Goal: Task Accomplishment & Management: Manage account settings

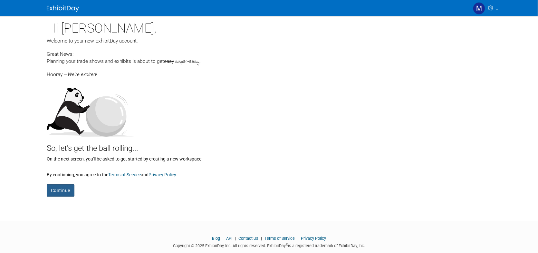
click at [62, 190] on button "Continue" at bounding box center [61, 190] width 28 height 12
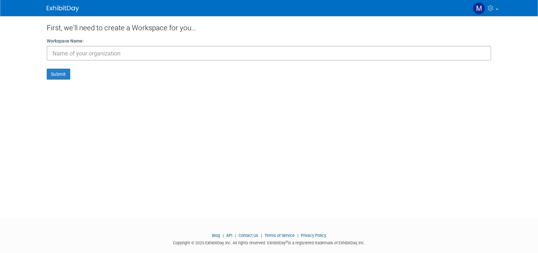
click at [114, 57] on input "text" at bounding box center [269, 53] width 445 height 15
type input "Colonial Chemical"
click at [61, 78] on button "Submit" at bounding box center [59, 74] width 24 height 11
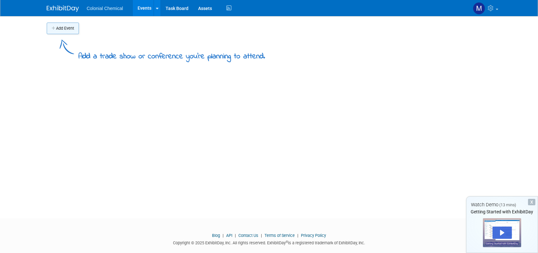
click at [71, 24] on button "Add Event" at bounding box center [63, 29] width 32 height 12
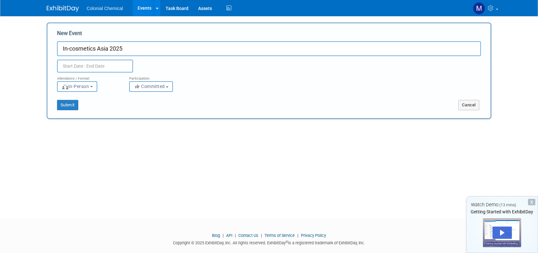
type input "In-cosmetics Asia 2025"
click at [92, 62] on input "text" at bounding box center [95, 66] width 76 height 13
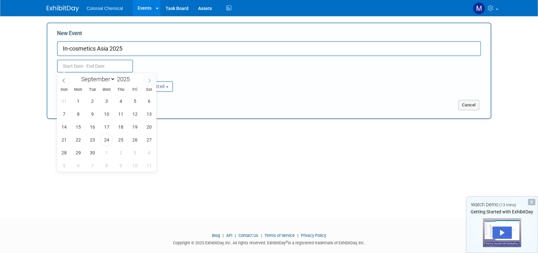
click at [151, 78] on icon at bounding box center [149, 80] width 5 height 5
click at [152, 78] on icon at bounding box center [149, 80] width 5 height 5
select select "10"
click at [94, 113] on span "4" at bounding box center [92, 114] width 13 height 13
click at [117, 113] on span "6" at bounding box center [120, 114] width 13 height 13
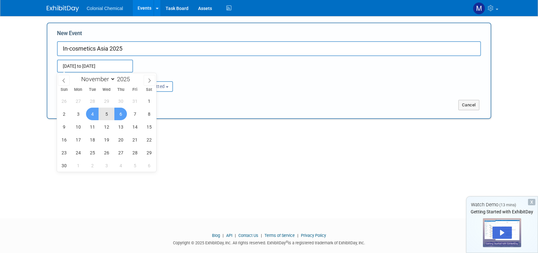
type input "[DATE] to [DATE]"
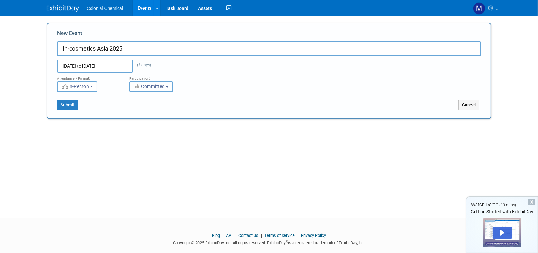
click at [169, 86] on b "button" at bounding box center [167, 86] width 3 height 1
click at [170, 86] on button "Committed" at bounding box center [151, 86] width 44 height 11
click at [97, 83] on button "In-Person" at bounding box center [77, 86] width 40 height 11
click at [96, 85] on button "In-Person" at bounding box center [77, 86] width 40 height 11
click at [71, 104] on button "Submit" at bounding box center [67, 105] width 21 height 10
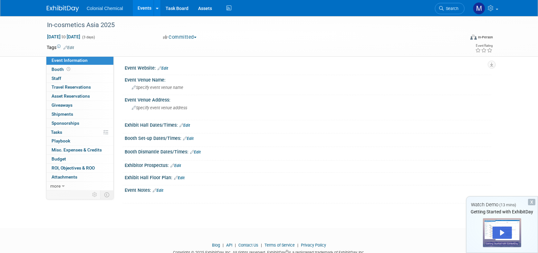
click at [165, 70] on link "Edit" at bounding box center [163, 68] width 11 height 5
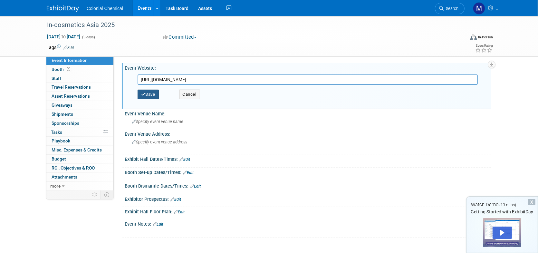
type input "https://www.in-cosmetics.com/asia/en-gb.html"
click at [152, 91] on button "Save" at bounding box center [148, 95] width 21 height 10
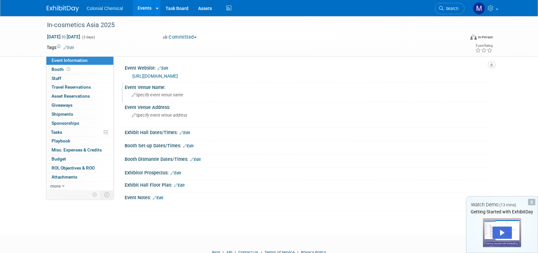
click at [169, 95] on span "Specify event venue name" at bounding box center [158, 95] width 52 height 5
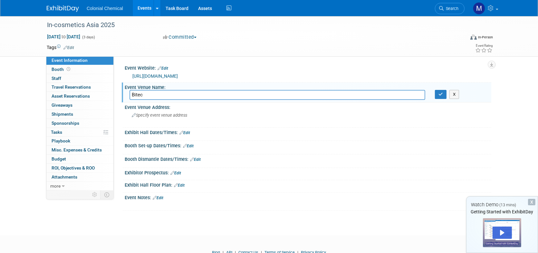
type input "Bitec"
click at [157, 113] on span "Specify event venue address" at bounding box center [159, 115] width 55 height 5
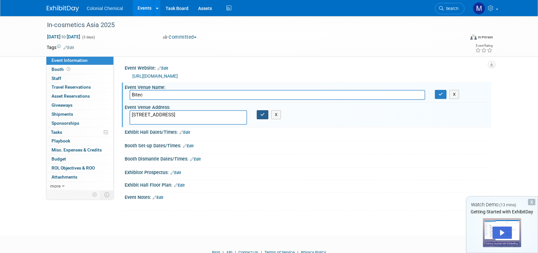
type textarea "88 Debaratna Rd, Bang Na Tai, Bang Na, Bangkok 10260, Thailand"
click at [263, 113] on icon "button" at bounding box center [263, 115] width 5 height 4
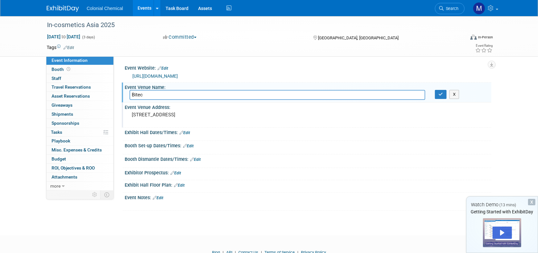
click at [187, 133] on link "Edit" at bounding box center [185, 133] width 11 height 5
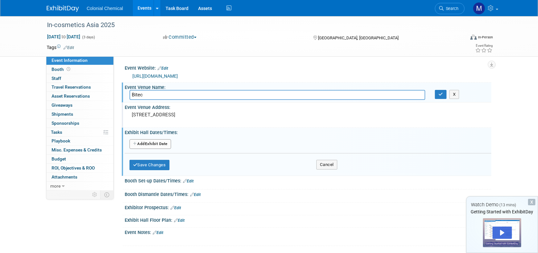
click at [150, 144] on button "Add Another Exhibit Date" at bounding box center [151, 144] width 42 height 10
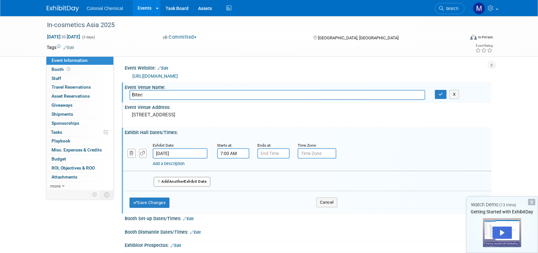
click at [235, 154] on input "7:00 AM" at bounding box center [233, 153] width 32 height 10
click at [232, 169] on span at bounding box center [232, 169] width 11 height 11
click at [233, 168] on span at bounding box center [232, 169] width 11 height 11
type input "10:00 AM"
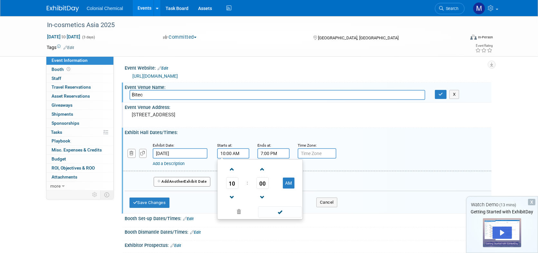
click at [267, 153] on input "7:00 PM" at bounding box center [274, 153] width 32 height 10
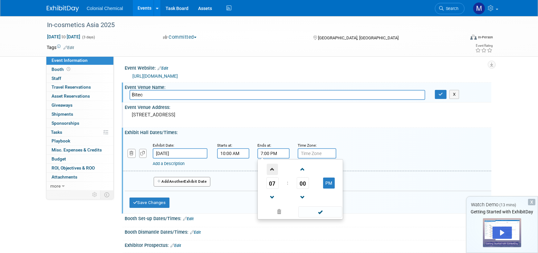
click at [274, 169] on span at bounding box center [272, 169] width 11 height 11
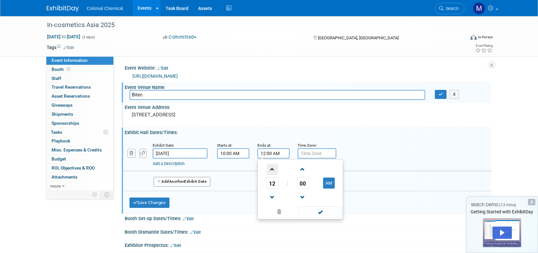
click at [274, 169] on span at bounding box center [272, 169] width 11 height 11
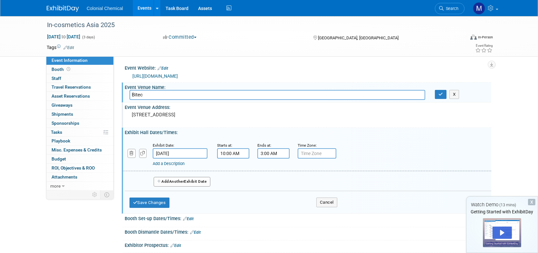
click at [272, 152] on input "3:00 AM" at bounding box center [274, 153] width 32 height 10
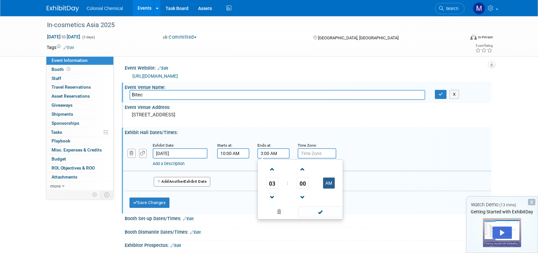
click at [325, 184] on button "AM" at bounding box center [329, 183] width 12 height 11
type input "3:00 PM"
click at [244, 156] on input "10:00 AM" at bounding box center [233, 153] width 32 height 10
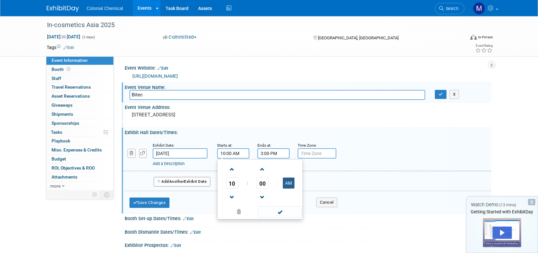
click at [290, 181] on button "AM" at bounding box center [289, 183] width 12 height 11
type input "10:00 PM"
click at [271, 152] on input "3:00 PM" at bounding box center [274, 153] width 32 height 10
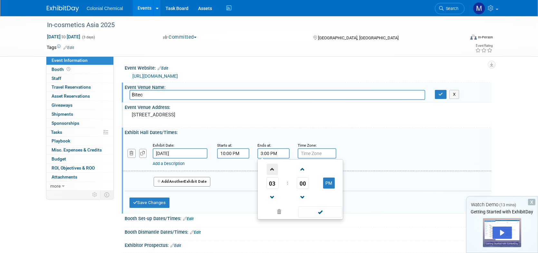
click at [272, 170] on span at bounding box center [272, 169] width 11 height 11
type input "6:00 PM"
click at [322, 148] on input "text" at bounding box center [317, 153] width 39 height 10
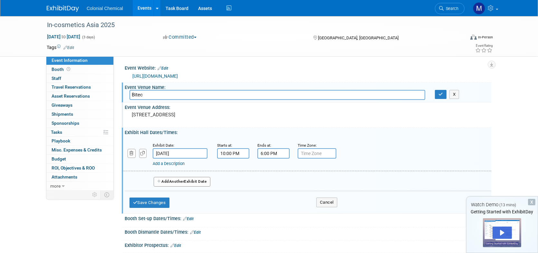
click at [322, 152] on input "text" at bounding box center [317, 153] width 39 height 10
click at [315, 150] on input "text" at bounding box center [317, 153] width 39 height 10
type input "g"
type input "GMT+7"
click at [367, 159] on div "Add a Description Description:" at bounding box center [291, 163] width 276 height 8
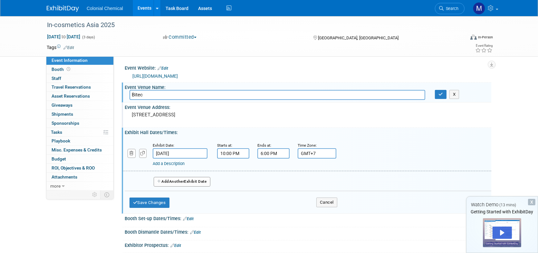
click at [183, 178] on button "Add Another Exhibit Date" at bounding box center [182, 182] width 57 height 10
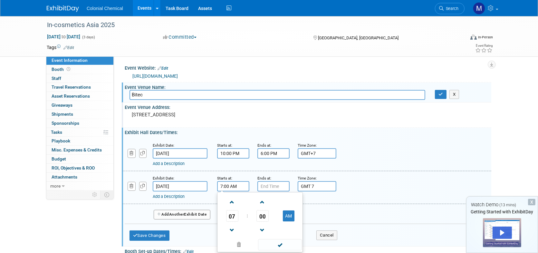
click at [227, 186] on input "7:00 AM" at bounding box center [233, 186] width 32 height 10
click at [290, 218] on button "AM" at bounding box center [289, 216] width 12 height 11
click at [232, 199] on span at bounding box center [232, 202] width 11 height 11
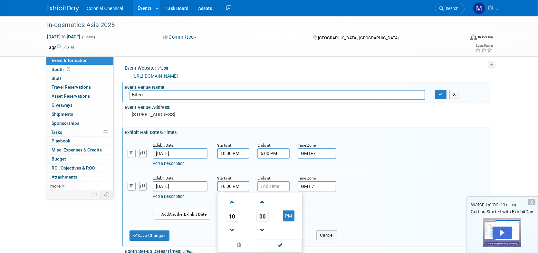
click at [290, 222] on td at bounding box center [288, 230] width 25 height 16
click at [290, 218] on button "PM" at bounding box center [289, 216] width 12 height 11
type input "10:00 AM"
click at [245, 153] on input "10:00 PM" at bounding box center [233, 153] width 32 height 10
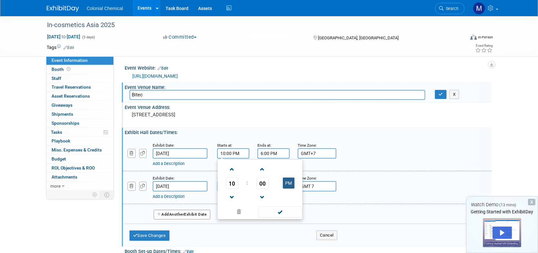
click at [292, 187] on button "PM" at bounding box center [289, 183] width 12 height 11
type input "10:00 AM"
click at [331, 177] on div "Time Zone: Apply to all GMT 7" at bounding box center [313, 183] width 40 height 17
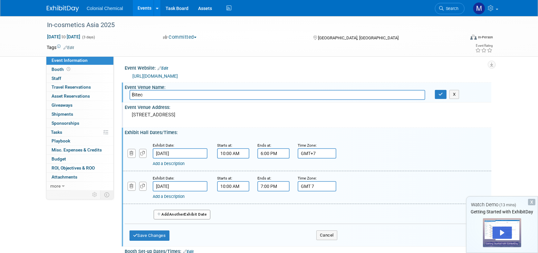
click at [266, 182] on input "7:00 PM" at bounding box center [274, 186] width 32 height 10
click at [273, 202] on span at bounding box center [272, 202] width 11 height 11
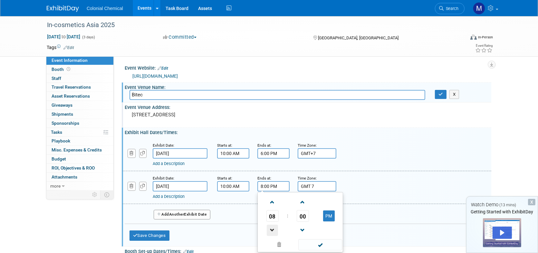
click at [269, 229] on span at bounding box center [272, 230] width 11 height 11
type input "6:00 PM"
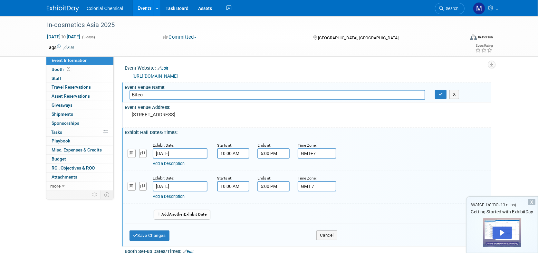
click at [354, 179] on div "Add a Description Description:" at bounding box center [307, 187] width 379 height 25
click at [311, 186] on input "GMT 7" at bounding box center [317, 186] width 39 height 10
type input "GMT+7"
click at [181, 212] on span "Another" at bounding box center [176, 214] width 15 height 5
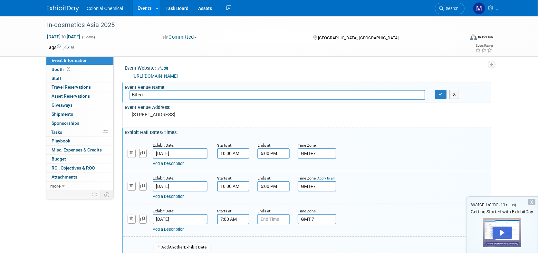
click at [231, 219] on input "7:00 AM" at bounding box center [233, 219] width 32 height 10
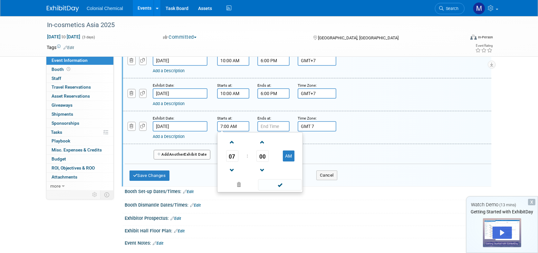
scroll to position [97, 0]
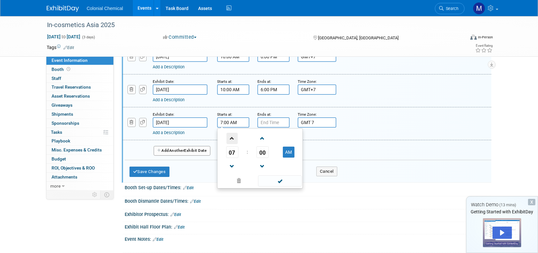
click at [230, 138] on span at bounding box center [232, 138] width 11 height 11
type input "10:00 AM"
click at [272, 119] on input "7:00 PM" at bounding box center [274, 122] width 32 height 10
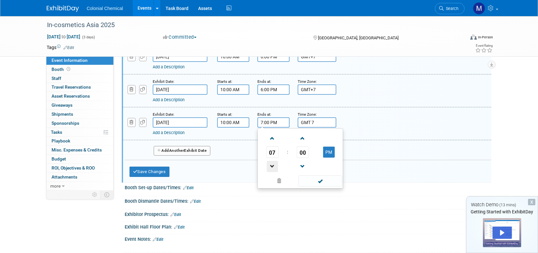
click at [271, 163] on span at bounding box center [272, 166] width 11 height 11
click at [272, 163] on span at bounding box center [272, 166] width 11 height 11
type input "5:00 PM"
click at [326, 126] on input "GMT 7" at bounding box center [317, 122] width 39 height 10
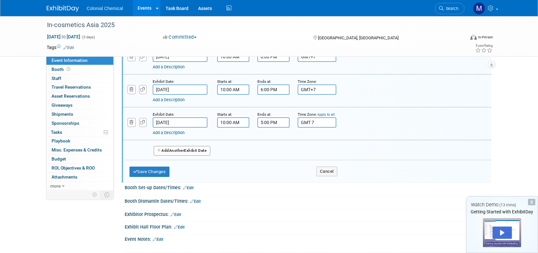
click at [327, 113] on link "Apply to all" at bounding box center [326, 115] width 17 height 4
type input "GMT 7"
click at [150, 174] on button "Save Changes" at bounding box center [150, 172] width 40 height 10
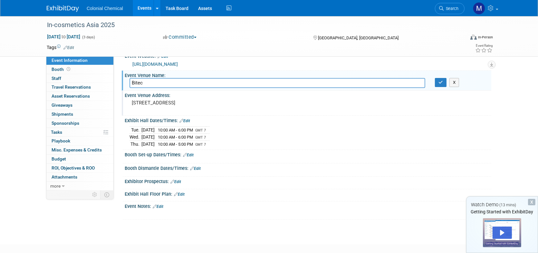
scroll to position [0, 0]
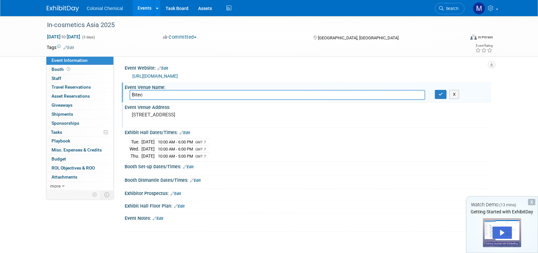
click at [306, 114] on div "Event Venue Address: 88 Debaratna Rd, Bang Na Tai, Bang Na, Bangkok 10260, Thai…" at bounding box center [307, 115] width 370 height 25
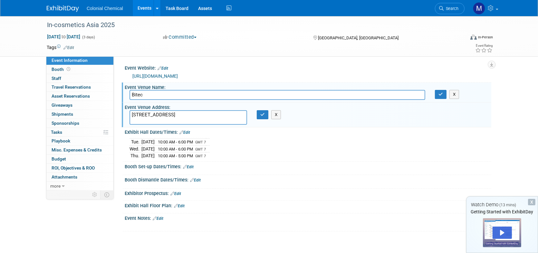
drag, startPoint x: 184, startPoint y: 120, endPoint x: 124, endPoint y: 114, distance: 59.9
click at [124, 114] on div "Event Venue Address: 88 Debaratna Rd, Bang Na Tai, Bang Na, Bangkok 10260, Thai…" at bounding box center [307, 115] width 370 height 25
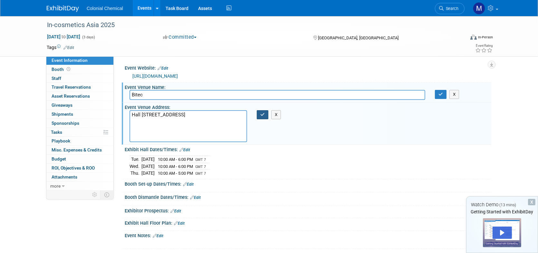
type textarea "Hall 100-104, 88 Debaratna Road, Bangna Tai, Bang Na, Bangkok 10260 Thailand"
click at [258, 112] on button "button" at bounding box center [263, 114] width 12 height 9
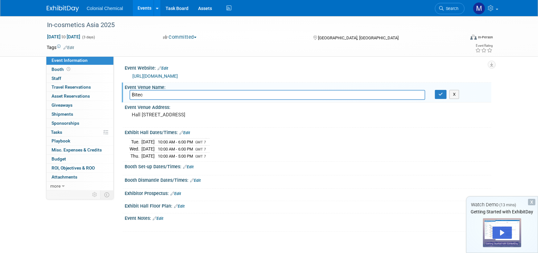
click at [183, 209] on link "Edit" at bounding box center [179, 206] width 11 height 5
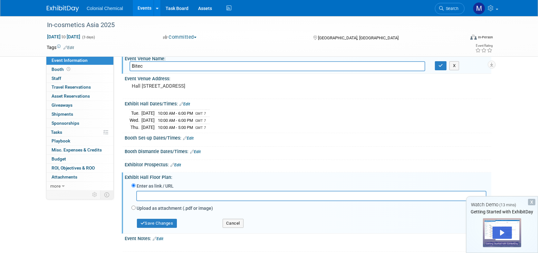
scroll to position [32, 0]
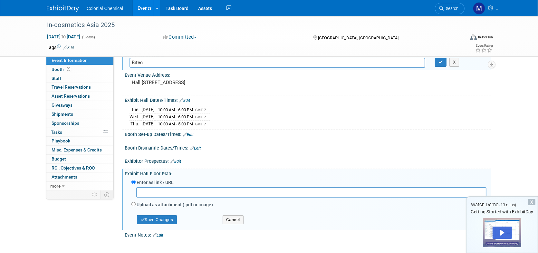
click at [163, 197] on input "text" at bounding box center [311, 192] width 351 height 10
paste input "https://www.in-cosmetics.com/asia/en-gb/whats-on/floorplan.html"
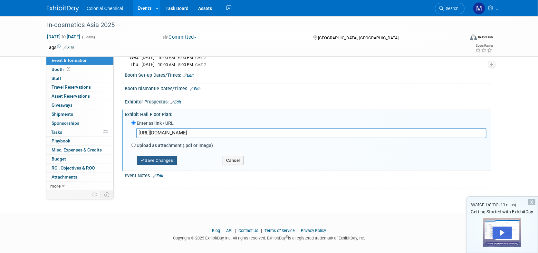
scroll to position [97, 0]
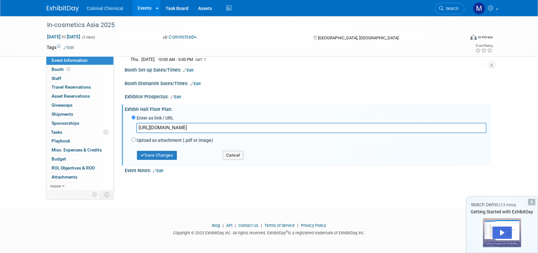
type input "https://www.in-cosmetics.com/asia/en-gb/whats-on/floorplan.html"
click at [133, 142] on input "Upload as attachment (.pdf or image)" at bounding box center [134, 140] width 4 height 4
radio input "true"
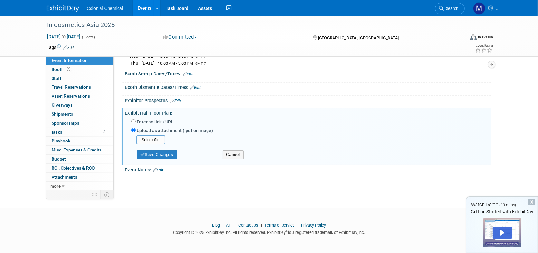
click at [136, 127] on div "Enter as link / URL" at bounding box center [309, 122] width 355 height 9
click at [135, 123] on input "Enter as link / URL" at bounding box center [134, 121] width 4 height 4
radio input "true"
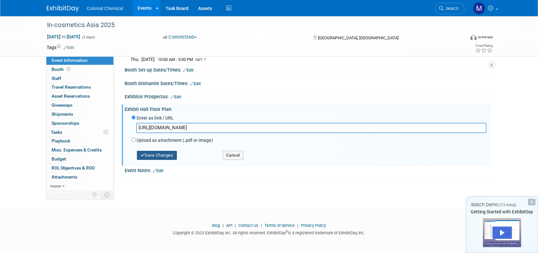
click at [158, 160] on button "Save Changes" at bounding box center [157, 155] width 40 height 9
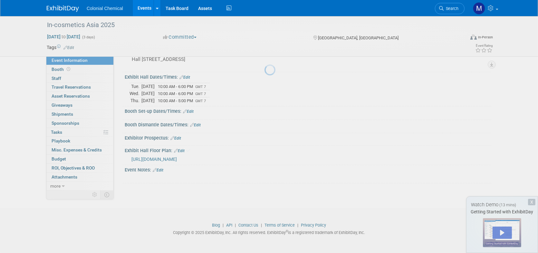
scroll to position [65, 0]
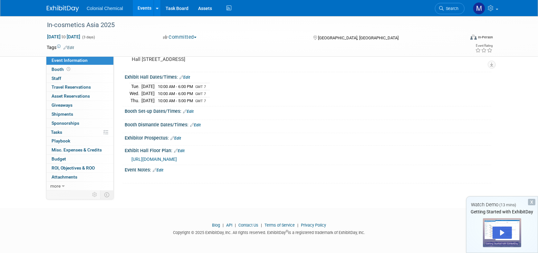
click at [189, 79] on link "Edit" at bounding box center [185, 77] width 11 height 5
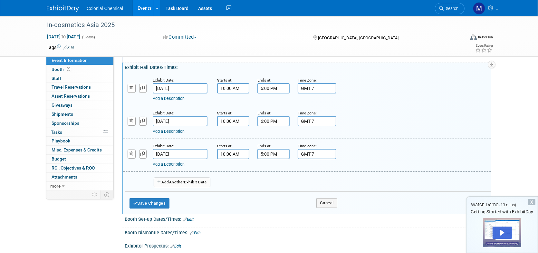
click at [301, 62] on div "Event Venue Address: Hall 100-104, 88 Debaratna Road, Bangna Tai, Bang Na, Bang…" at bounding box center [307, 49] width 370 height 25
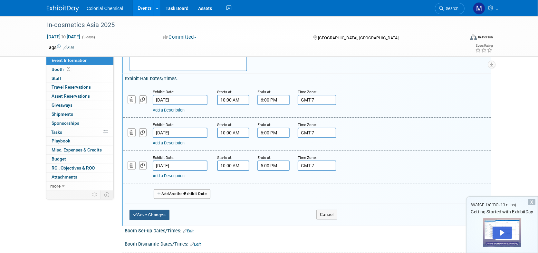
click at [139, 218] on button "Save Changes" at bounding box center [150, 215] width 40 height 10
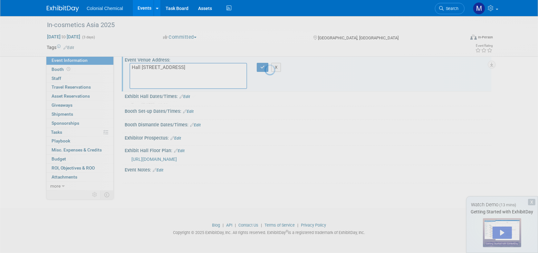
scroll to position [44, 0]
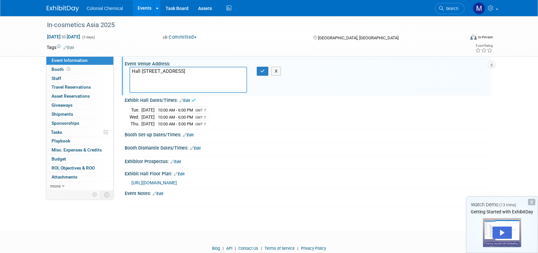
click at [161, 193] on link "Edit" at bounding box center [158, 194] width 11 height 5
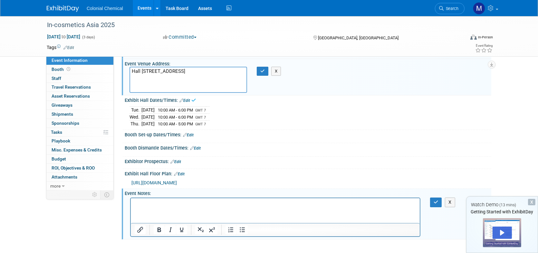
scroll to position [0, 0]
click at [147, 203] on p "Rich Text Area. Press ALT-0 for help." at bounding box center [275, 204] width 282 height 6
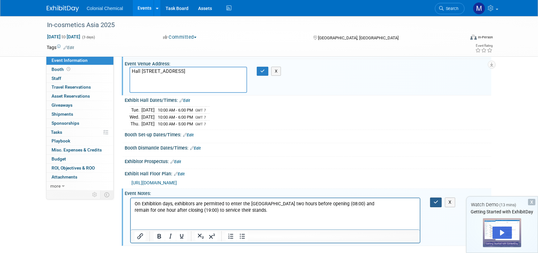
click at [435, 200] on icon "button" at bounding box center [436, 202] width 5 height 5
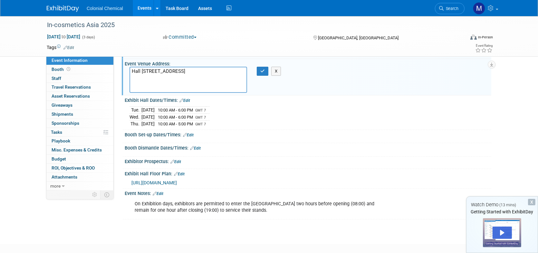
click at [193, 133] on link "Edit" at bounding box center [188, 135] width 11 height 5
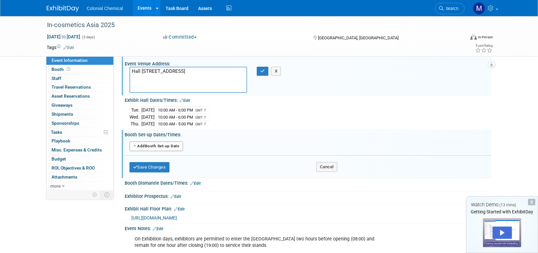
click at [166, 147] on button "Add Another Booth Set-up Date" at bounding box center [157, 147] width 54 height 10
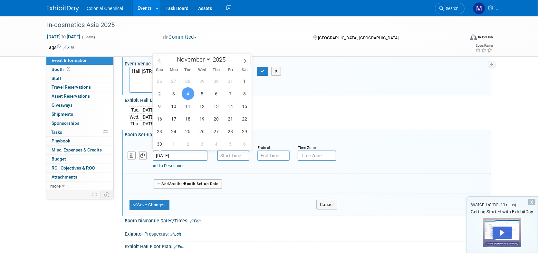
click at [186, 155] on input "[DATE]" at bounding box center [180, 156] width 55 height 10
click at [174, 97] on span "3" at bounding box center [174, 93] width 13 height 13
type input "[DATE]"
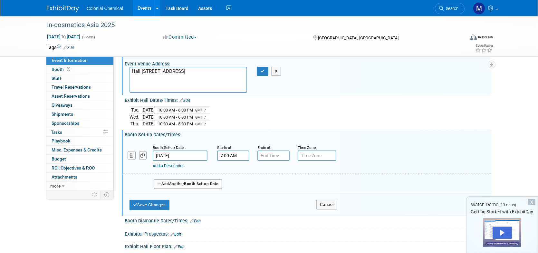
click at [232, 154] on input "7:00 AM" at bounding box center [233, 156] width 32 height 10
click at [233, 173] on span at bounding box center [232, 171] width 11 height 11
click at [233, 169] on span at bounding box center [232, 171] width 11 height 11
type input "9:00 AM"
click at [283, 152] on input "7:00 PM" at bounding box center [274, 156] width 32 height 10
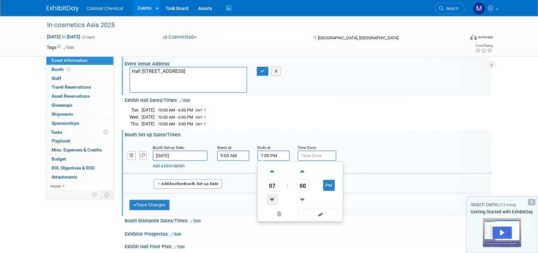
click at [272, 197] on span at bounding box center [272, 199] width 11 height 11
type input "5:00 PM"
click at [320, 156] on input "text" at bounding box center [317, 156] width 39 height 10
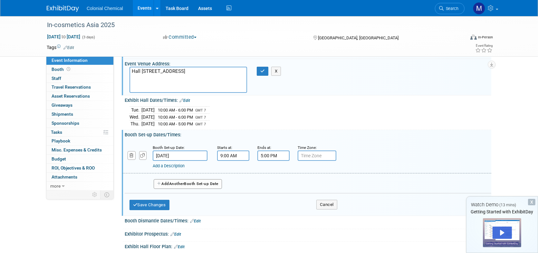
click at [321, 158] on input "text" at bounding box center [317, 156] width 39 height 10
type input "GMT 7"
click at [368, 161] on div "Add a Description Description:" at bounding box center [291, 165] width 276 height 8
drag, startPoint x: 284, startPoint y: 153, endPoint x: 281, endPoint y: 153, distance: 3.9
click at [284, 153] on input "5:00 PM" at bounding box center [274, 156] width 32 height 10
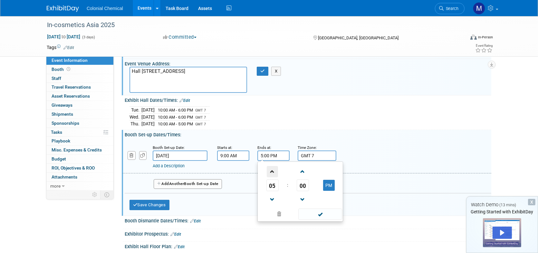
click at [274, 171] on span at bounding box center [272, 171] width 11 height 11
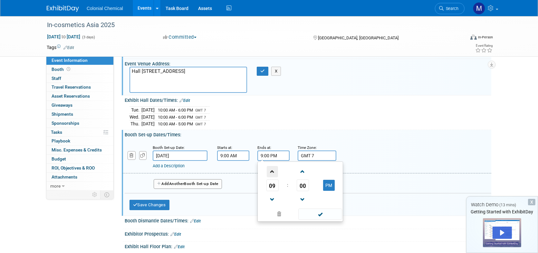
type input "10:00 PM"
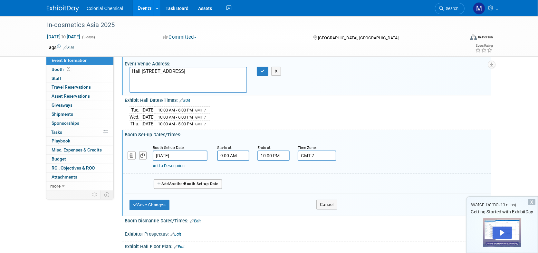
click at [242, 153] on input "9:00 AM" at bounding box center [233, 156] width 32 height 10
click at [234, 197] on span at bounding box center [232, 199] width 11 height 11
type input "8:00 AM"
click at [356, 156] on div "Add a Description Description:" at bounding box center [307, 156] width 379 height 25
click at [146, 205] on button "Save Changes" at bounding box center [150, 205] width 40 height 10
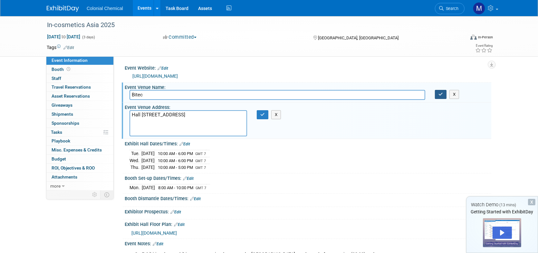
drag, startPoint x: 440, startPoint y: 95, endPoint x: 425, endPoint y: 94, distance: 15.8
click at [440, 95] on icon "button" at bounding box center [441, 94] width 5 height 4
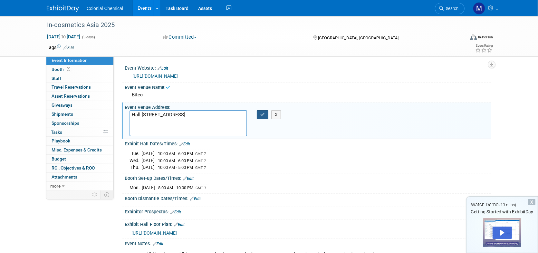
click at [263, 114] on icon "button" at bounding box center [263, 115] width 5 height 4
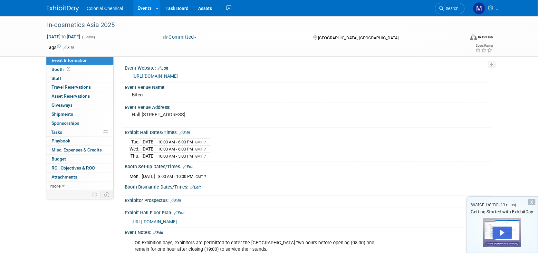
click at [166, 67] on link "Edit" at bounding box center [163, 68] width 11 height 5
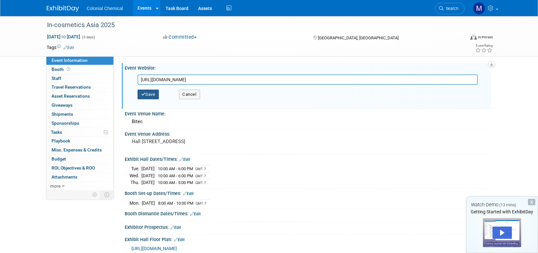
drag, startPoint x: 154, startPoint y: 91, endPoint x: 163, endPoint y: 93, distance: 8.9
click at [154, 92] on button "Save" at bounding box center [148, 95] width 21 height 10
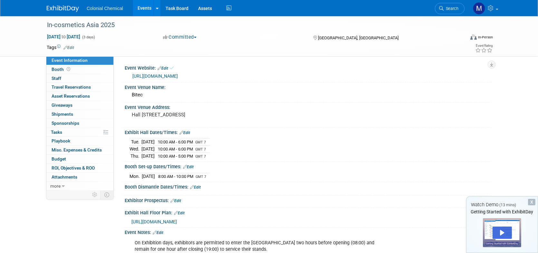
scroll to position [32, 0]
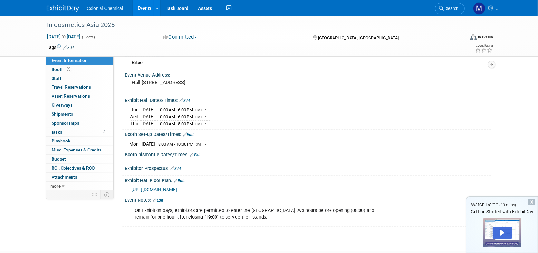
click at [145, 172] on div "Exhibitor Prospectus: Edit" at bounding box center [308, 167] width 367 height 8
click at [171, 171] on icon at bounding box center [173, 168] width 4 height 4
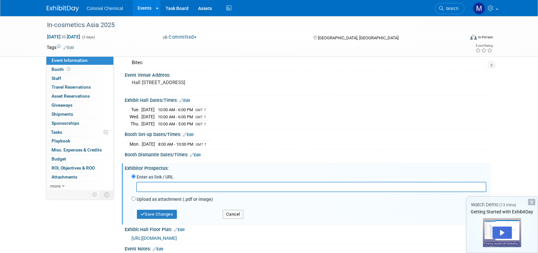
click at [493, 163] on div "Event Information Event Info Booth Booth 0 Staff 0 Staff 0 Travel Reservations …" at bounding box center [269, 129] width 455 height 291
drag, startPoint x: 94, startPoint y: 219, endPoint x: 105, endPoint y: 219, distance: 11.3
click at [94, 219] on div "Event Information Event Info Booth Booth 0 Staff 0 Staff 0 Travel Reservations …" at bounding box center [269, 129] width 455 height 291
click at [160, 219] on button "Save Changes" at bounding box center [157, 214] width 40 height 9
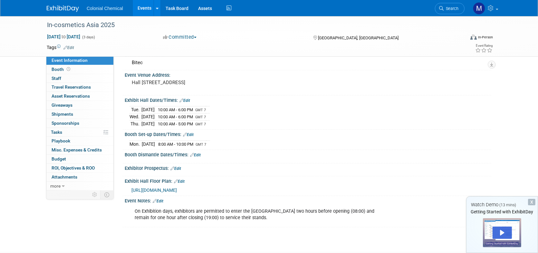
click at [179, 171] on link "Edit" at bounding box center [176, 168] width 11 height 5
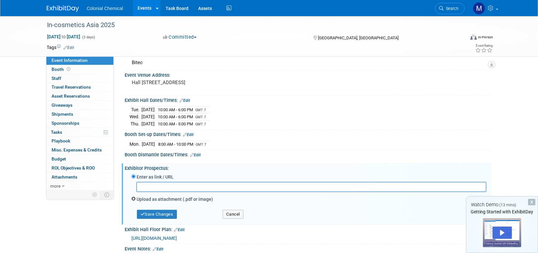
click at [133, 201] on input "Upload as attachment (.pdf or image)" at bounding box center [134, 199] width 4 height 4
radio input "true"
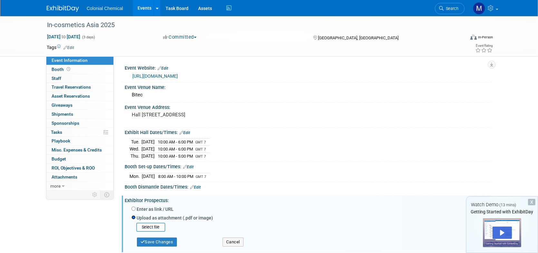
scroll to position [0, 0]
click at [150, 231] on input "file" at bounding box center [126, 227] width 77 height 8
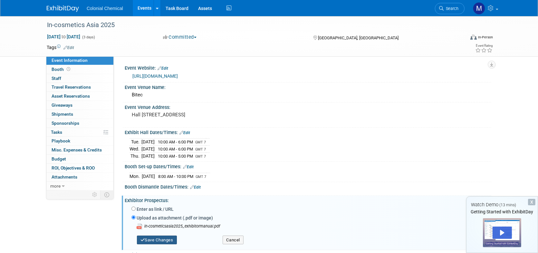
click at [153, 245] on button "Save Changes" at bounding box center [157, 240] width 40 height 9
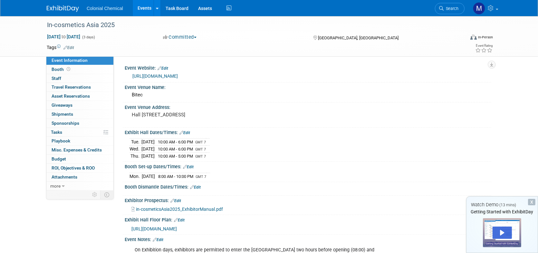
click at [534, 203] on div "X" at bounding box center [531, 202] width 7 height 6
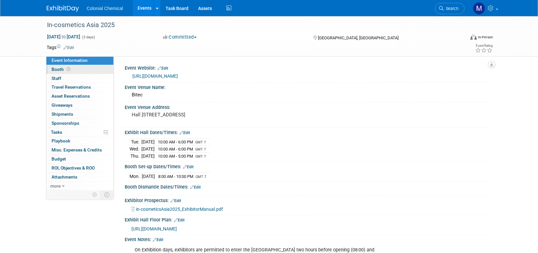
click at [79, 71] on link "Booth" at bounding box center [79, 69] width 67 height 9
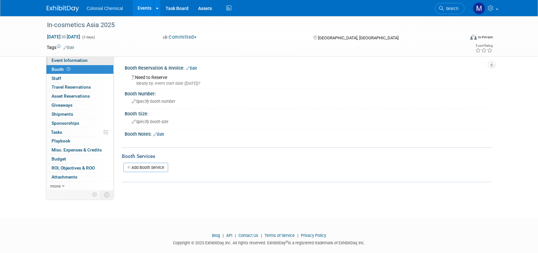
click at [74, 62] on span "Event Information" at bounding box center [70, 60] width 36 height 5
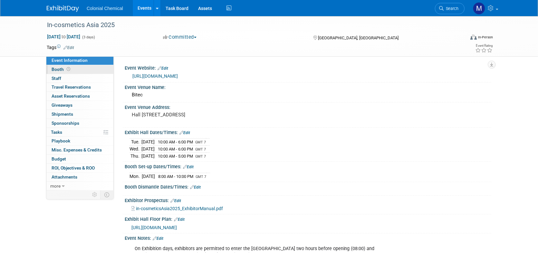
click at [81, 67] on link "Booth" at bounding box center [79, 69] width 67 height 9
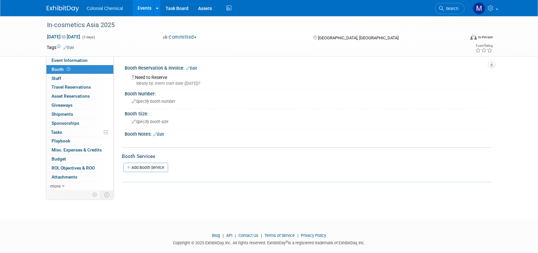
click at [198, 66] on div "Booth Reservation & Invoice: Edit" at bounding box center [308, 67] width 367 height 8
click at [197, 66] on link "Edit" at bounding box center [191, 68] width 11 height 5
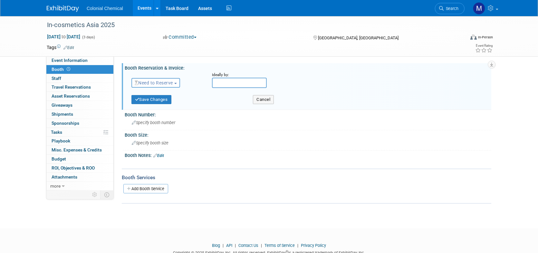
click at [176, 84] on button "Need to Reserve" at bounding box center [156, 83] width 49 height 10
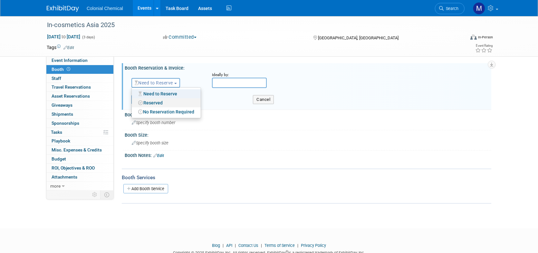
click at [164, 103] on link "Reserved" at bounding box center [166, 102] width 69 height 9
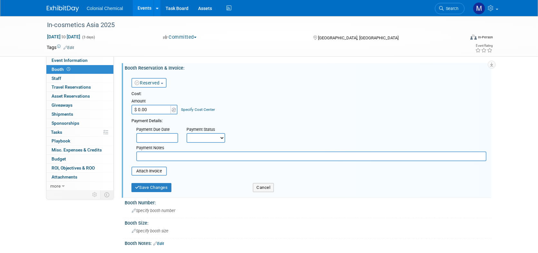
click at [219, 136] on select "Not Paid Yet Partially Paid Paid in Full" at bounding box center [206, 138] width 39 height 10
select select "1"
click at [187, 133] on select "Not Paid Yet Partially Paid Paid in Full" at bounding box center [206, 138] width 39 height 10
click at [175, 108] on img at bounding box center [174, 110] width 4 height 5
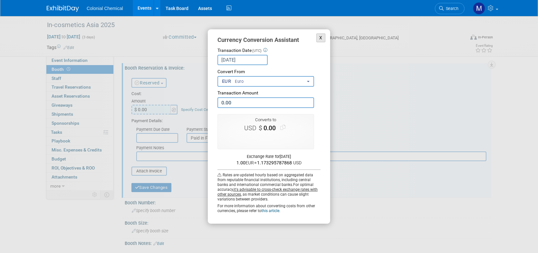
click at [319, 38] on button "X" at bounding box center [321, 38] width 9 height 9
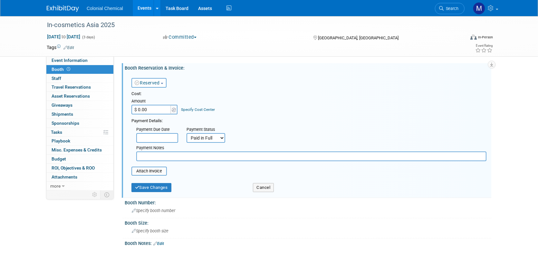
click at [154, 111] on input "$ 0.00" at bounding box center [152, 110] width 40 height 10
type input "$ 19,688.94"
click at [227, 120] on div "Payment Details:" at bounding box center [309, 120] width 355 height 8
click at [164, 136] on input "text" at bounding box center [157, 138] width 42 height 10
click at [233, 117] on div "Payment Details:" at bounding box center [309, 120] width 355 height 8
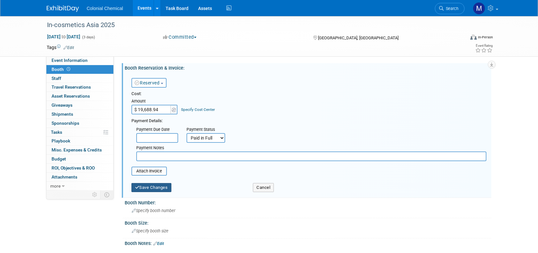
click at [153, 186] on button "Save Changes" at bounding box center [152, 187] width 40 height 9
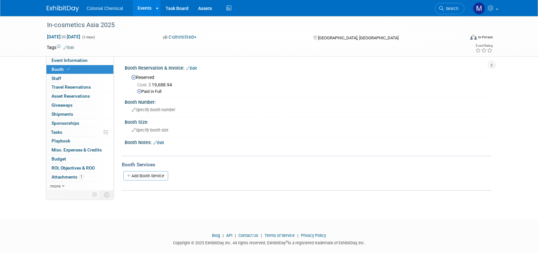
click at [197, 68] on link "Edit" at bounding box center [191, 68] width 11 height 5
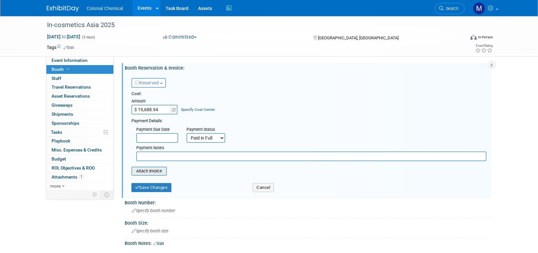
drag, startPoint x: 147, startPoint y: 171, endPoint x: 153, endPoint y: 171, distance: 5.5
click at [150, 171] on input "file" at bounding box center [128, 171] width 77 height 8
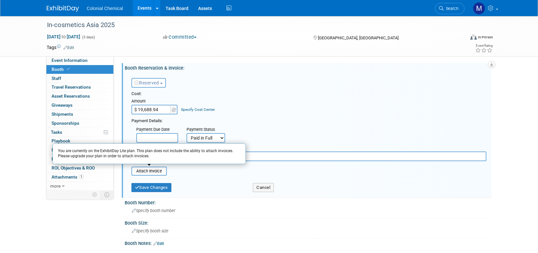
click at [232, 91] on div "Cost:" at bounding box center [309, 94] width 355 height 6
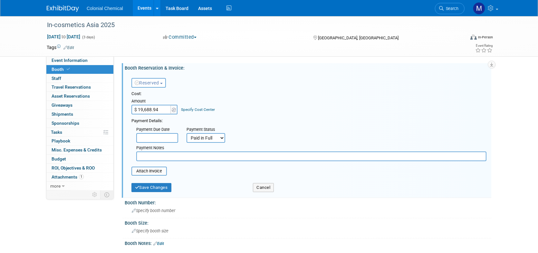
click at [165, 156] on input "text" at bounding box center [311, 157] width 351 height 10
type input "Invoiced in two separate invoices (5052224925 & 5052232094)"
click at [166, 136] on input "text" at bounding box center [157, 138] width 42 height 10
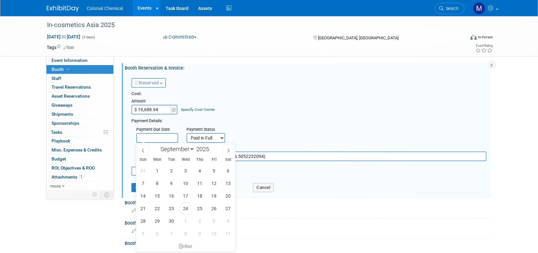
click at [231, 123] on div "Payment Details:" at bounding box center [309, 120] width 355 height 8
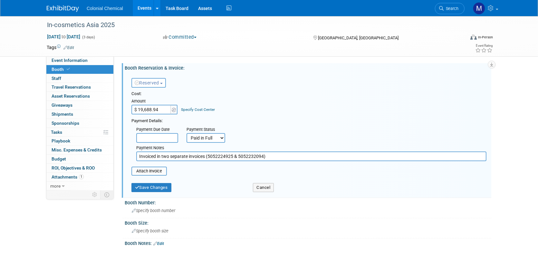
click at [210, 107] on link "Specify Cost Center" at bounding box center [199, 109] width 34 height 5
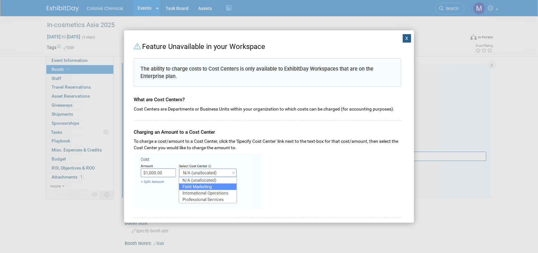
click at [403, 37] on button "X" at bounding box center [407, 38] width 8 height 8
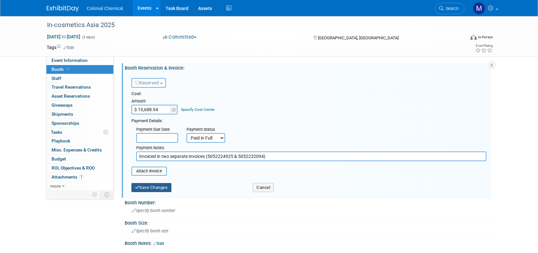
click at [157, 188] on button "Save Changes" at bounding box center [152, 187] width 40 height 9
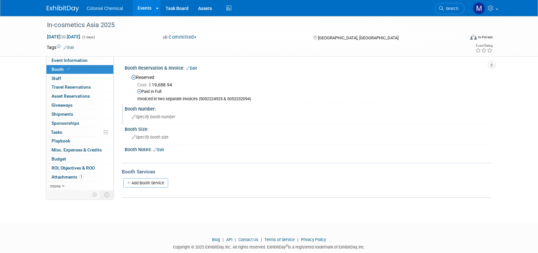
click at [156, 113] on div "Specify booth number" at bounding box center [308, 117] width 357 height 10
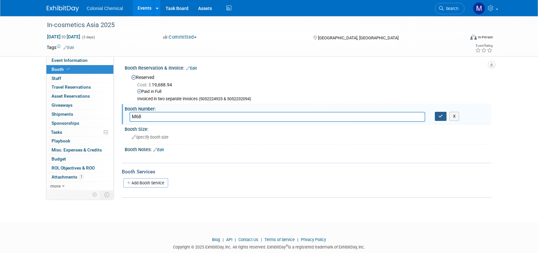
type input "M68"
click at [440, 115] on icon "button" at bounding box center [441, 116] width 5 height 4
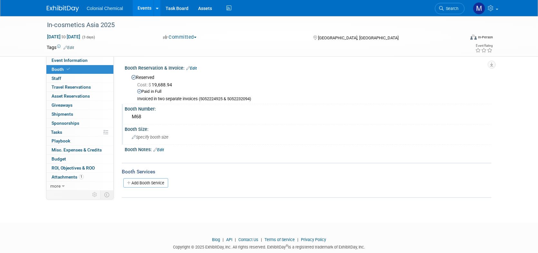
click at [160, 137] on span "Specify booth size" at bounding box center [150, 137] width 37 height 5
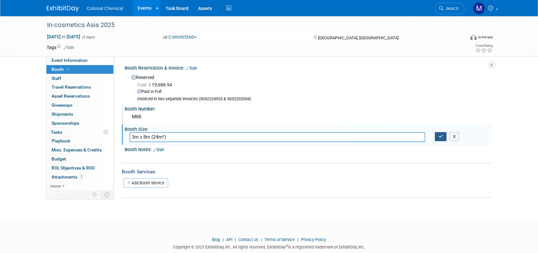
type input "3m x 8m (24m²)"
click at [440, 138] on icon "button" at bounding box center [441, 136] width 5 height 4
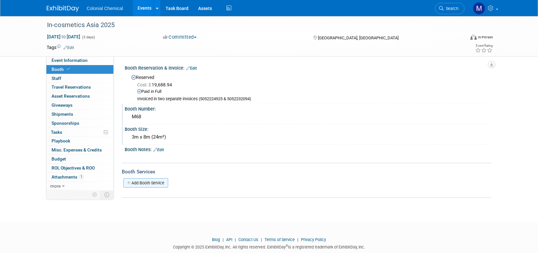
click at [150, 184] on link "Add Booth Service" at bounding box center [145, 182] width 45 height 9
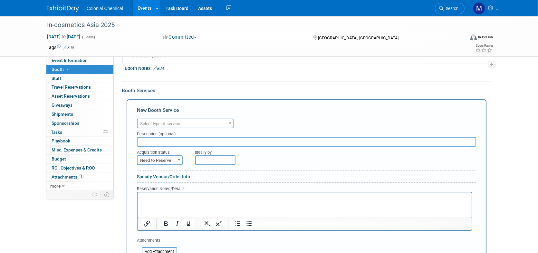
scroll to position [97, 0]
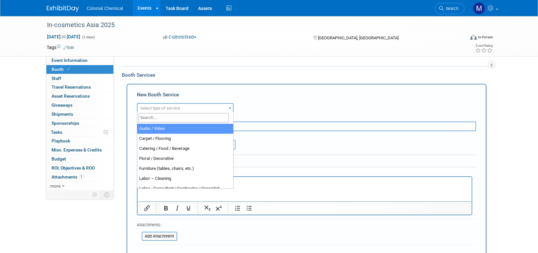
click at [231, 106] on span at bounding box center [230, 108] width 6 height 8
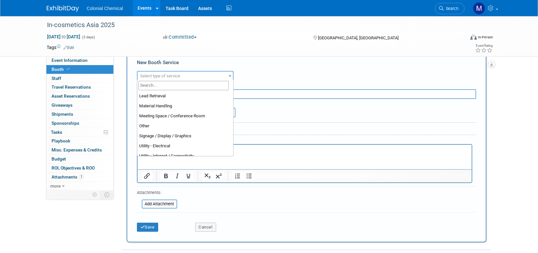
scroll to position [144, 0]
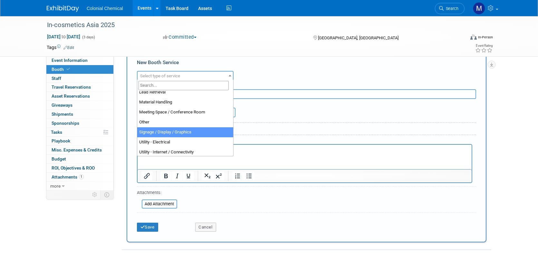
select select "3"
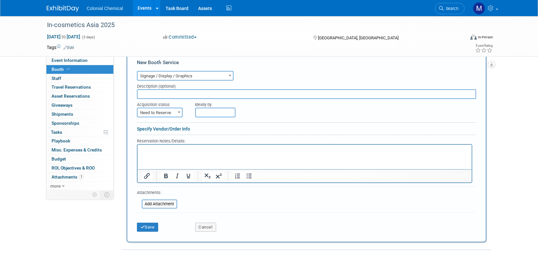
click at [179, 94] on input "text" at bounding box center [307, 94] width 340 height 10
click at [179, 112] on b at bounding box center [179, 113] width 3 height 2
select select "2"
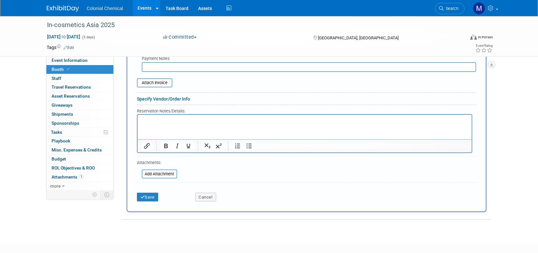
scroll to position [258, 0]
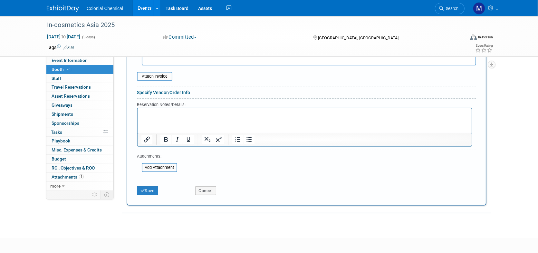
click at [167, 114] on p "Rich Text Area. Press ALT-0 for help." at bounding box center [304, 114] width 327 height 6
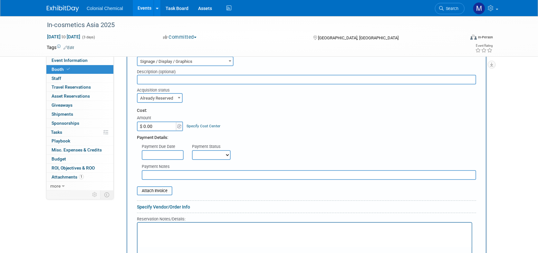
scroll to position [97, 0]
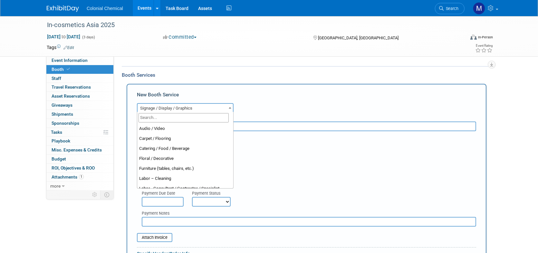
click at [229, 107] on b at bounding box center [230, 108] width 3 height 2
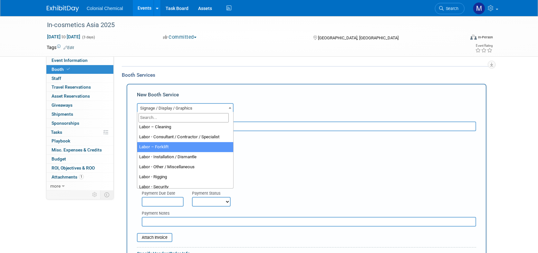
scroll to position [39, 0]
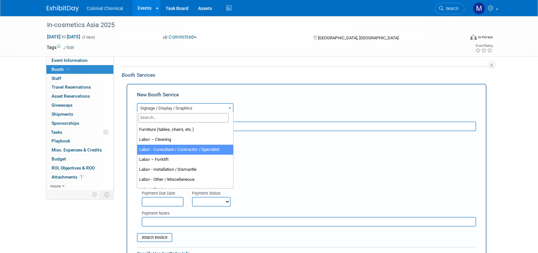
select select "12"
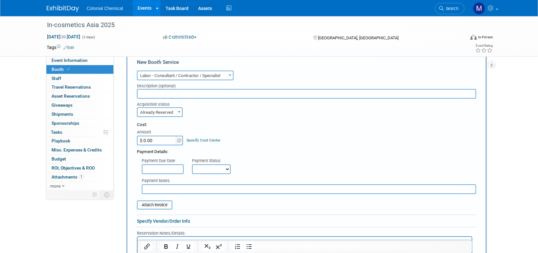
scroll to position [161, 0]
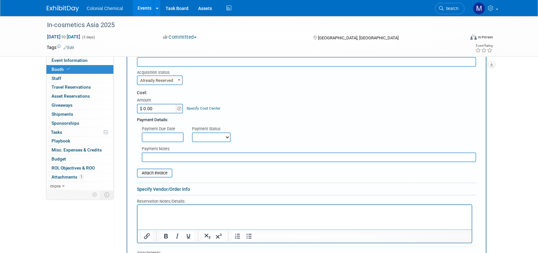
click at [223, 136] on select "Not Paid Yet Partially Paid Paid in Full" at bounding box center [211, 138] width 39 height 10
select select "3"
click at [192, 133] on select "Not Paid Yet Partially Paid Paid in Full" at bounding box center [211, 138] width 39 height 10
click at [158, 207] on html at bounding box center [304, 209] width 334 height 9
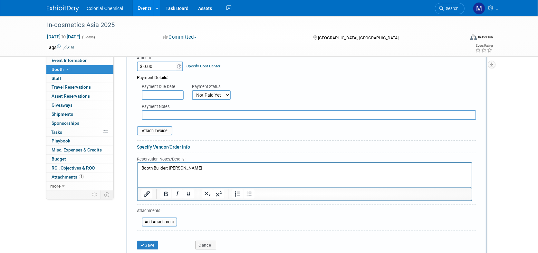
scroll to position [286, 0]
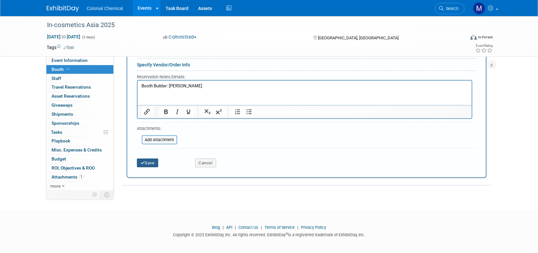
click at [150, 160] on button "Save" at bounding box center [147, 163] width 21 height 9
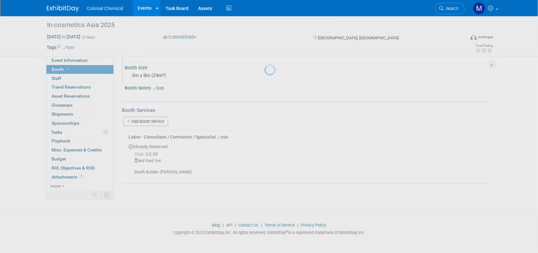
scroll to position [61, 0]
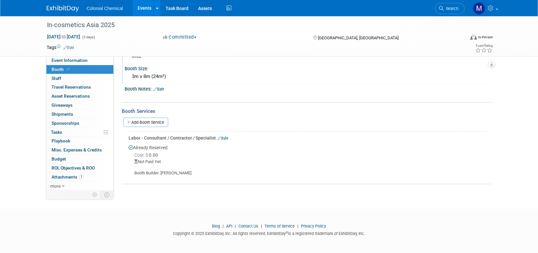
drag, startPoint x: 226, startPoint y: 137, endPoint x: 221, endPoint y: 137, distance: 4.8
click at [226, 137] on link "Edit" at bounding box center [223, 138] width 11 height 5
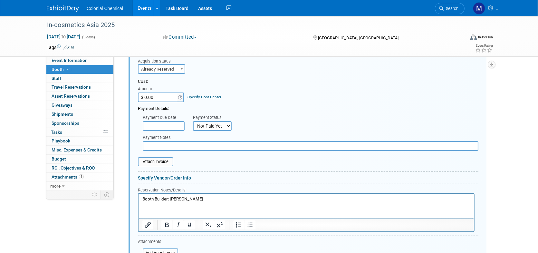
scroll to position [183, 0]
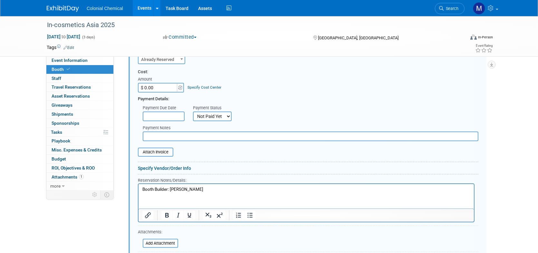
click at [193, 190] on p "Booth Builder: Driscoll" at bounding box center [306, 189] width 328 height 6
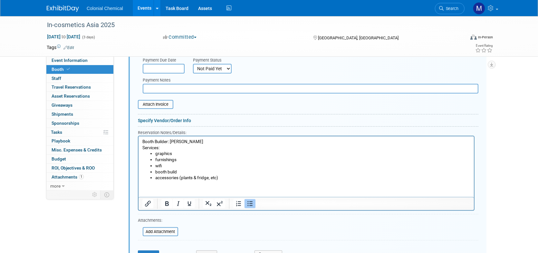
scroll to position [279, 0]
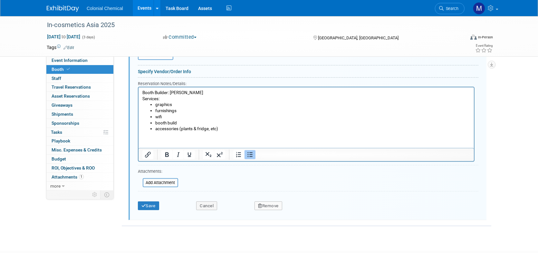
click at [140, 207] on button "Save" at bounding box center [148, 206] width 21 height 9
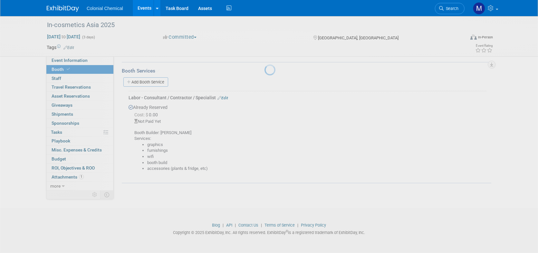
scroll to position [100, 0]
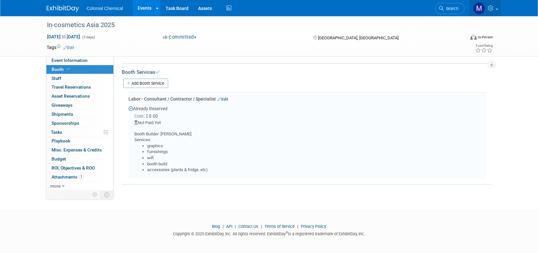
click at [497, 10] on link at bounding box center [486, 8] width 32 height 16
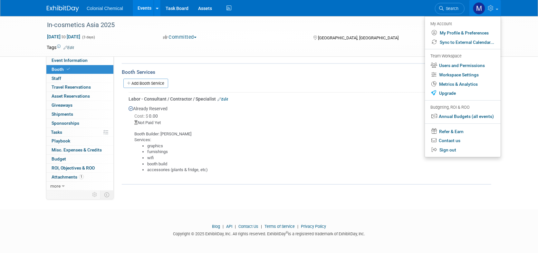
click at [497, 10] on link at bounding box center [486, 8] width 32 height 16
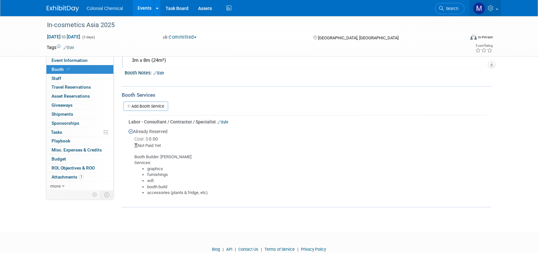
scroll to position [35, 0]
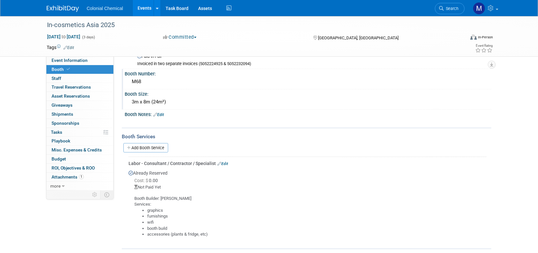
click at [223, 162] on link "Edit" at bounding box center [223, 164] width 11 height 5
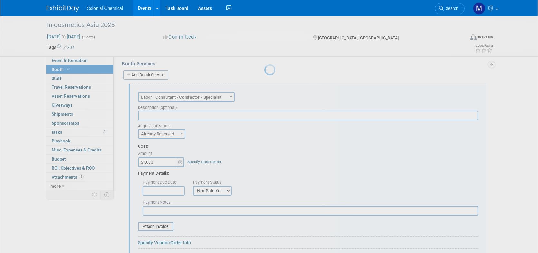
scroll to position [0, 0]
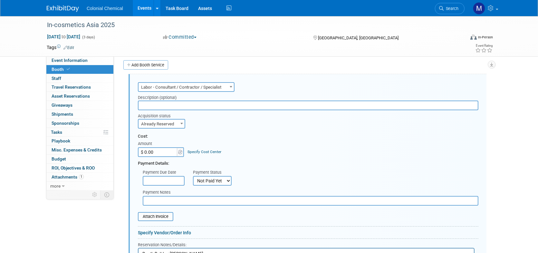
click at [193, 107] on input "text" at bounding box center [308, 106] width 341 height 10
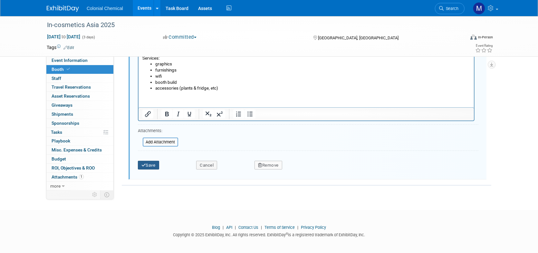
type input "Driscoll"
click at [146, 164] on button "Save" at bounding box center [148, 165] width 21 height 9
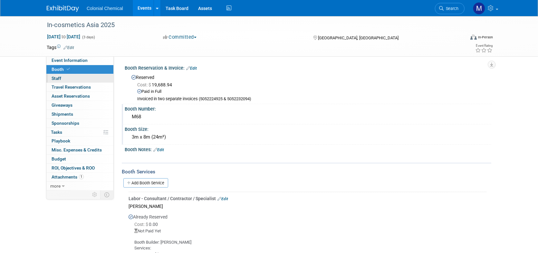
click at [67, 78] on link "0 Staff 0" at bounding box center [79, 78] width 67 height 9
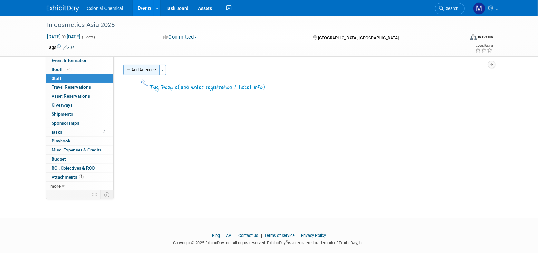
click at [143, 72] on button "Add Attendee" at bounding box center [141, 70] width 36 height 10
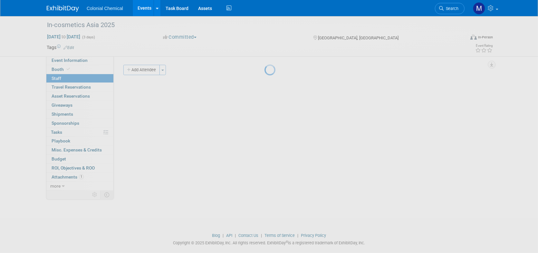
select select "ee99858b-bc57-440a-b126-5264dbededa3"
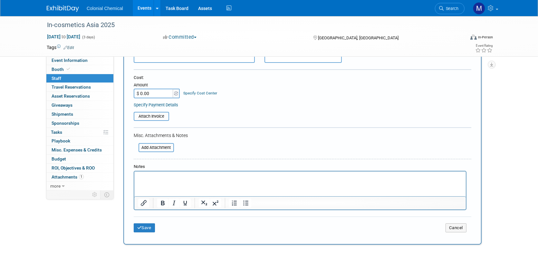
scroll to position [97, 0]
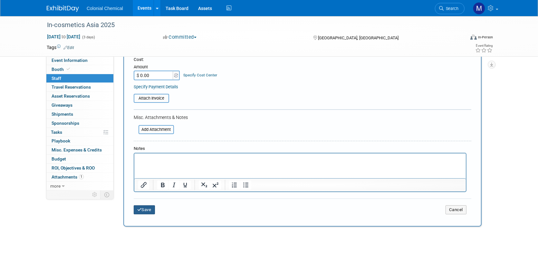
click at [147, 211] on button "Save" at bounding box center [144, 209] width 21 height 9
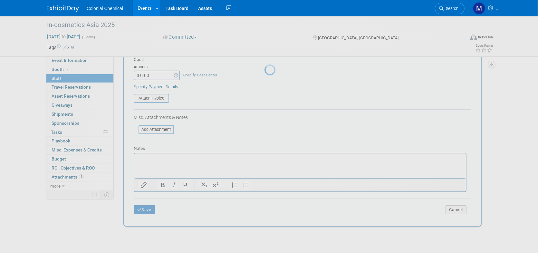
scroll to position [10, 0]
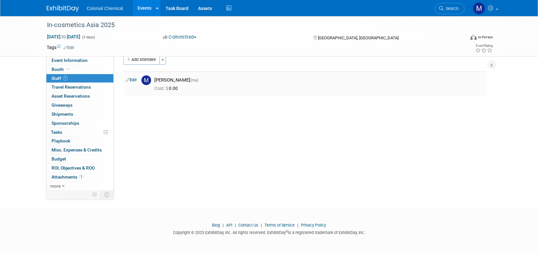
click at [190, 83] on div "Cost: $ 0.00" at bounding box center [320, 87] width 340 height 9
click at [182, 79] on div "Megan Gibson (me)" at bounding box center [319, 80] width 330 height 6
click at [134, 78] on link "Edit" at bounding box center [131, 80] width 11 height 5
select select "ee99858b-bc57-440a-b126-5264dbededa3"
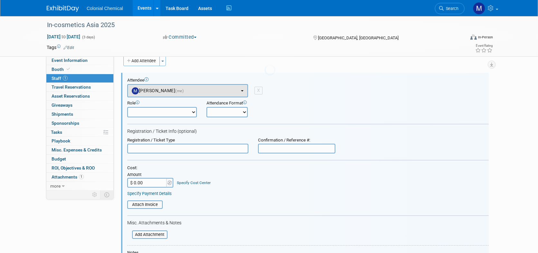
scroll to position [9, 0]
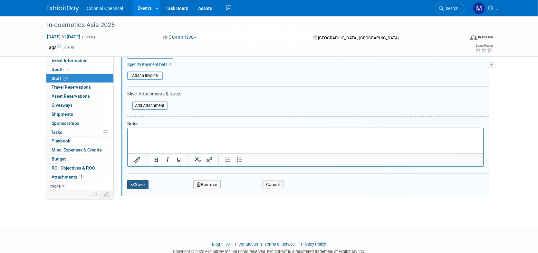
click at [143, 183] on button "Save" at bounding box center [137, 184] width 21 height 9
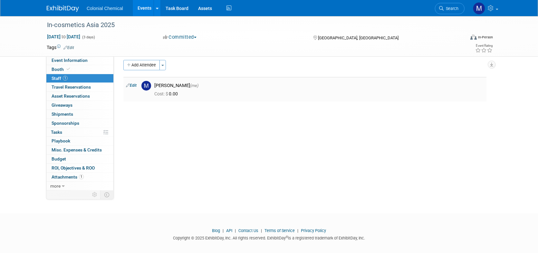
scroll to position [0, 0]
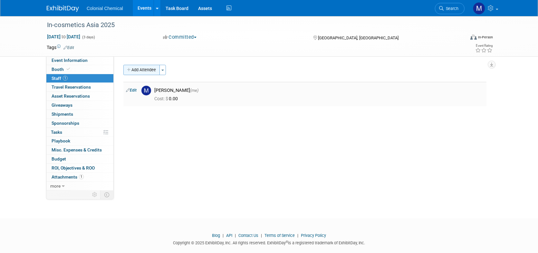
click at [142, 71] on button "Add Attendee" at bounding box center [141, 70] width 36 height 10
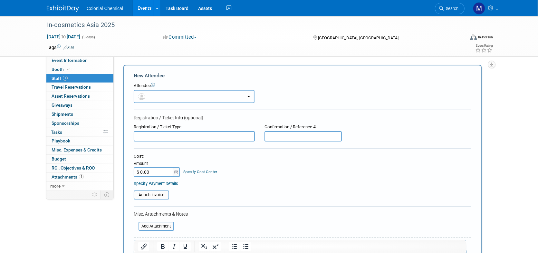
click at [183, 95] on button "button" at bounding box center [194, 96] width 121 height 13
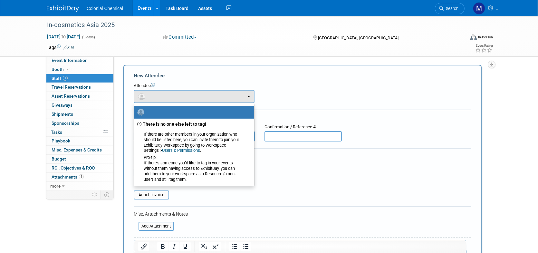
click at [503, 106] on div "In-cosmetics Asia 2025 Nov 4, 2025 to Nov 6, 2025 (3 days) Nov 4, 2025 to Nov 6…" at bounding box center [269, 191] width 538 height 351
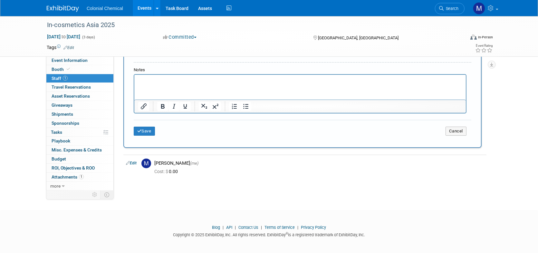
scroll to position [176, 0]
click at [445, 129] on td "Cancel" at bounding box center [358, 130] width 225 height 9
click at [455, 132] on button "Cancel" at bounding box center [456, 130] width 21 height 9
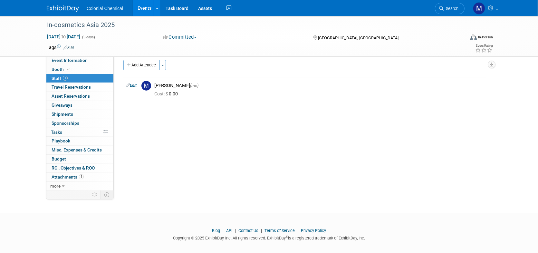
scroll to position [0, 0]
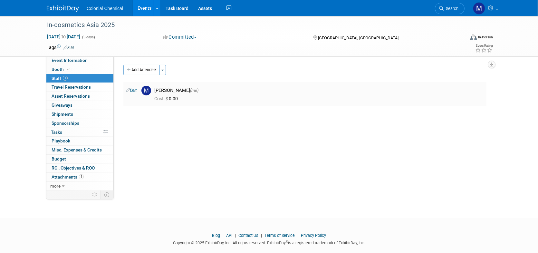
drag, startPoint x: 190, startPoint y: 89, endPoint x: 193, endPoint y: 91, distance: 3.6
click at [190, 89] on span "(me)" at bounding box center [194, 90] width 8 height 5
click at [168, 98] on span "Cost: $" at bounding box center [161, 98] width 15 height 5
click at [135, 93] on td "Edit" at bounding box center [130, 94] width 15 height 25
click at [133, 90] on link "Edit" at bounding box center [131, 90] width 11 height 5
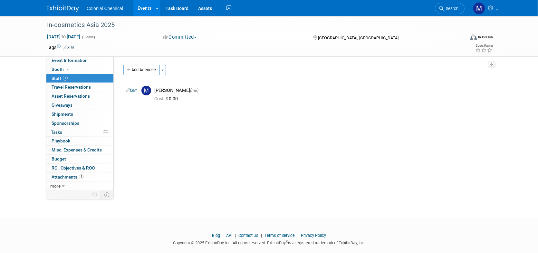
select select "ee99858b-bc57-440a-b126-5264dbededa3"
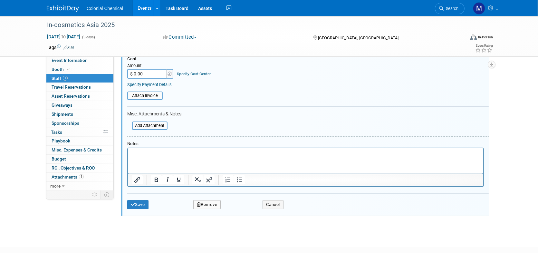
scroll to position [155, 0]
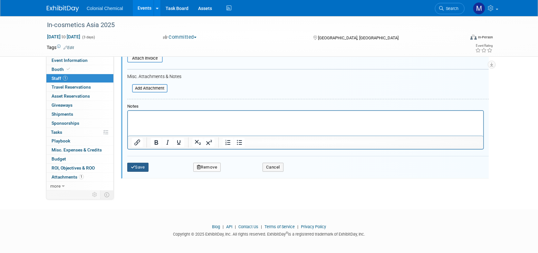
click at [138, 167] on button "Save" at bounding box center [137, 167] width 21 height 9
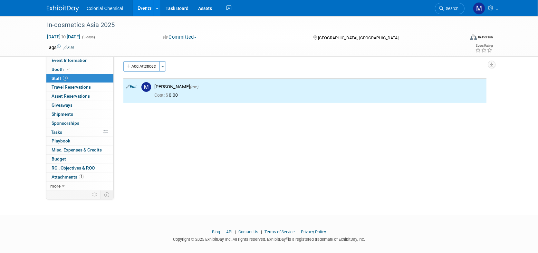
scroll to position [0, 0]
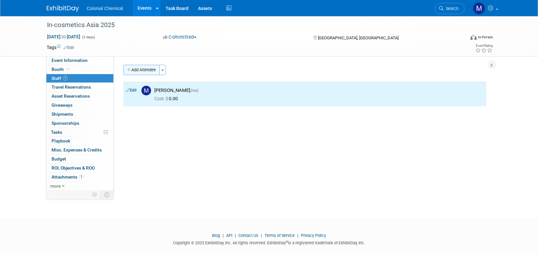
click at [151, 69] on button "Add Attendee" at bounding box center [141, 70] width 36 height 10
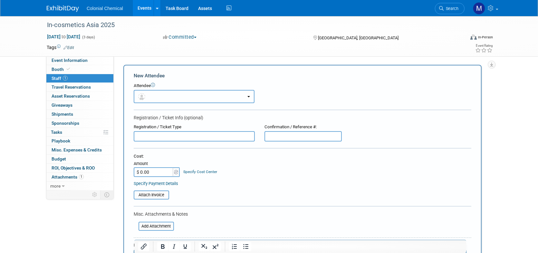
click at [167, 97] on button "button" at bounding box center [194, 96] width 121 height 13
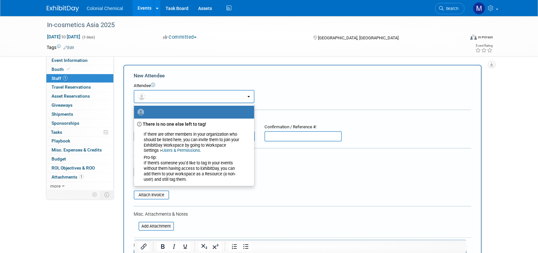
click at [167, 94] on button "button" at bounding box center [194, 96] width 121 height 13
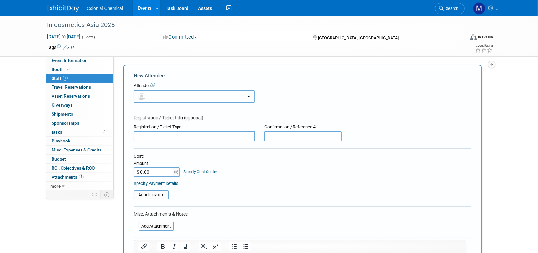
click at [163, 101] on button "button" at bounding box center [194, 96] width 121 height 13
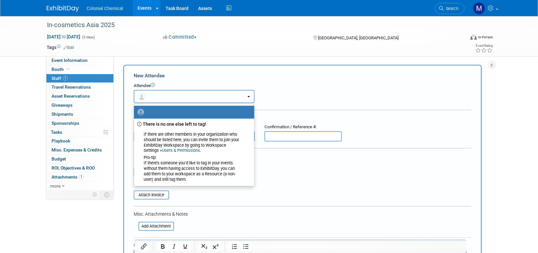
click at [153, 95] on button "button" at bounding box center [194, 96] width 121 height 13
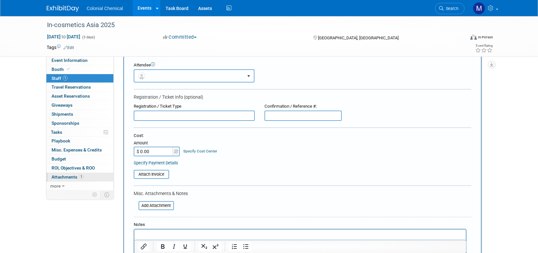
scroll to position [32, 0]
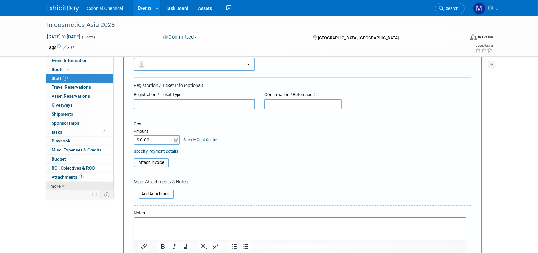
click at [63, 187] on icon at bounding box center [63, 186] width 3 height 5
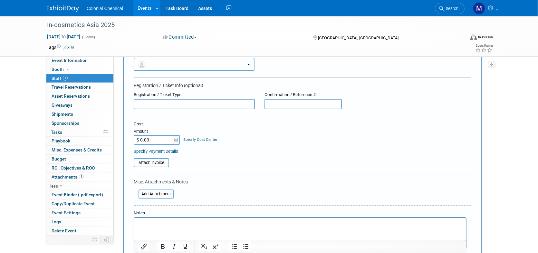
drag, startPoint x: 186, startPoint y: 67, endPoint x: 194, endPoint y: 69, distance: 8.6
click at [187, 67] on button "button" at bounding box center [194, 64] width 121 height 13
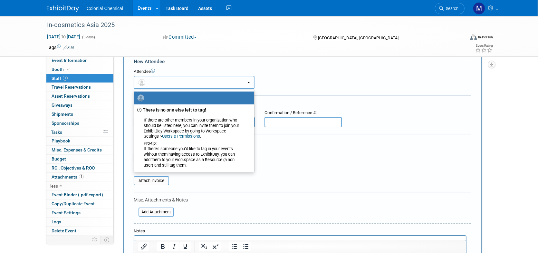
scroll to position [0, 0]
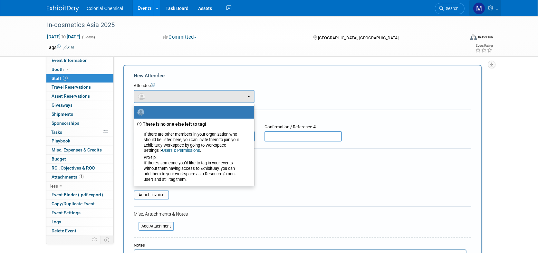
click at [494, 6] on icon at bounding box center [491, 8] width 7 height 6
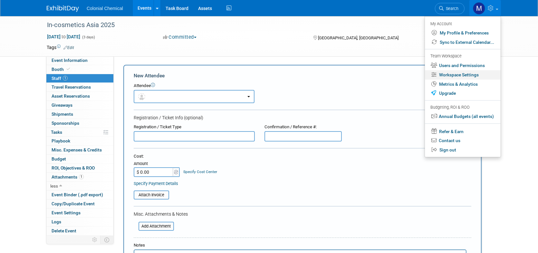
click at [455, 73] on link "Workspace Settings" at bounding box center [463, 74] width 76 height 9
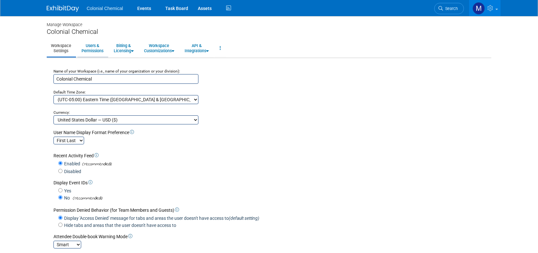
click at [94, 50] on link "Users & Permissions" at bounding box center [92, 48] width 30 height 16
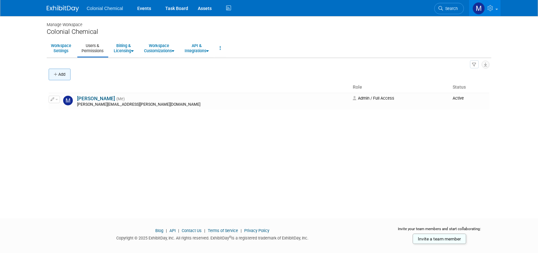
click at [64, 72] on button "Add" at bounding box center [60, 75] width 22 height 12
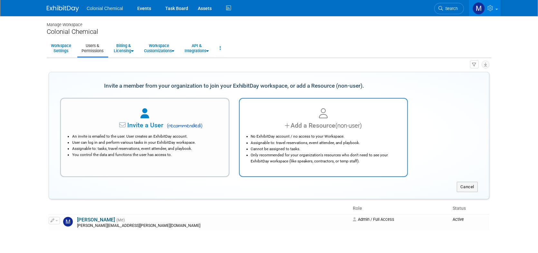
click at [318, 127] on div "Add a Resource (non-user)" at bounding box center [324, 125] width 152 height 9
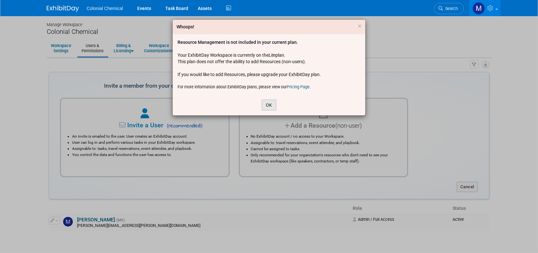
click at [271, 106] on button "OK" at bounding box center [269, 105] width 15 height 11
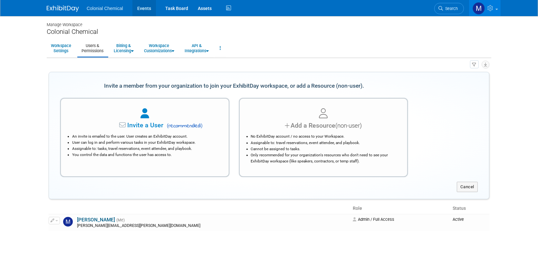
click at [139, 7] on link "Events" at bounding box center [145, 8] width 24 height 16
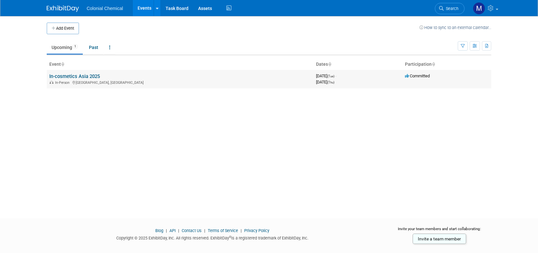
click at [77, 76] on link "In-cosmetics Asia 2025" at bounding box center [74, 77] width 51 height 6
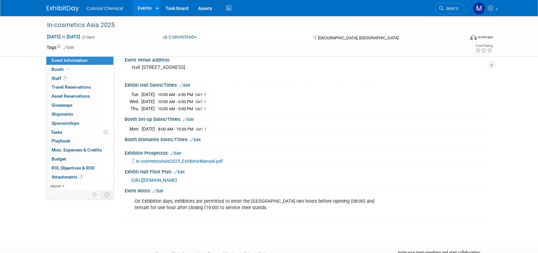
scroll to position [64, 0]
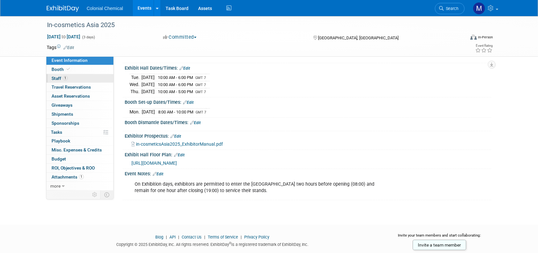
click at [58, 78] on span "Staff 1" at bounding box center [60, 78] width 16 height 5
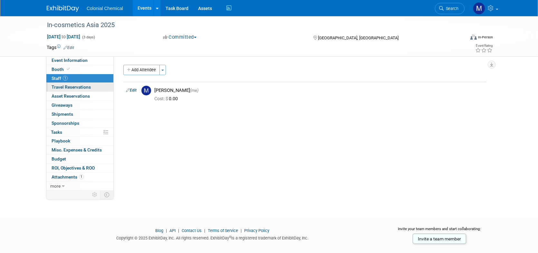
click at [62, 87] on span "Travel Reservations 0" at bounding box center [71, 86] width 39 height 5
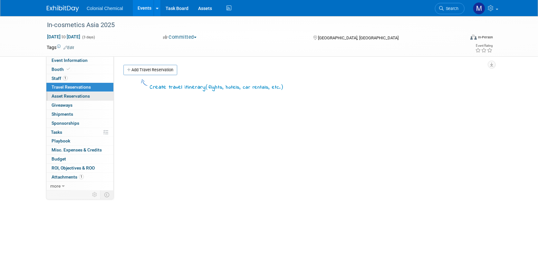
click at [83, 97] on span "Asset Reservations 0" at bounding box center [71, 96] width 38 height 5
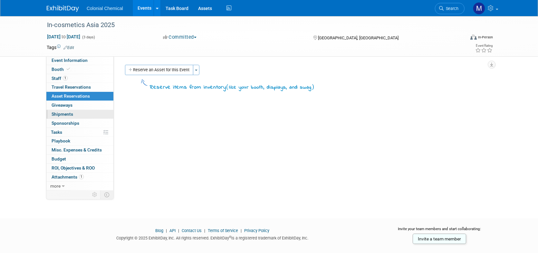
click at [66, 113] on span "Shipments 0" at bounding box center [63, 114] width 22 height 5
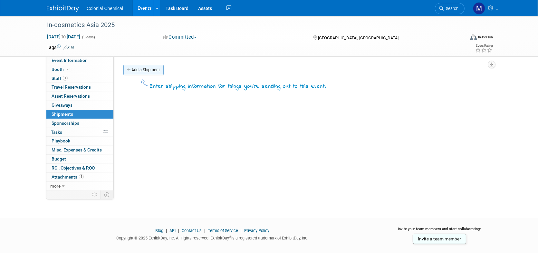
click at [140, 71] on link "Add a Shipment" at bounding box center [143, 70] width 40 height 10
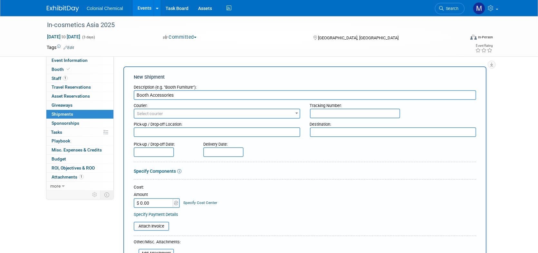
type input "Booth Accessories"
click at [178, 116] on span "Select courier" at bounding box center [216, 113] width 165 height 9
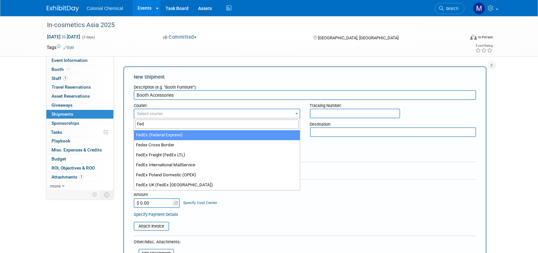
type input "Fed"
select select "206"
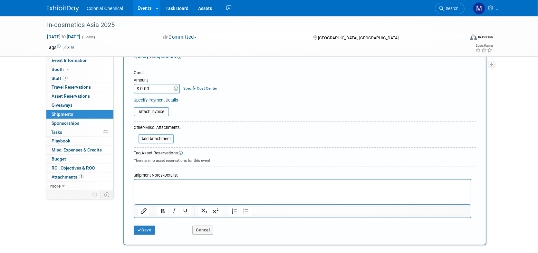
scroll to position [129, 0]
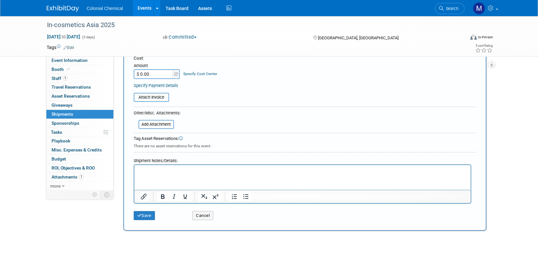
click at [153, 170] on p "Rich Text Area. Press ALT-0 for help." at bounding box center [302, 171] width 329 height 6
click at [141, 218] on button "Save" at bounding box center [144, 215] width 21 height 9
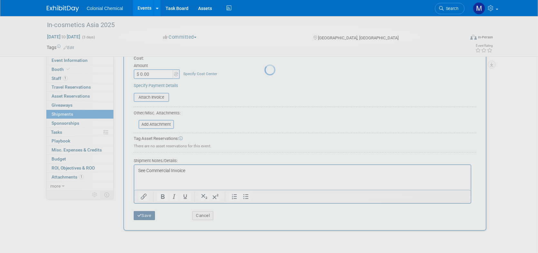
scroll to position [10, 0]
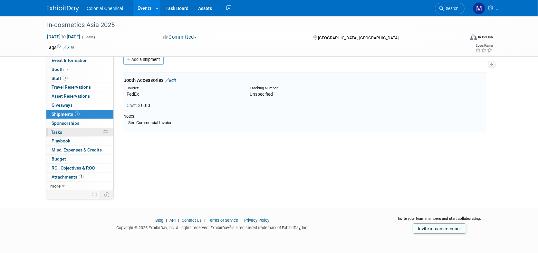
click at [61, 130] on span "Tasks 0%" at bounding box center [56, 132] width 11 height 5
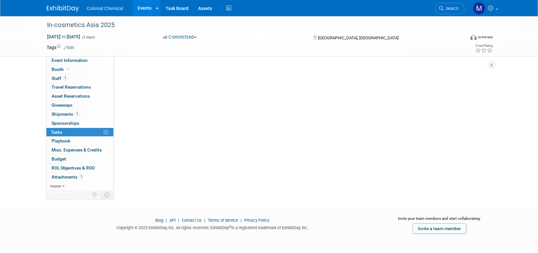
scroll to position [0, 0]
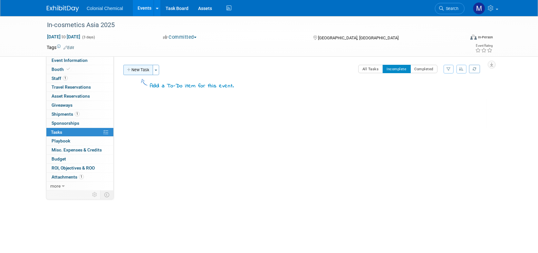
click at [136, 74] on button "New Task" at bounding box center [138, 70] width 30 height 10
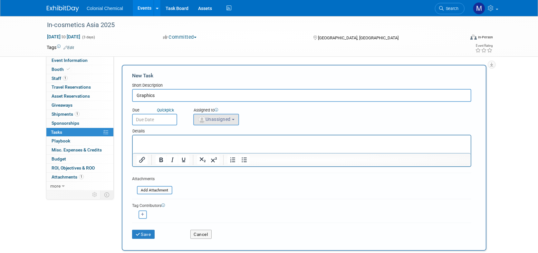
type input "Graphics"
click at [236, 121] on button "Unassigned" at bounding box center [216, 120] width 46 height 12
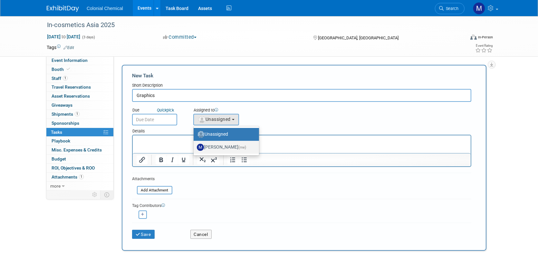
drag, startPoint x: 223, startPoint y: 144, endPoint x: 81, endPoint y: 16, distance: 191.1
click at [223, 144] on label "Megan Gibson (me)" at bounding box center [225, 147] width 56 height 10
click at [195, 144] on input "Megan Gibson (me)" at bounding box center [193, 146] width 4 height 4
select select "ee99858b-bc57-440a-b126-5264dbededa3"
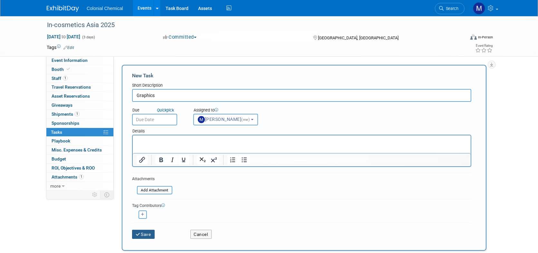
click at [143, 233] on button "Save" at bounding box center [143, 234] width 23 height 9
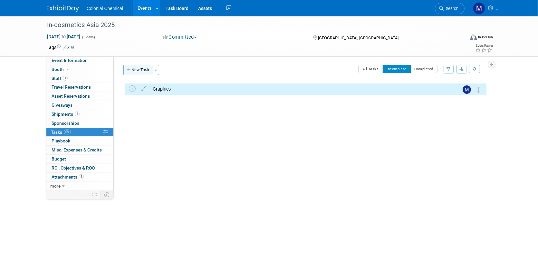
click at [143, 68] on button "New Task" at bounding box center [138, 70] width 30 height 10
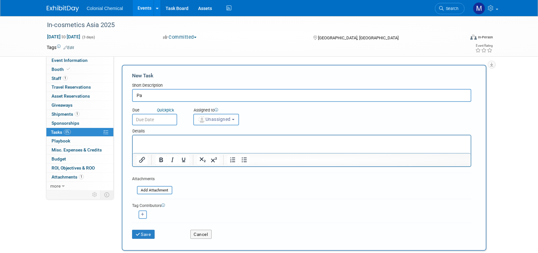
type input "P"
type input "Ship Material"
click at [141, 235] on button "Save" at bounding box center [143, 234] width 23 height 9
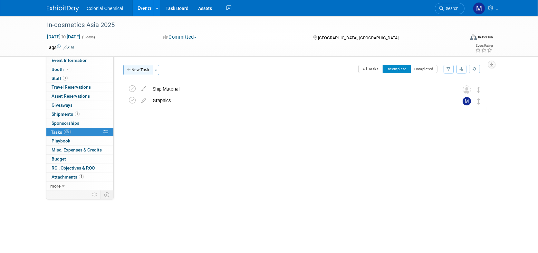
click at [140, 67] on button "New Task" at bounding box center [138, 70] width 30 height 10
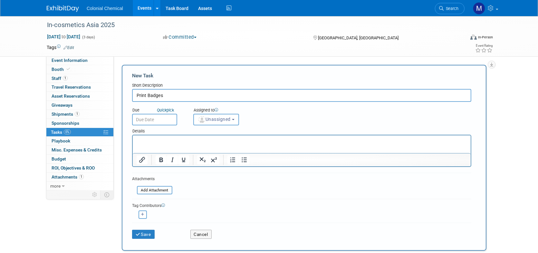
drag, startPoint x: 141, startPoint y: 91, endPoint x: 118, endPoint y: 92, distance: 22.9
click at [123, 91] on div "New Task Short Description Print Badges Due Quick pick" at bounding box center [304, 158] width 365 height 186
type input "Register Attendees"
click at [148, 236] on button "Save" at bounding box center [143, 234] width 23 height 9
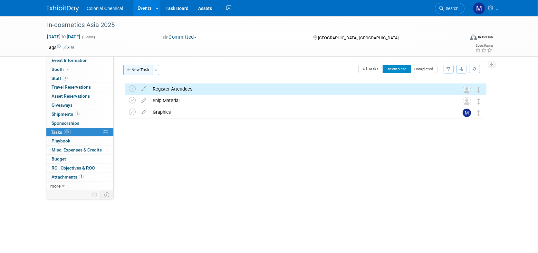
click at [140, 74] on button "New Task" at bounding box center [138, 70] width 30 height 10
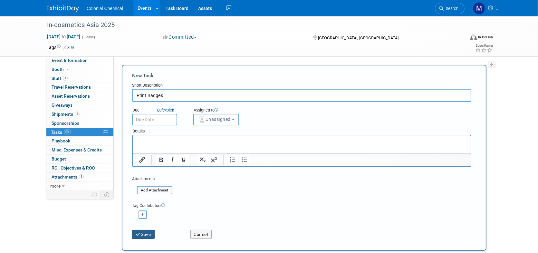
type input "Print Badges"
click at [148, 236] on button "Save" at bounding box center [143, 234] width 23 height 9
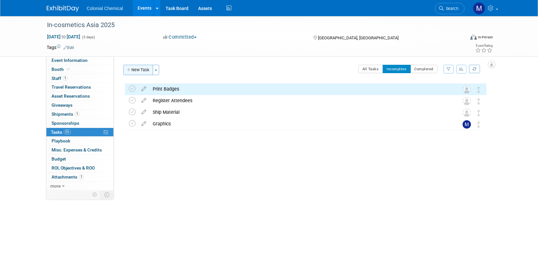
click at [139, 67] on button "New Task" at bounding box center [138, 70] width 30 height 10
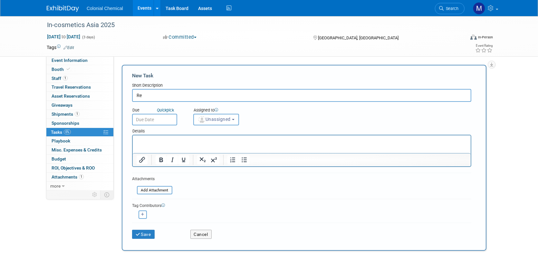
type input "R"
click at [201, 234] on button "Cancel" at bounding box center [201, 234] width 21 height 9
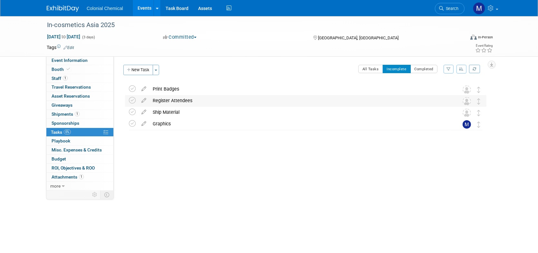
click at [167, 100] on div "Register Attendees" at bounding box center [300, 100] width 301 height 11
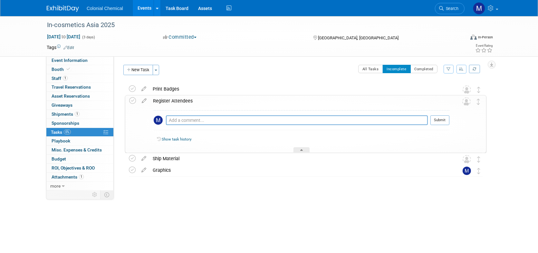
click at [164, 100] on div "Register Attendees" at bounding box center [300, 100] width 300 height 11
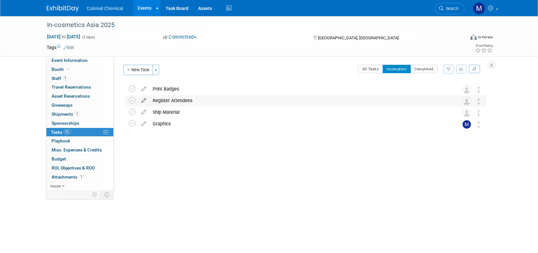
click at [141, 98] on icon at bounding box center [143, 99] width 11 height 8
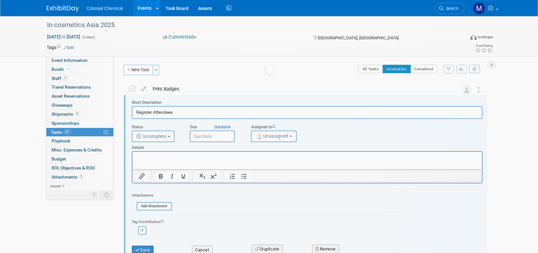
scroll to position [1, 0]
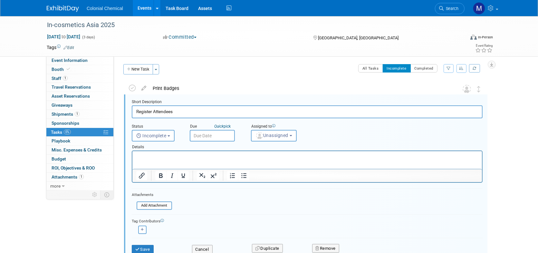
click at [153, 154] on p "Rich Text Area. Press ALT-0 for help." at bounding box center [307, 157] width 342 height 6
click at [147, 248] on button "Save" at bounding box center [143, 249] width 22 height 9
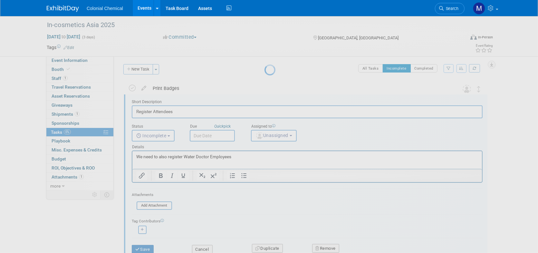
scroll to position [0, 0]
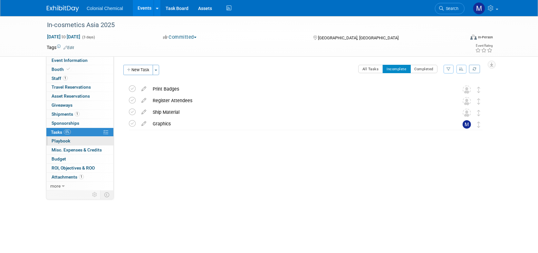
click at [61, 140] on span "Playbook 0" at bounding box center [61, 140] width 19 height 5
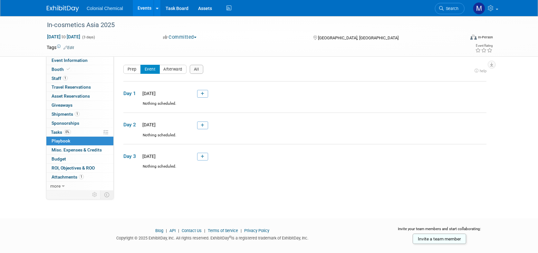
click at [75, 150] on span "Misc. Expenses & Credits 0" at bounding box center [77, 149] width 50 height 5
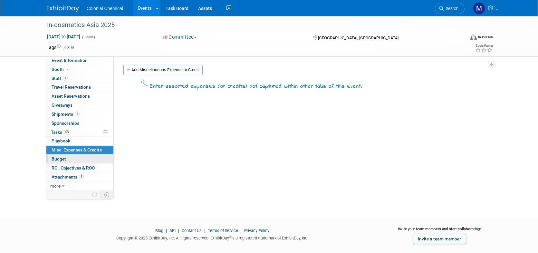
click at [64, 159] on span "Budget" at bounding box center [59, 158] width 15 height 5
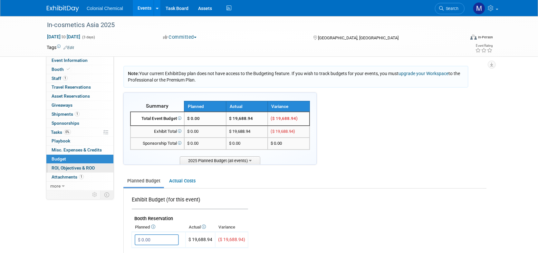
click at [70, 165] on span "ROI, Objectives & ROO 0" at bounding box center [73, 167] width 43 height 5
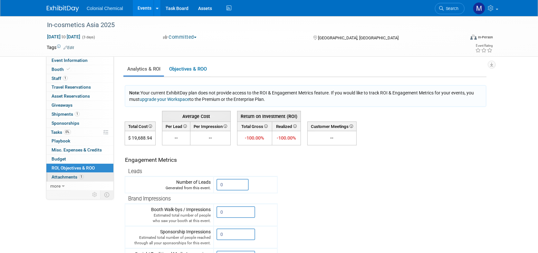
click at [66, 178] on span "Attachments 1" at bounding box center [68, 176] width 32 height 5
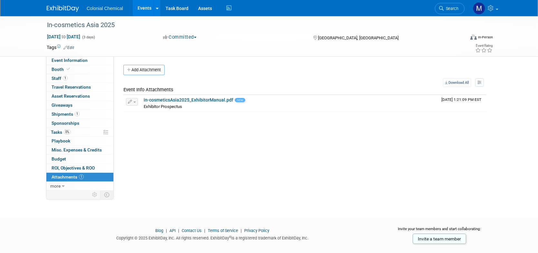
click at [145, 9] on link "Events" at bounding box center [145, 8] width 24 height 16
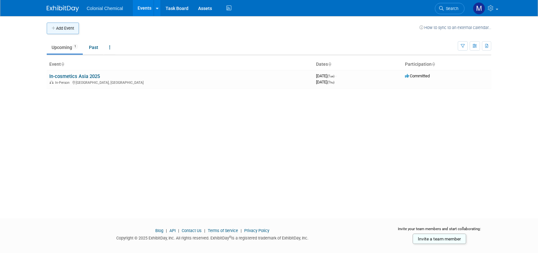
click at [64, 30] on button "Add Event" at bounding box center [63, 29] width 32 height 12
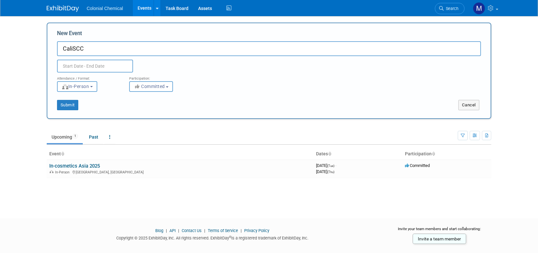
type input "CaliSCC"
click at [104, 65] on input "text" at bounding box center [95, 66] width 76 height 13
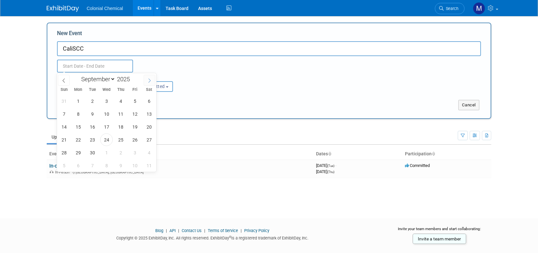
click at [149, 81] on icon at bounding box center [149, 80] width 5 height 5
select select "9"
click at [108, 151] on span "29" at bounding box center [106, 152] width 13 height 13
click at [122, 152] on span "30" at bounding box center [120, 152] width 13 height 13
type input "[DATE] to [DATE]"
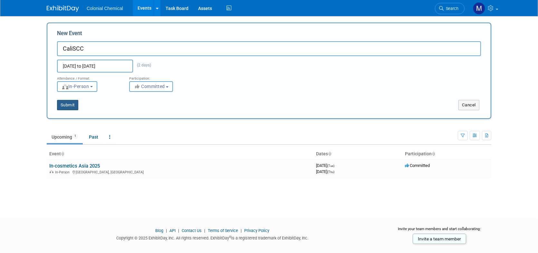
click at [68, 106] on button "Submit" at bounding box center [67, 105] width 21 height 10
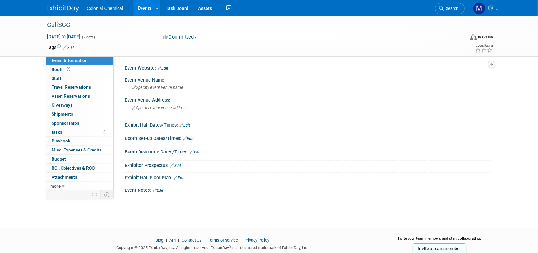
drag, startPoint x: 538, startPoint y: 54, endPoint x: 164, endPoint y: 67, distance: 374.0
click at [164, 67] on link "Edit" at bounding box center [163, 68] width 11 height 5
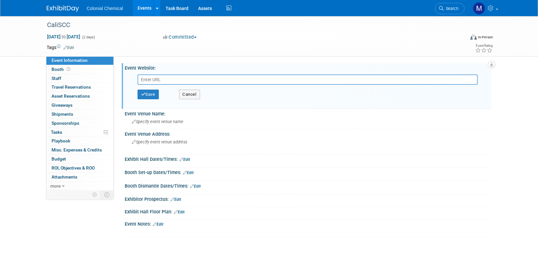
type input "On Exhibition days, exhibitors are permitted to enter the Exhibition Hall two h…"
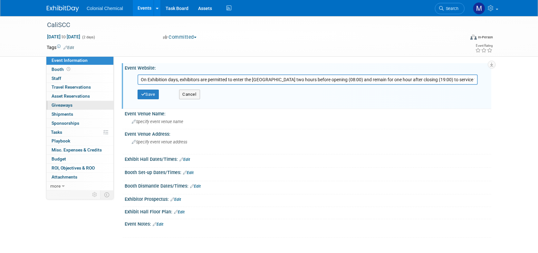
drag, startPoint x: 476, startPoint y: 80, endPoint x: 50, endPoint y: 103, distance: 426.2
click at [50, 104] on div "Event Information Event Info Booth Booth 0 Staff 0 Staff 0 Travel Reservations …" at bounding box center [269, 127] width 455 height 222
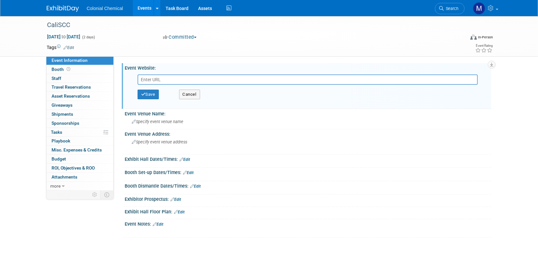
click at [269, 79] on input "text" at bounding box center [308, 79] width 341 height 10
paste input "https://caliscc.org/Suppliers__Day_2025"
type input "https://caliscc.org/Suppliers__Day_2025"
click at [156, 94] on button "Save" at bounding box center [148, 95] width 21 height 10
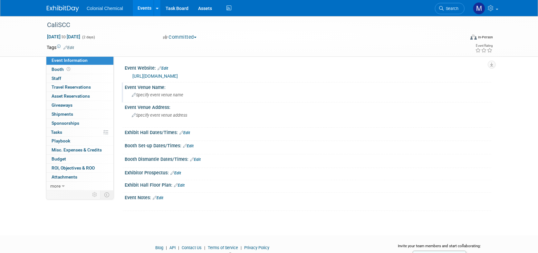
click at [167, 94] on span "Specify event venue name" at bounding box center [158, 95] width 52 height 5
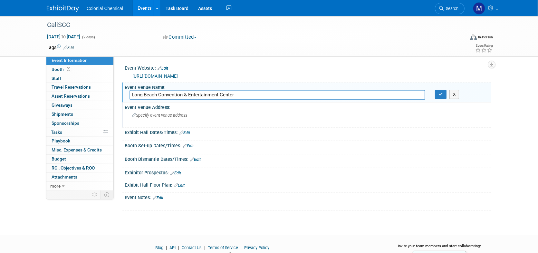
type input "Long Beach Convention & Entertainment Center"
drag, startPoint x: 181, startPoint y: 114, endPoint x: 283, endPoint y: 105, distance: 103.3
click at [184, 114] on span "Specify event venue address" at bounding box center [159, 115] width 55 height 5
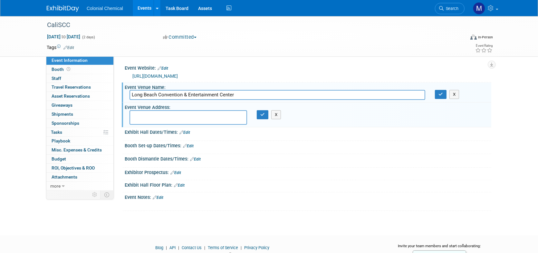
click at [175, 117] on textarea at bounding box center [189, 117] width 118 height 15
paste textarea "300 E Ocean Blvd, Long Beach, CA 90802"
type textarea "300 E Ocean Blvd, Long Beach, CA 90802"
click at [263, 115] on icon "button" at bounding box center [263, 115] width 5 height 4
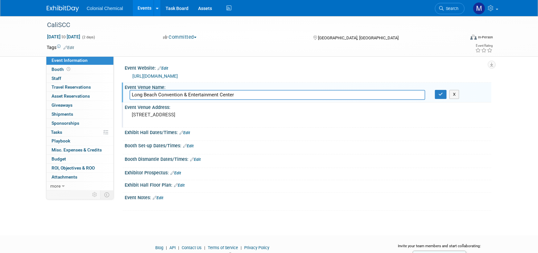
click at [188, 132] on link "Edit" at bounding box center [185, 133] width 11 height 5
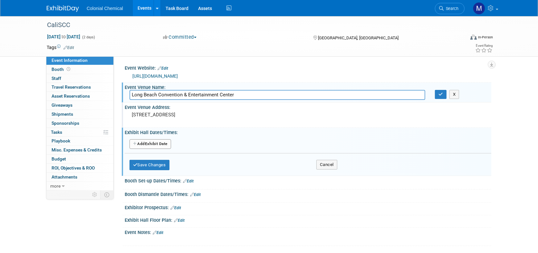
click at [156, 143] on button "Add Another Exhibit Date" at bounding box center [151, 144] width 42 height 10
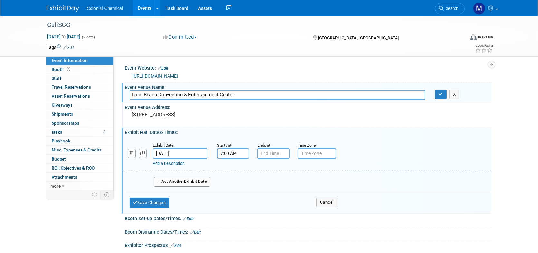
click at [232, 153] on input "7:00 AM" at bounding box center [233, 153] width 32 height 10
click at [234, 168] on span at bounding box center [232, 169] width 11 height 11
click at [230, 168] on span at bounding box center [232, 169] width 11 height 11
type input "10:00 AM"
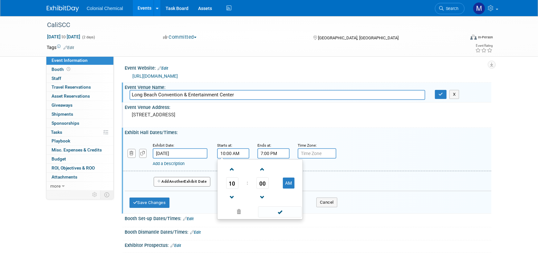
click at [267, 155] on input "7:00 PM" at bounding box center [274, 153] width 32 height 10
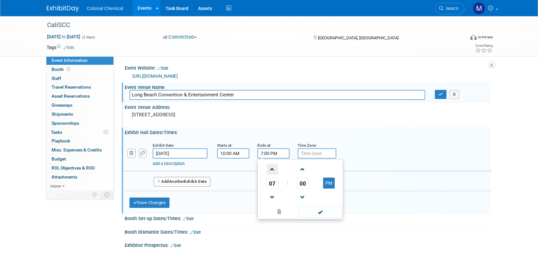
click at [270, 168] on span at bounding box center [272, 169] width 11 height 11
click at [272, 197] on span at bounding box center [272, 197] width 11 height 11
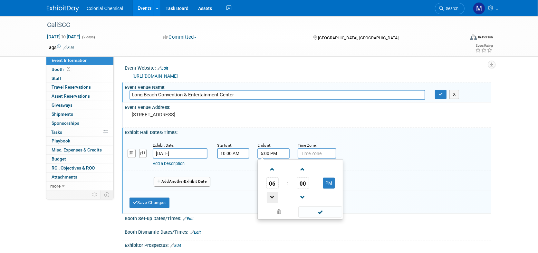
click at [272, 197] on span at bounding box center [272, 197] width 11 height 11
type input "5:00 PM"
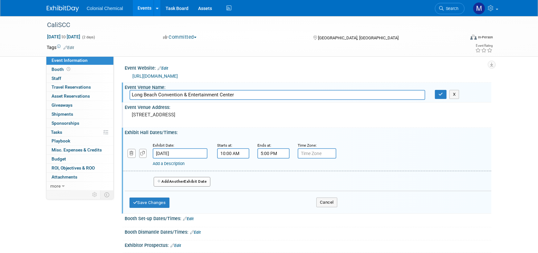
click at [175, 180] on span "Another" at bounding box center [176, 181] width 15 height 5
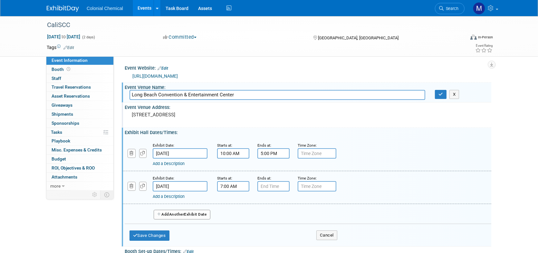
click at [232, 187] on input "7:00 AM" at bounding box center [233, 186] width 32 height 10
click at [237, 201] on span at bounding box center [232, 202] width 11 height 11
click at [236, 200] on span at bounding box center [232, 202] width 11 height 11
type input "10:00 AM"
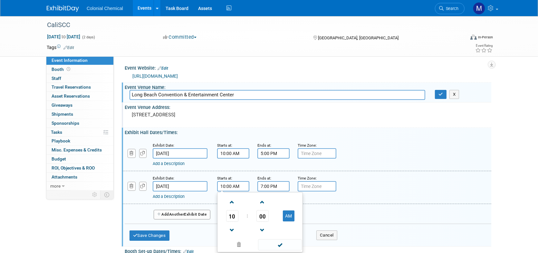
click at [263, 188] on input "7:00 PM" at bounding box center [274, 186] width 32 height 10
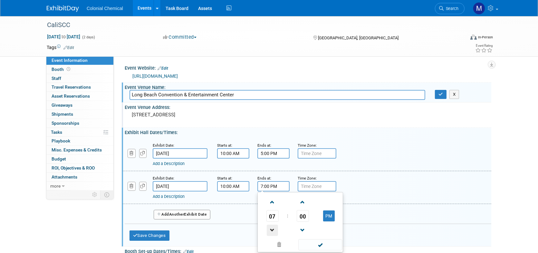
click at [272, 226] on span at bounding box center [272, 230] width 11 height 11
type input "3:00 PM"
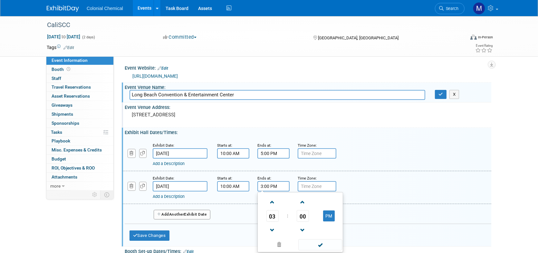
click at [393, 166] on div "Add a Description" at bounding box center [291, 164] width 276 height 6
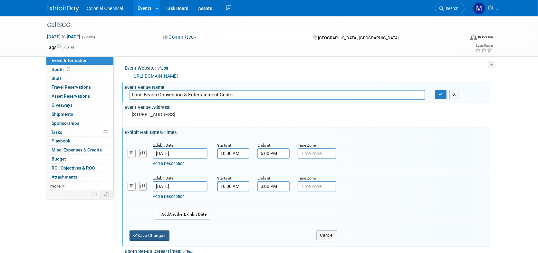
click at [158, 232] on button "Save Changes" at bounding box center [150, 236] width 40 height 10
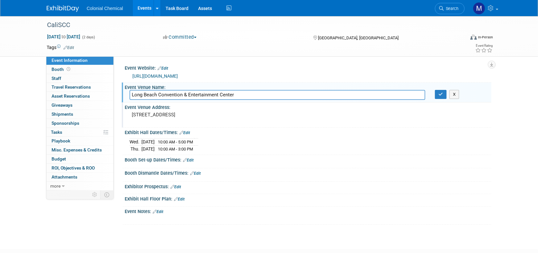
drag, startPoint x: 197, startPoint y: 161, endPoint x: 188, endPoint y: 160, distance: 9.0
click at [197, 161] on div "Booth Set-up Dates/Times: Edit" at bounding box center [308, 159] width 367 height 8
click at [190, 160] on link "Edit" at bounding box center [188, 160] width 11 height 5
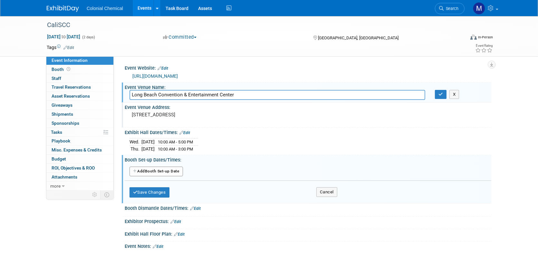
click at [172, 171] on button "Add Another Booth Set-up Date" at bounding box center [157, 172] width 54 height 10
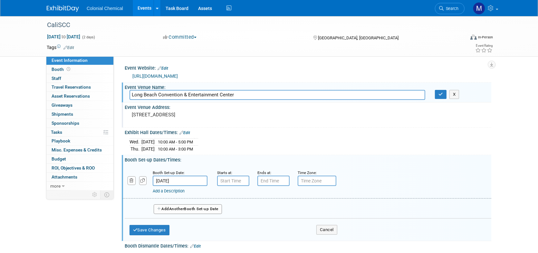
click at [192, 179] on input "Oct 29, 2025" at bounding box center [180, 181] width 55 height 10
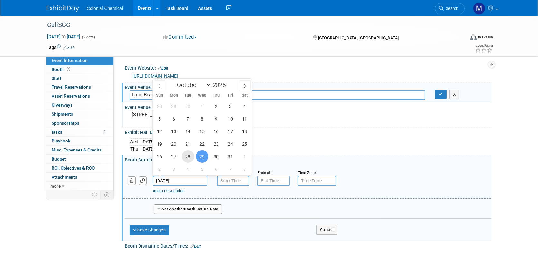
click at [193, 157] on span "28" at bounding box center [188, 156] width 13 height 13
type input "Oct 28, 2025"
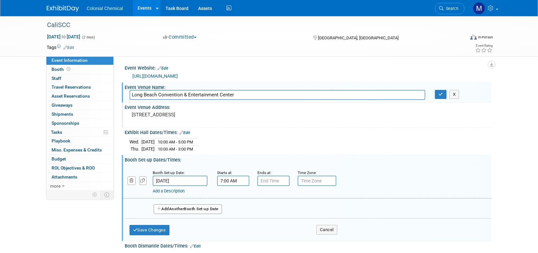
click at [238, 180] on input "7:00 AM" at bounding box center [233, 181] width 32 height 10
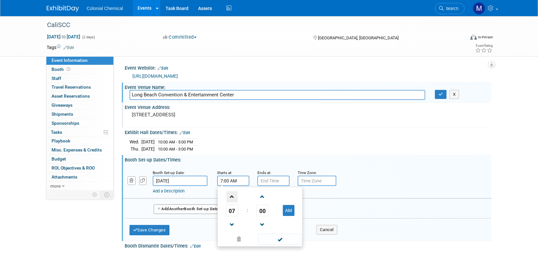
click at [232, 194] on span at bounding box center [232, 196] width 11 height 11
click at [234, 193] on span at bounding box center [232, 196] width 11 height 11
type input "10:00 AM"
click at [275, 179] on input "7:00 PM" at bounding box center [274, 181] width 32 height 10
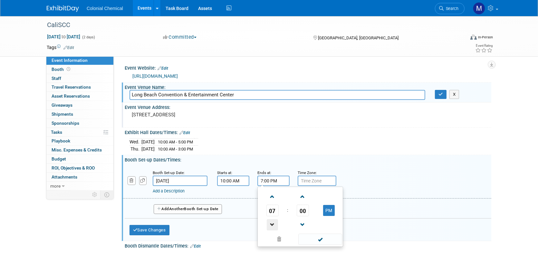
click at [271, 221] on span at bounding box center [272, 224] width 11 height 11
type input "6:00 PM"
click at [381, 177] on div "Add a Description Description:" at bounding box center [307, 181] width 379 height 25
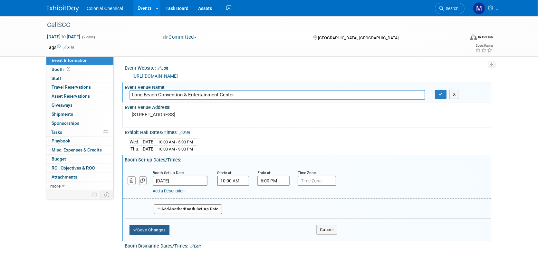
click at [150, 227] on button "Save Changes" at bounding box center [150, 230] width 40 height 10
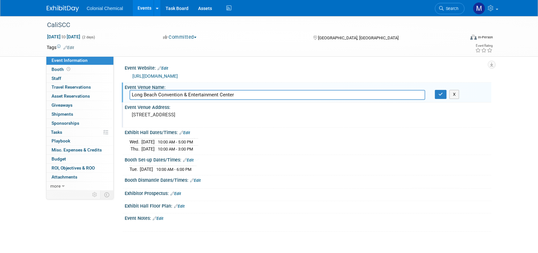
click at [195, 178] on link "Edit" at bounding box center [195, 180] width 11 height 5
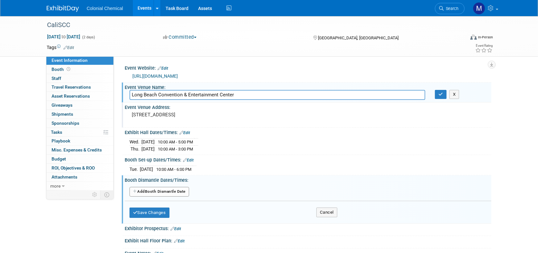
drag, startPoint x: 159, startPoint y: 188, endPoint x: 163, endPoint y: 189, distance: 4.5
click at [159, 188] on button "Add Another Booth Dismantle Date" at bounding box center [160, 192] width 60 height 10
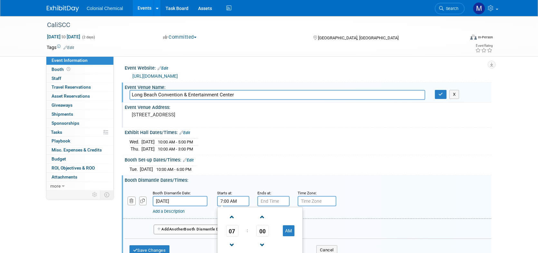
click at [234, 198] on input "7:00 AM" at bounding box center [233, 201] width 32 height 10
click at [297, 229] on td "AM" at bounding box center [288, 231] width 25 height 12
click at [293, 229] on button "AM" at bounding box center [289, 230] width 12 height 11
click at [231, 246] on span at bounding box center [232, 245] width 11 height 11
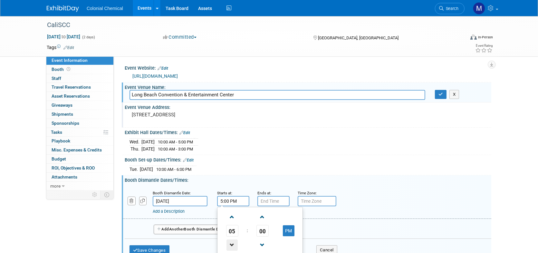
click at [231, 246] on span at bounding box center [232, 245] width 11 height 11
type input "3:00 PM"
click at [266, 200] on input "7:00 PM" at bounding box center [274, 201] width 32 height 10
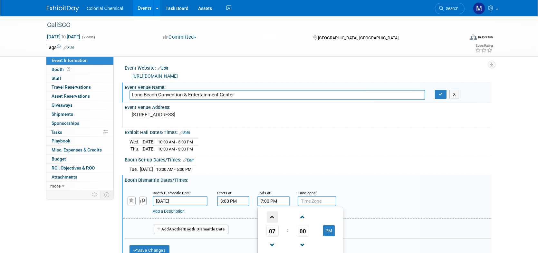
click at [271, 219] on span at bounding box center [272, 217] width 11 height 11
type input "8:00 PM"
click at [366, 186] on div "Booth Dismantle Date: Oct 30, 2025 Starts at: 3:00 PM Ends at: 8:00 PM 08 : 00 …" at bounding box center [307, 202] width 369 height 33
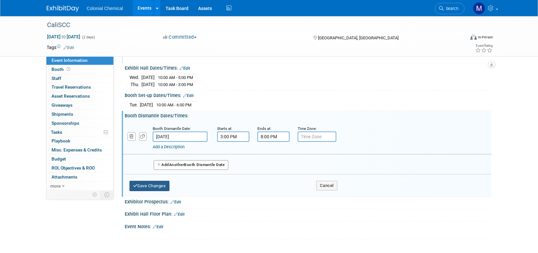
click at [145, 186] on button "Save Changes" at bounding box center [150, 186] width 40 height 10
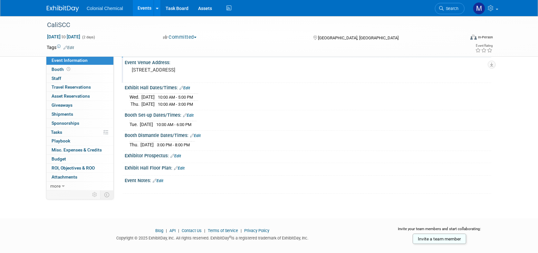
click at [179, 154] on link "Edit" at bounding box center [176, 156] width 11 height 5
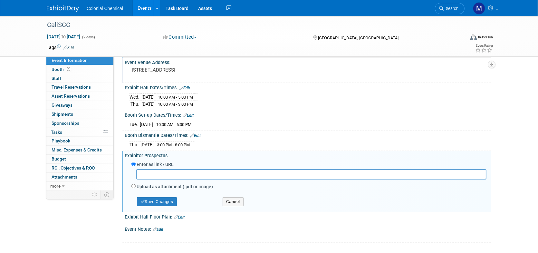
click at [164, 171] on input "text" at bounding box center [311, 174] width 351 height 10
type input "[URL][DOMAIN_NAME]"
click at [165, 202] on button "Save Changes" at bounding box center [157, 201] width 40 height 9
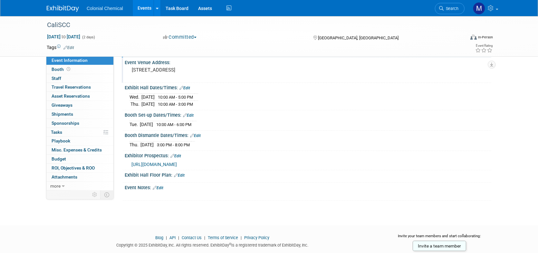
click at [183, 175] on link "Edit" at bounding box center [179, 175] width 11 height 5
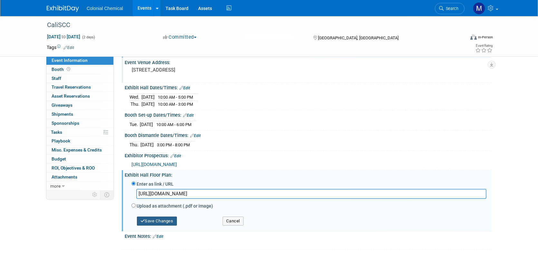
type input "[URL][DOMAIN_NAME]"
click at [163, 220] on button "Save Changes" at bounding box center [157, 221] width 40 height 9
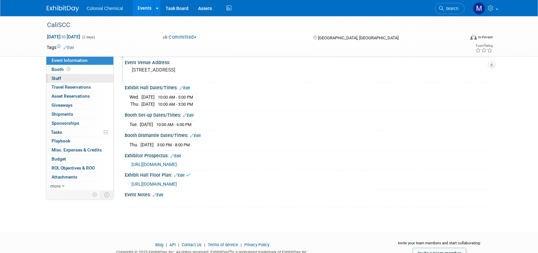
click at [56, 78] on span "Staff 0" at bounding box center [57, 78] width 10 height 5
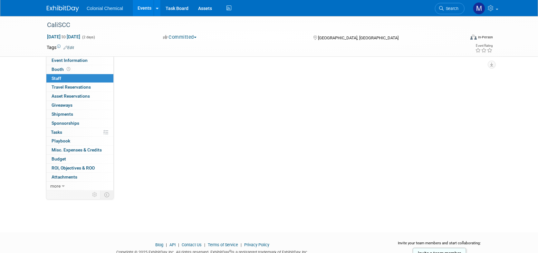
scroll to position [0, 0]
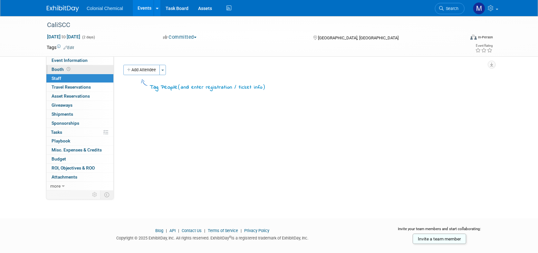
click at [54, 67] on span "Booth" at bounding box center [62, 69] width 20 height 5
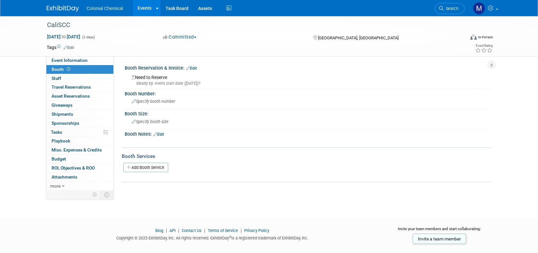
click at [193, 66] on link "Edit" at bounding box center [191, 68] width 11 height 5
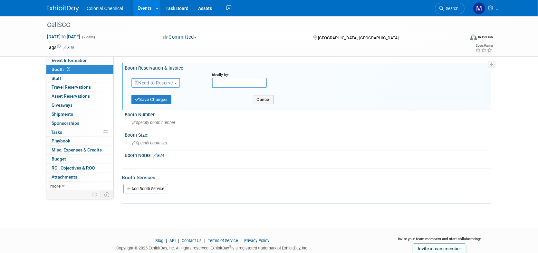
click at [177, 83] on span "button" at bounding box center [175, 83] width 3 height 1
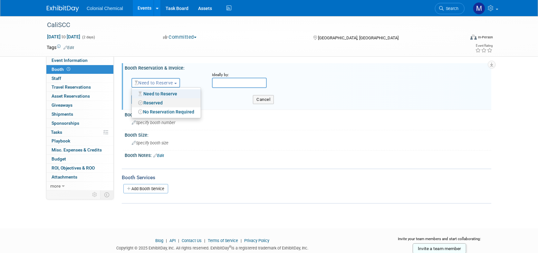
click at [161, 105] on link "Reserved" at bounding box center [166, 102] width 69 height 9
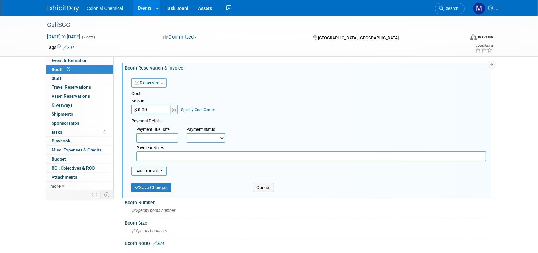
click at [147, 109] on input "$ 0.00" at bounding box center [152, 110] width 40 height 10
type input "$ 1,550.00"
click at [253, 92] on div "Cost:" at bounding box center [309, 94] width 355 height 6
click at [218, 139] on select "Not Paid Yet Partially Paid Paid in Full" at bounding box center [206, 138] width 39 height 10
select select "1"
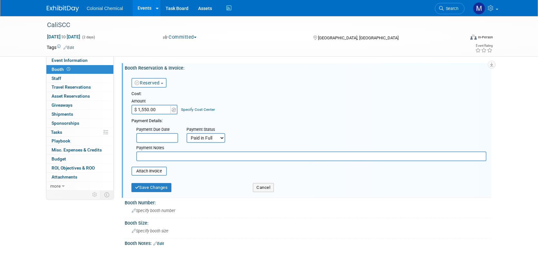
click at [187, 133] on select "Not Paid Yet Partially Paid Paid in Full" at bounding box center [206, 138] width 39 height 10
click at [145, 186] on button "Save Changes" at bounding box center [152, 187] width 40 height 9
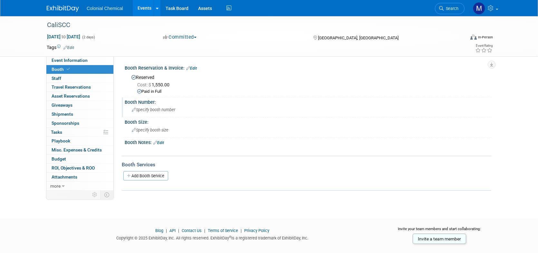
click at [166, 111] on span "Specify booth number" at bounding box center [154, 109] width 44 height 5
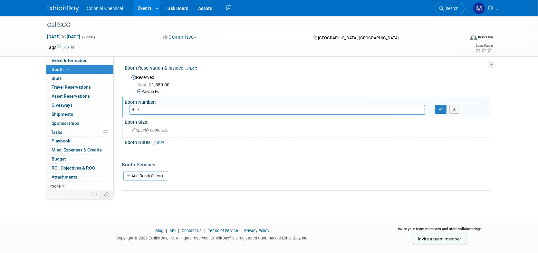
type input "417"
click at [163, 128] on span "Specify booth size" at bounding box center [150, 130] width 37 height 5
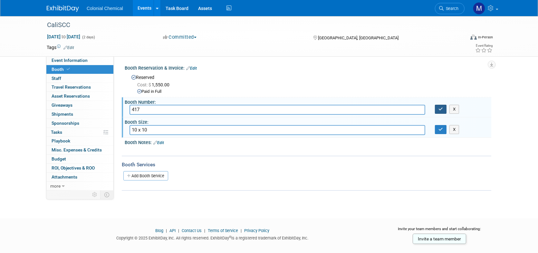
type input "10 x 10"
click at [438, 111] on button "button" at bounding box center [441, 109] width 12 height 9
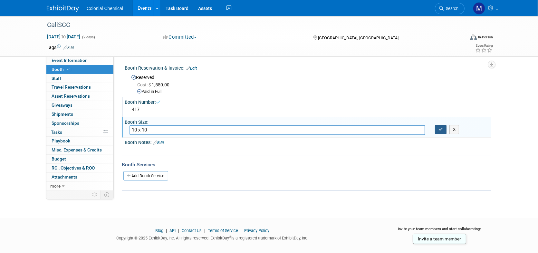
click at [440, 131] on icon "button" at bounding box center [441, 129] width 5 height 4
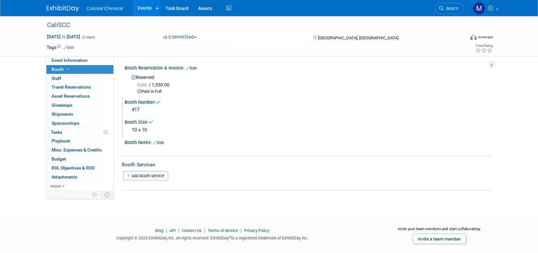
click at [203, 151] on div at bounding box center [275, 150] width 291 height 6
click at [147, 173] on link "Add Booth Service" at bounding box center [145, 175] width 45 height 9
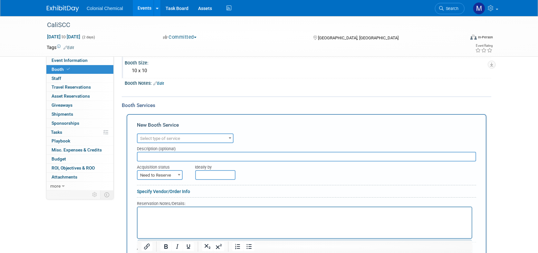
scroll to position [64, 0]
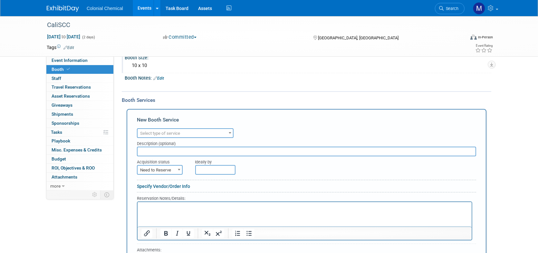
click at [230, 133] on span at bounding box center [230, 133] width 6 height 8
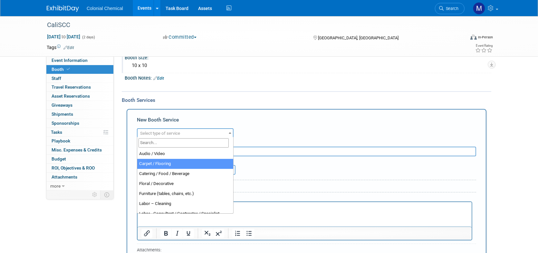
select select "4"
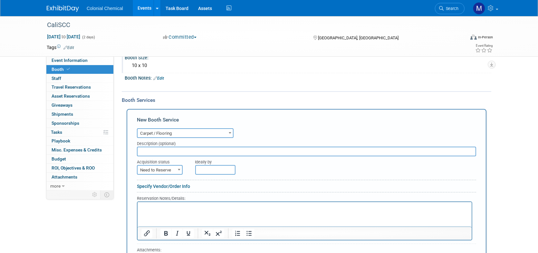
click at [179, 151] on input "text" at bounding box center [307, 152] width 340 height 10
type input "GES"
click at [175, 167] on span "Need to Reserve" at bounding box center [160, 170] width 44 height 9
select select "2"
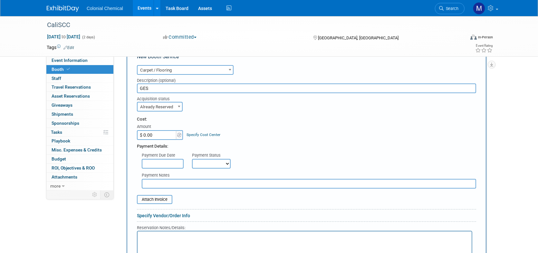
scroll to position [129, 0]
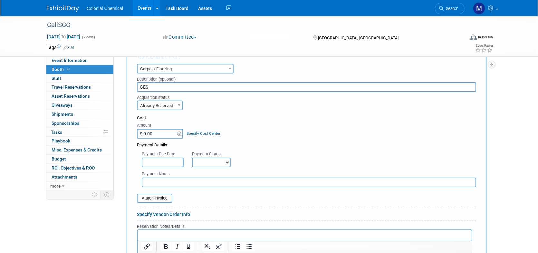
click at [163, 162] on input "text" at bounding box center [163, 163] width 42 height 10
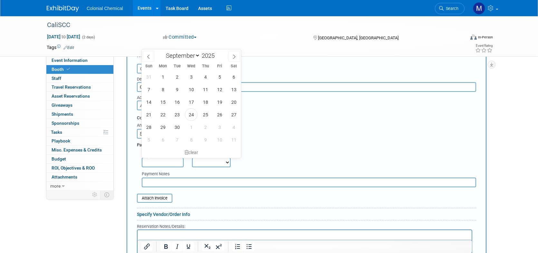
click at [279, 106] on div "Acquisition status Need to Reserve Already Reserved Already Reserved Ideally by" at bounding box center [306, 101] width 349 height 18
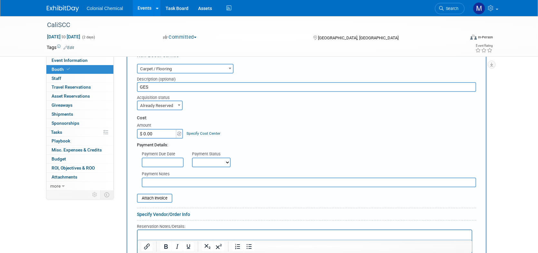
click at [164, 131] on input "$ 0.00" at bounding box center [157, 134] width 40 height 10
type input "$ 252.00"
click at [273, 129] on div "Cost: Amount $ 252.00 Specify Cost Center Cost Center -- Not Specified --" at bounding box center [307, 127] width 340 height 24
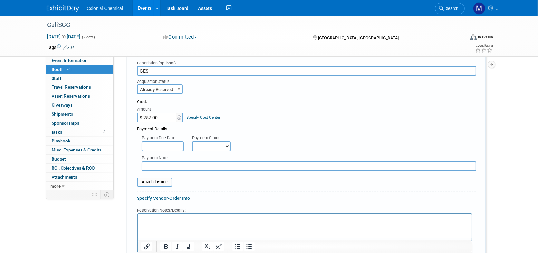
scroll to position [161, 0]
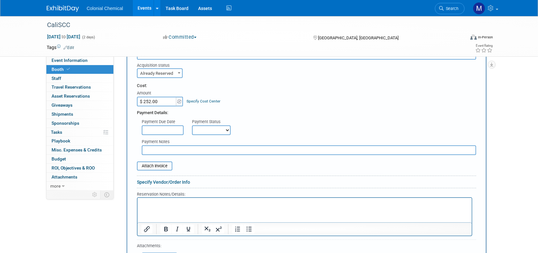
drag, startPoint x: 184, startPoint y: 177, endPoint x: 182, endPoint y: 180, distance: 3.5
click at [184, 177] on div at bounding box center [307, 177] width 340 height 3
click at [182, 180] on link "Specify Vendor/Order Info" at bounding box center [163, 182] width 53 height 5
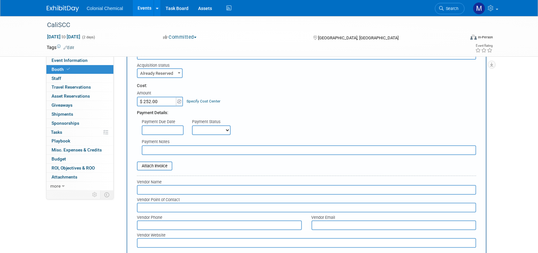
click at [168, 188] on input "text" at bounding box center [307, 190] width 340 height 10
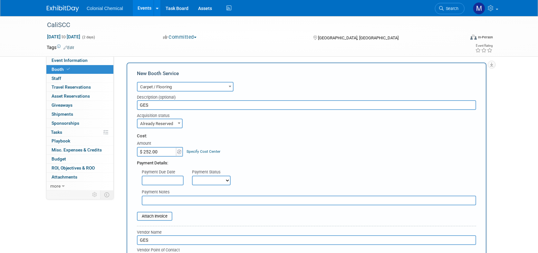
scroll to position [97, 0]
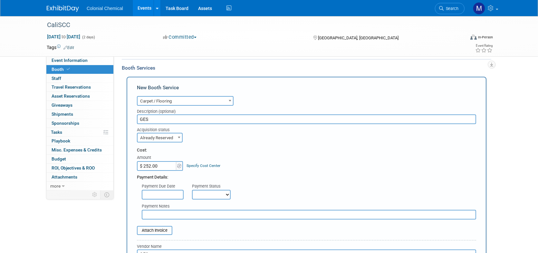
type input "GES"
drag, startPoint x: 138, startPoint y: 115, endPoint x: 110, endPoint y: 117, distance: 28.5
click at [110, 117] on div "Event Information Event Info Booth Booth 0 Staff 0 Staff 0 Travel Reservations …" at bounding box center [269, 185] width 455 height 533
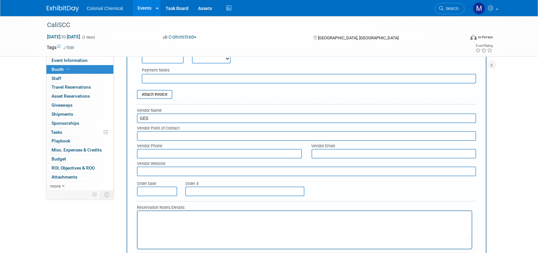
scroll to position [355, 0]
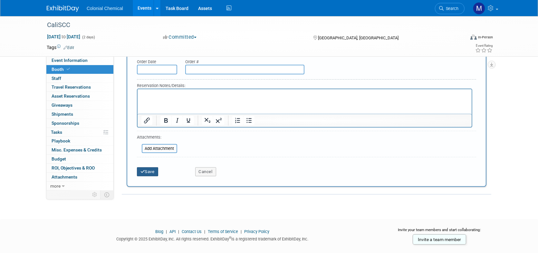
click at [149, 168] on button "Save" at bounding box center [147, 171] width 21 height 9
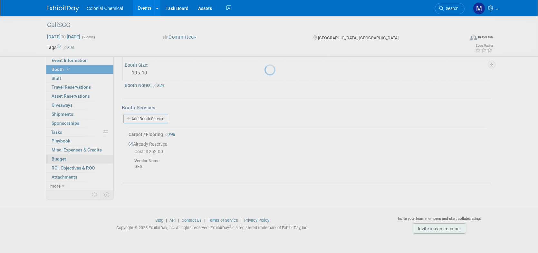
scroll to position [56, 0]
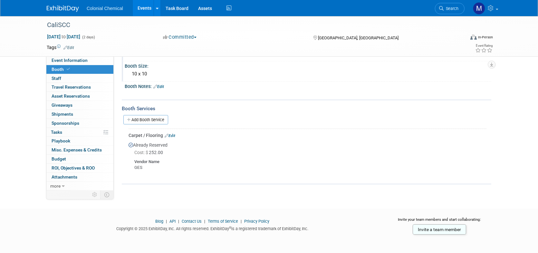
click at [170, 133] on link "Edit" at bounding box center [170, 135] width 11 height 5
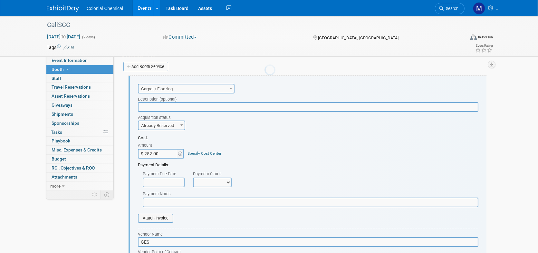
scroll to position [0, 0]
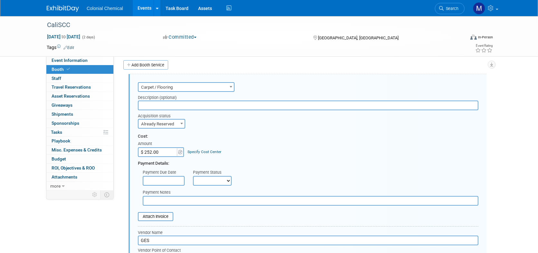
click at [160, 104] on input "text" at bounding box center [308, 106] width 341 height 10
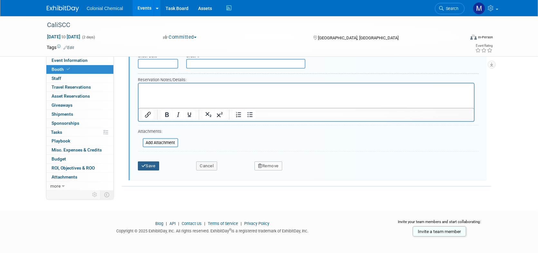
type input "includes padding"
click at [141, 166] on button "Save" at bounding box center [148, 166] width 21 height 9
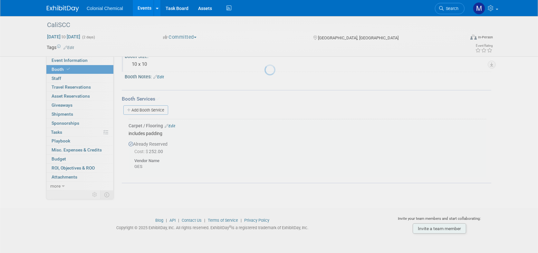
scroll to position [65, 0]
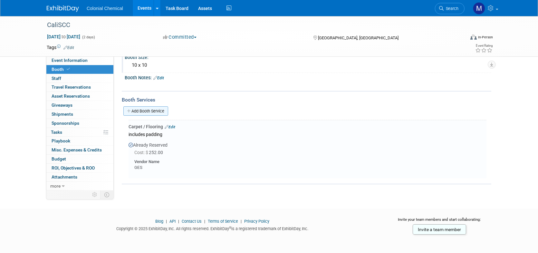
click at [152, 111] on link "Add Booth Service" at bounding box center [145, 110] width 45 height 9
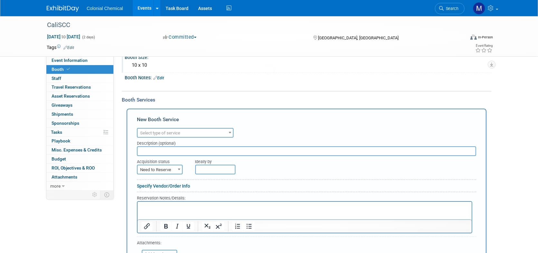
scroll to position [0, 0]
click at [232, 128] on span at bounding box center [230, 132] width 6 height 8
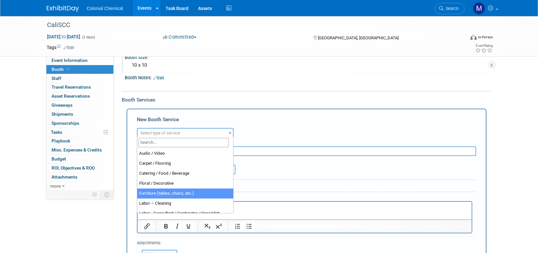
select select "6"
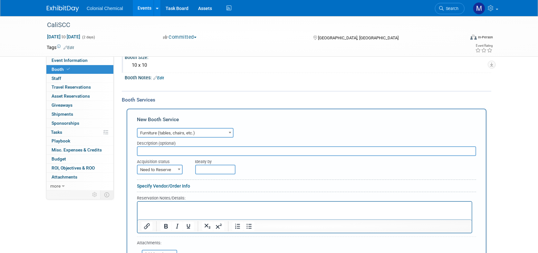
click at [179, 169] on span at bounding box center [179, 169] width 6 height 8
select select "2"
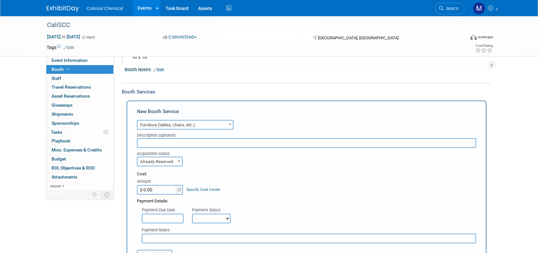
scroll to position [194, 0]
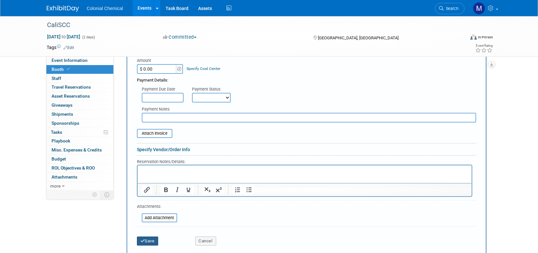
click at [148, 242] on button "Save" at bounding box center [147, 241] width 21 height 9
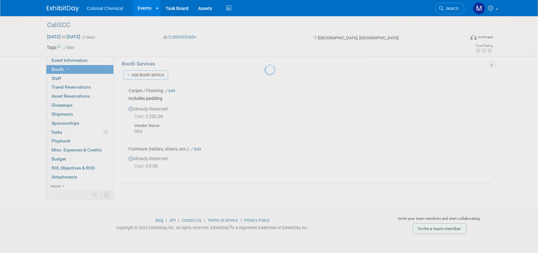
scroll to position [100, 0]
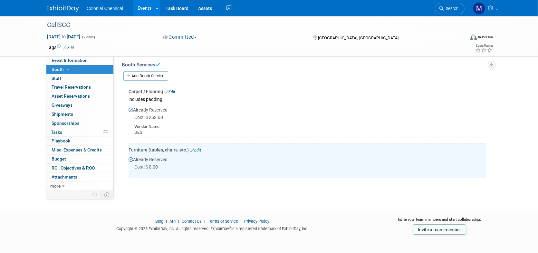
drag, startPoint x: 174, startPoint y: 90, endPoint x: 168, endPoint y: 107, distance: 18.2
click at [174, 90] on link "Edit" at bounding box center [170, 92] width 11 height 5
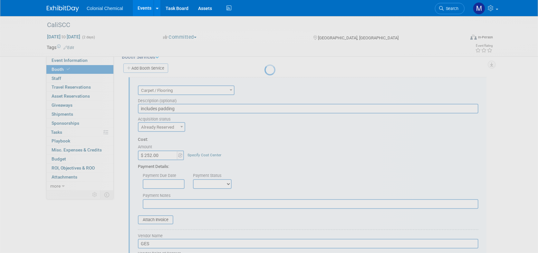
scroll to position [111, 0]
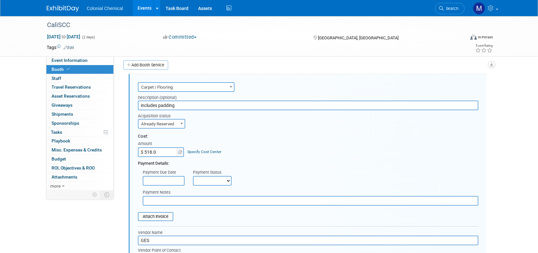
type input "$ 518.00"
drag, startPoint x: 279, startPoint y: 144, endPoint x: 285, endPoint y: 141, distance: 7.6
click at [281, 144] on div "Cost: Amount $ 518.00 Specify Cost Center Cost Center -- Not Specified --" at bounding box center [308, 145] width 341 height 24
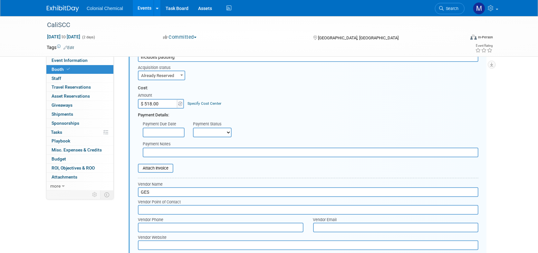
scroll to position [272, 0]
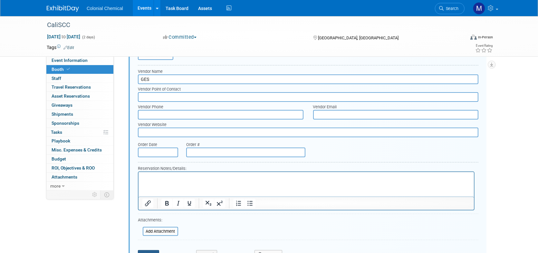
click at [148, 250] on button "Save" at bounding box center [148, 254] width 21 height 9
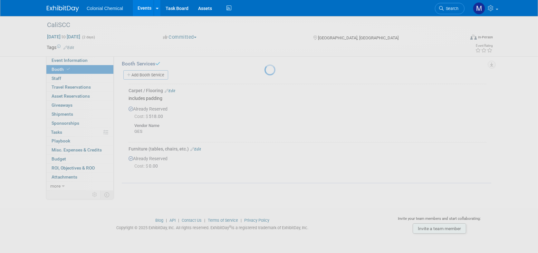
scroll to position [100, 0]
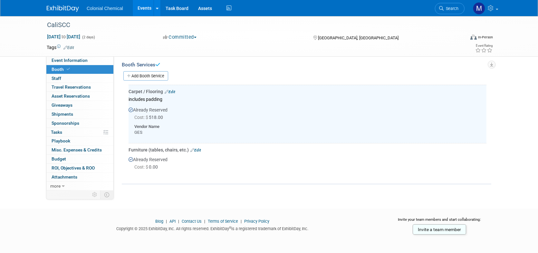
click at [197, 148] on link "Edit" at bounding box center [196, 150] width 11 height 5
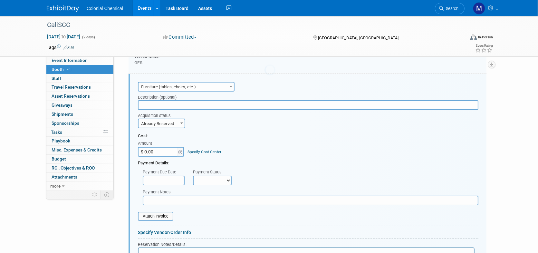
scroll to position [0, 0]
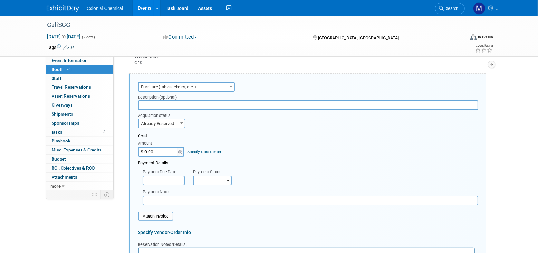
click at [159, 151] on input "$ 0.00" at bounding box center [158, 152] width 40 height 10
type input "$ 1,135.11"
click at [275, 148] on div "Cost: Amount $ 1,135.11 Specify Cost Center Cost Center -- Not Specified --" at bounding box center [308, 145] width 341 height 24
click at [224, 179] on select "Not Paid Yet Partially Paid Paid in Full" at bounding box center [212, 181] width 39 height 10
select select "1"
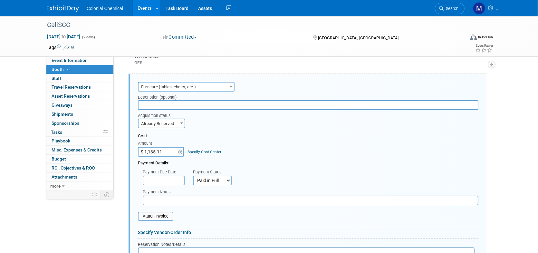
click at [193, 176] on select "Not Paid Yet Partially Paid Paid in Full" at bounding box center [212, 181] width 39 height 10
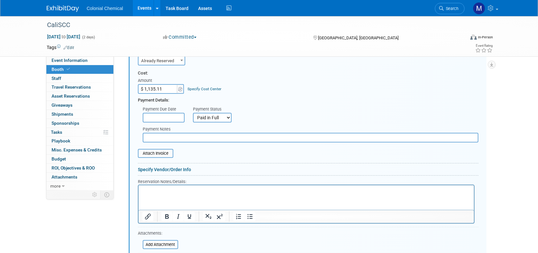
scroll to position [234, 0]
drag, startPoint x: 28, startPoint y: 0, endPoint x: 169, endPoint y: 167, distance: 218.9
click at [169, 167] on link "Specify Vendor/Order Info" at bounding box center [164, 167] width 53 height 5
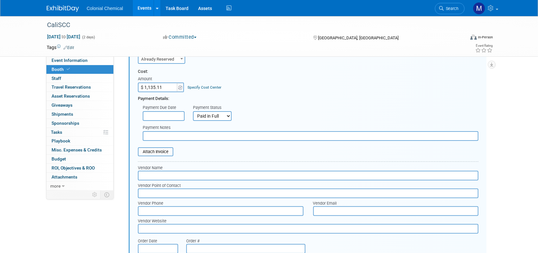
click at [168, 172] on input "text" at bounding box center [308, 176] width 341 height 10
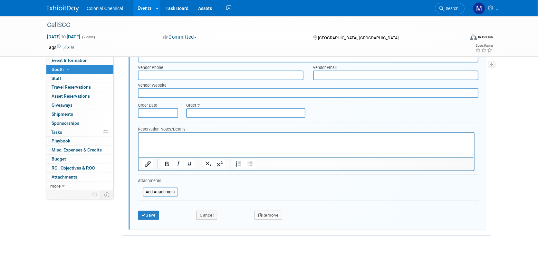
scroll to position [355, 0]
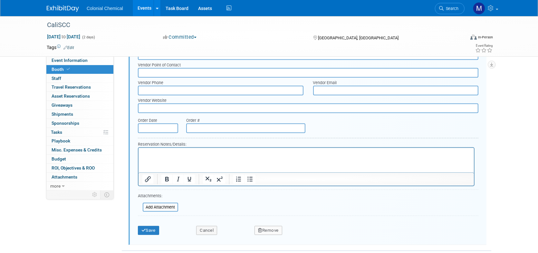
type input "GES"
click at [155, 155] on p "Rich Text Area. Press ALT-0 for help." at bounding box center [306, 154] width 328 height 6
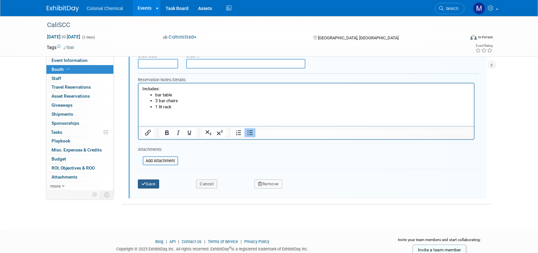
click at [142, 182] on icon "submit" at bounding box center [144, 184] width 5 height 4
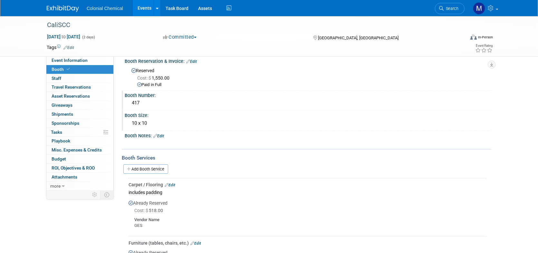
scroll to position [0, 0]
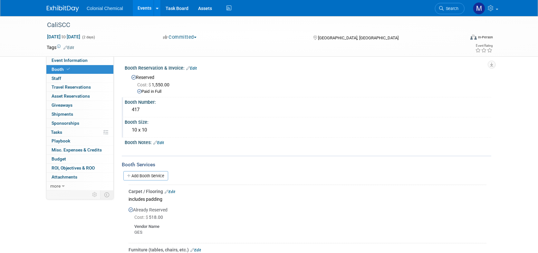
drag, startPoint x: 193, startPoint y: 68, endPoint x: 193, endPoint y: 77, distance: 8.7
click at [193, 68] on link "Edit" at bounding box center [191, 68] width 11 height 5
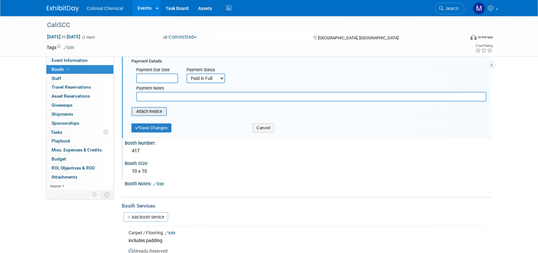
scroll to position [64, 0]
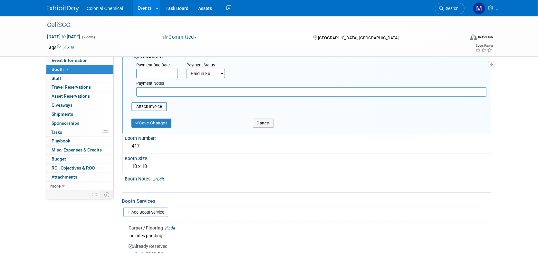
click at [163, 177] on link "Edit" at bounding box center [158, 179] width 11 height 5
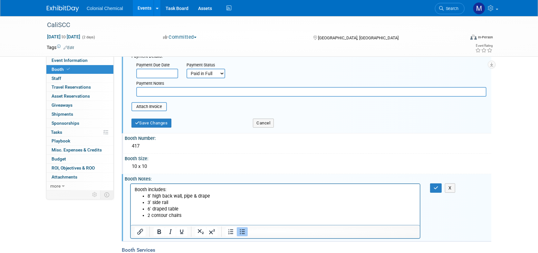
scroll to position [0, 0]
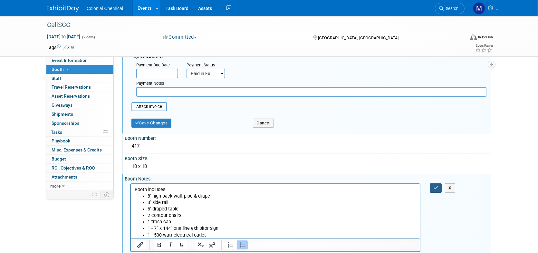
click at [438, 190] on button "button" at bounding box center [436, 187] width 12 height 9
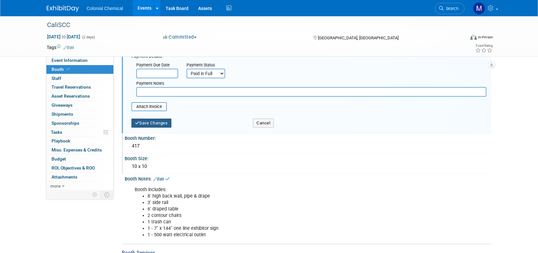
click at [153, 121] on button "Save Changes" at bounding box center [152, 123] width 40 height 9
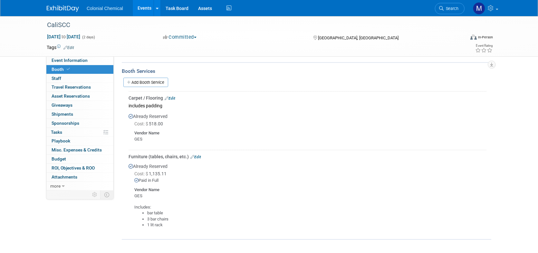
scroll to position [161, 0]
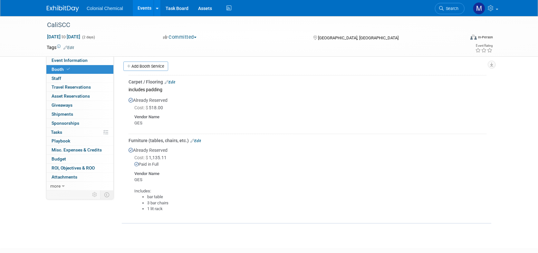
click at [158, 67] on link "Add Booth Service" at bounding box center [145, 66] width 45 height 9
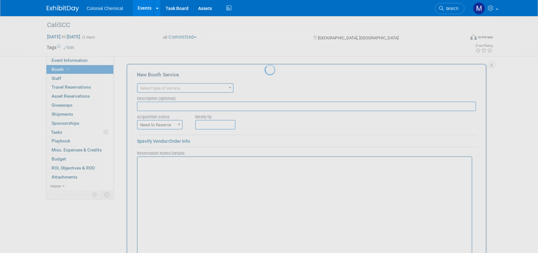
scroll to position [0, 0]
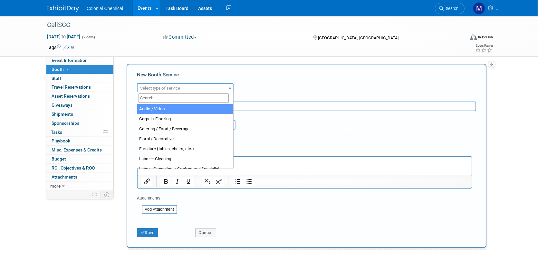
click at [228, 84] on span at bounding box center [230, 88] width 6 height 8
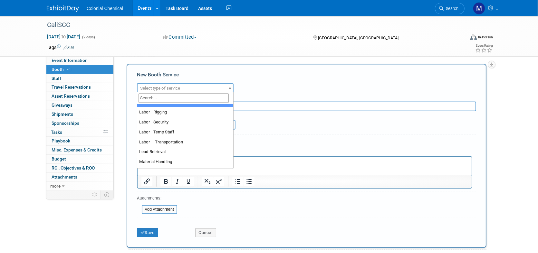
scroll to position [129, 0]
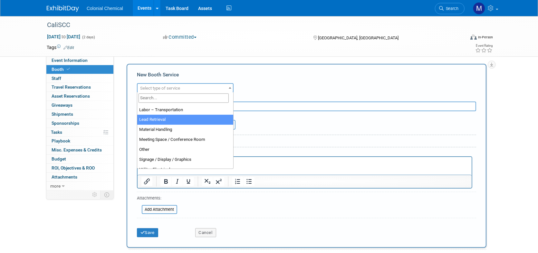
select select "7"
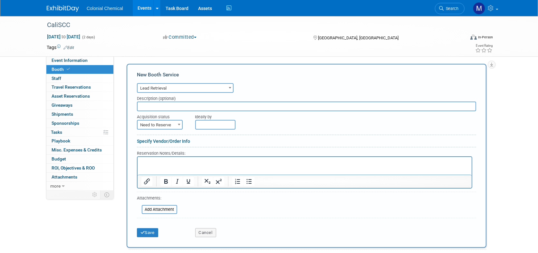
drag, startPoint x: 168, startPoint y: 144, endPoint x: 172, endPoint y: 141, distance: 5.3
click at [168, 144] on form "Audio / Video Carpet / Flooring Catering / Food / Beverage Floral / Decorative …" at bounding box center [307, 161] width 340 height 159
click at [172, 141] on link "Specify Vendor/Order Info" at bounding box center [163, 141] width 53 height 5
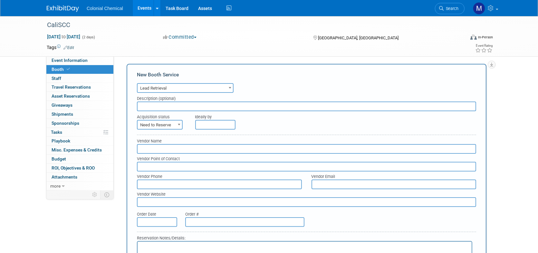
click at [167, 149] on input "text" at bounding box center [307, 149] width 340 height 10
type input "CompuSystems"
click at [175, 124] on span "Need to Reserve" at bounding box center [160, 125] width 44 height 9
select select "2"
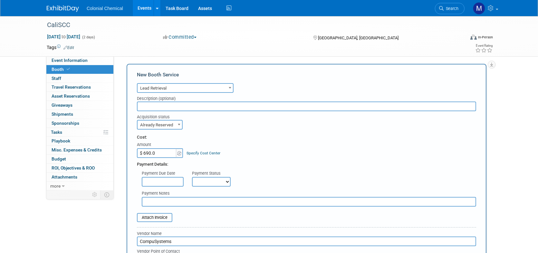
type input "$ 690.00"
drag, startPoint x: 222, startPoint y: 182, endPoint x: 225, endPoint y: 182, distance: 3.9
click at [222, 182] on select "Not Paid Yet Partially Paid Paid in Full" at bounding box center [211, 182] width 39 height 10
select select "1"
click at [192, 177] on select "Not Paid Yet Partially Paid Paid in Full" at bounding box center [211, 182] width 39 height 10
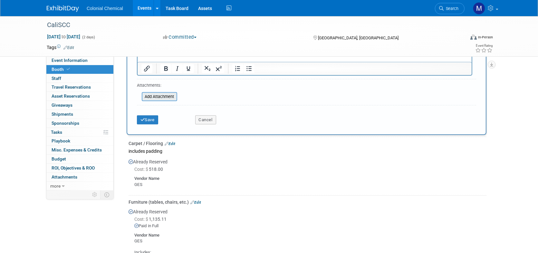
scroll to position [387, 0]
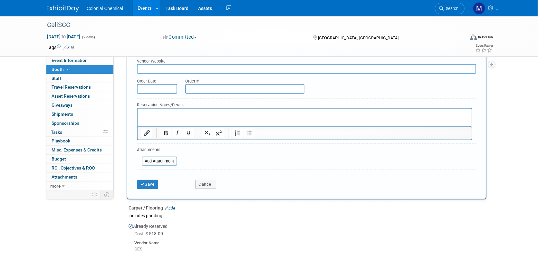
click at [162, 112] on p "Rich Text Area. Press ALT-0 for help." at bounding box center [304, 114] width 327 height 6
click at [151, 182] on button "Save" at bounding box center [147, 184] width 21 height 9
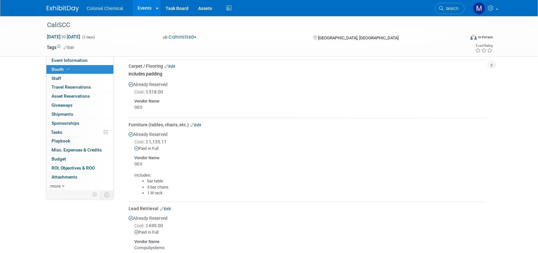
scroll to position [175, 0]
click at [58, 79] on span "Staff 0" at bounding box center [57, 78] width 10 height 5
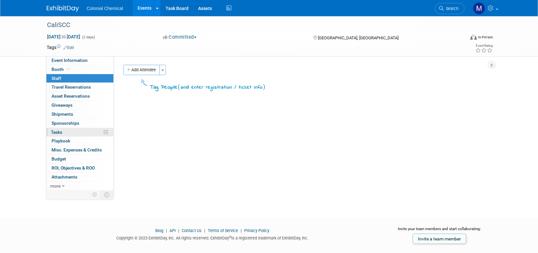
click at [62, 133] on span "Tasks 0%" at bounding box center [56, 132] width 11 height 5
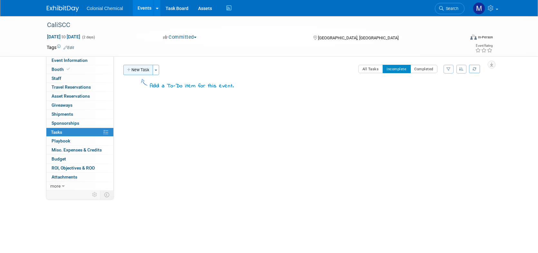
click at [135, 67] on button "New Task" at bounding box center [138, 70] width 30 height 10
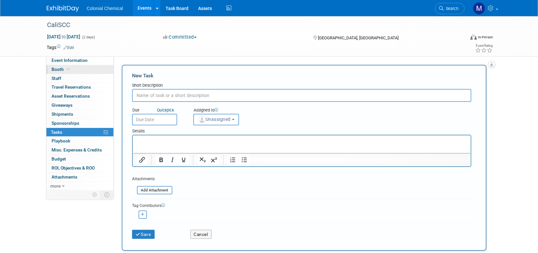
click at [58, 68] on span "Booth" at bounding box center [62, 69] width 20 height 5
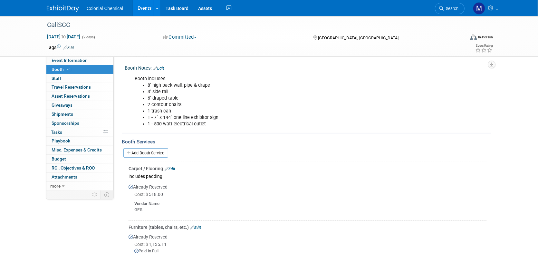
scroll to position [97, 0]
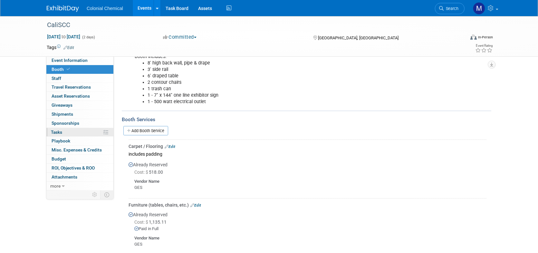
click at [55, 131] on span "Tasks 0%" at bounding box center [56, 132] width 11 height 5
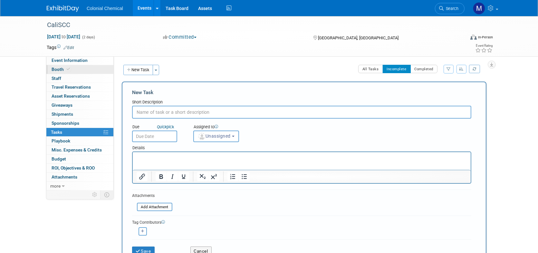
click at [62, 70] on span "Booth" at bounding box center [62, 69] width 20 height 5
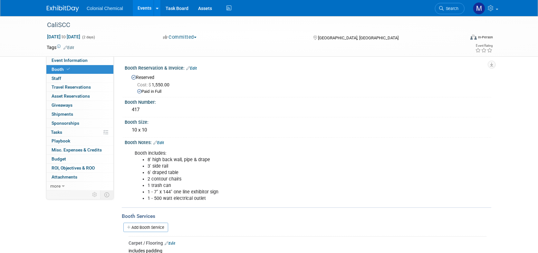
click at [161, 144] on link "Edit" at bounding box center [158, 143] width 11 height 5
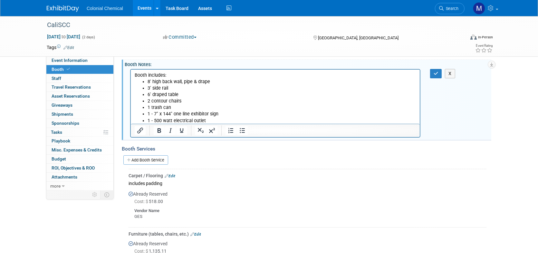
scroll to position [97, 0]
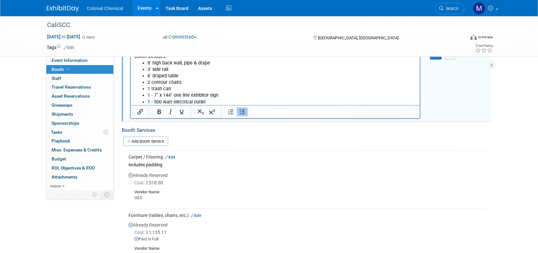
click at [208, 104] on li "1 - 500 watt electrical outlet" at bounding box center [281, 102] width 269 height 6
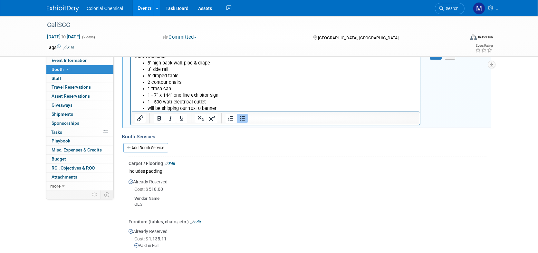
drag, startPoint x: 179, startPoint y: 105, endPoint x: 177, endPoint y: 109, distance: 4.9
click at [179, 105] on li "will be shipping our 10x10 banner" at bounding box center [281, 108] width 269 height 6
click at [435, 59] on button "button" at bounding box center [436, 54] width 12 height 9
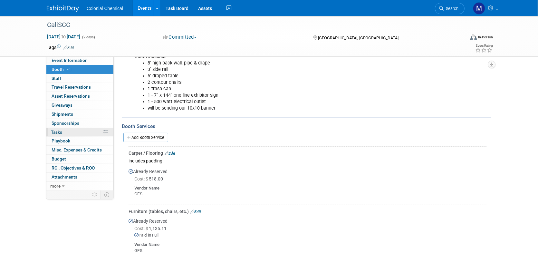
click at [60, 134] on span "Tasks 0%" at bounding box center [56, 132] width 11 height 5
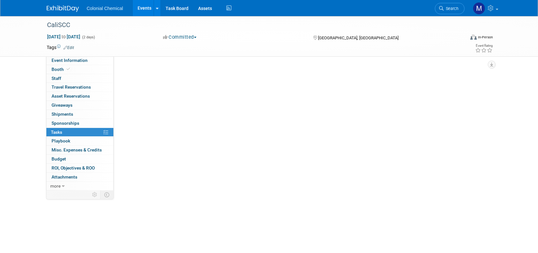
scroll to position [0, 0]
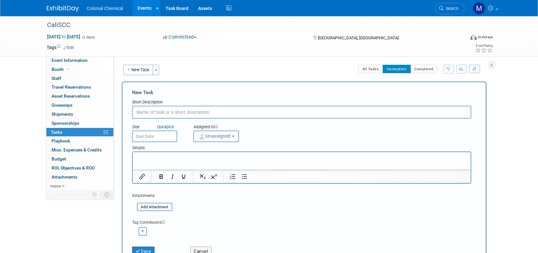
click at [173, 109] on input "text" at bounding box center [302, 112] width 340 height 13
click at [173, 114] on input "text" at bounding box center [302, 112] width 340 height 13
type input "Shipping"
click at [153, 154] on html at bounding box center [302, 156] width 338 height 9
click at [172, 112] on input "Shipping" at bounding box center [302, 112] width 340 height 13
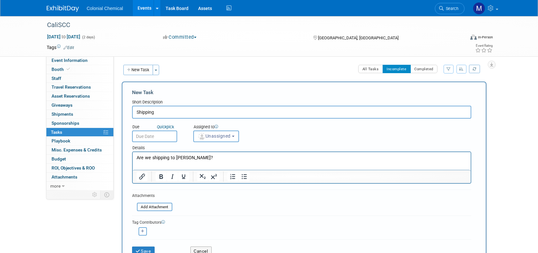
type input "Shipping"
click at [137, 157] on p "Are we shipping to Laura?" at bounding box center [301, 158] width 331 height 6
click at [137, 165] on p "Are we shipping to Laura?" at bounding box center [301, 164] width 331 height 6
click at [208, 166] on li "Are we shipping to Laura?" at bounding box center [308, 164] width 318 height 6
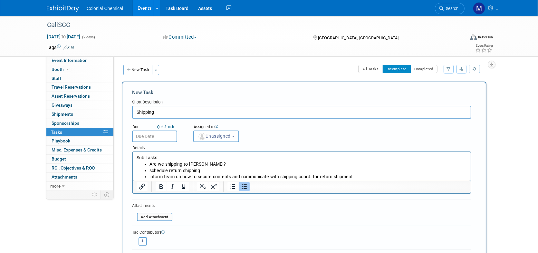
click at [153, 135] on input "text" at bounding box center [154, 137] width 45 height 12
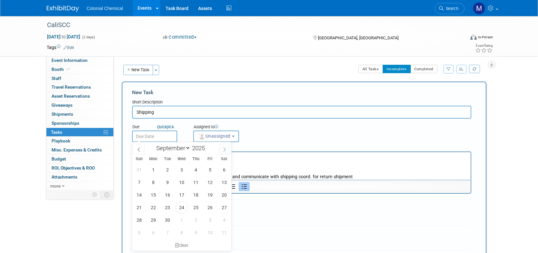
click at [226, 148] on icon at bounding box center [224, 149] width 5 height 5
select select "9"
click at [181, 168] on span "1" at bounding box center [181, 169] width 13 height 13
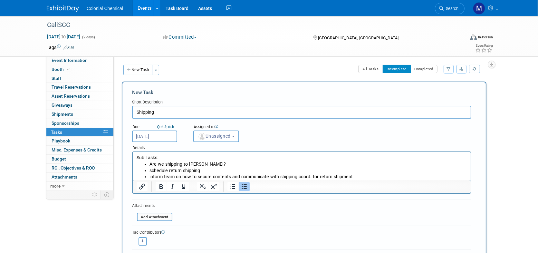
drag, startPoint x: 173, startPoint y: 141, endPoint x: 170, endPoint y: 134, distance: 7.5
click at [173, 140] on input "Oct 1, 2025" at bounding box center [154, 137] width 45 height 12
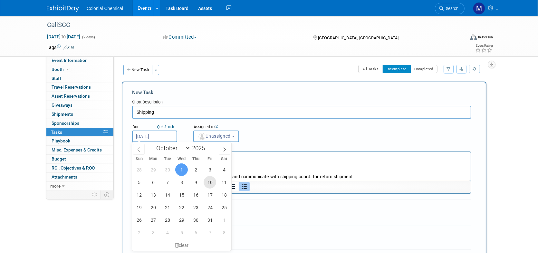
click at [207, 183] on span "10" at bounding box center [210, 182] width 13 height 13
type input "Oct 10, 2025"
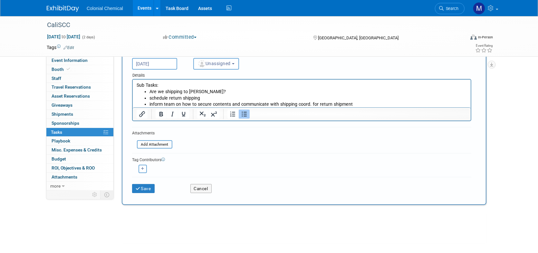
scroll to position [97, 0]
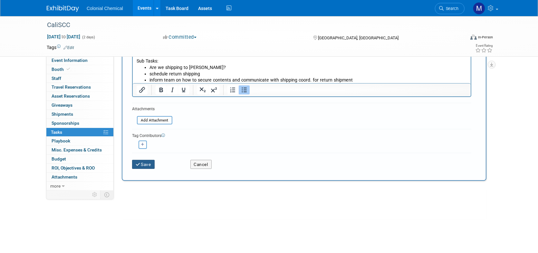
click at [145, 162] on button "Save" at bounding box center [143, 164] width 23 height 9
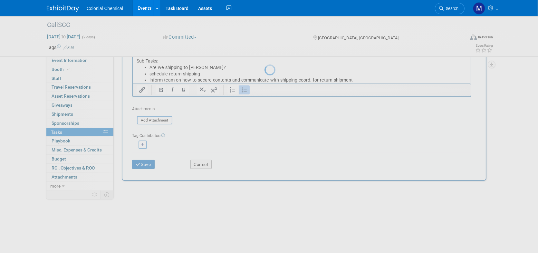
scroll to position [0, 0]
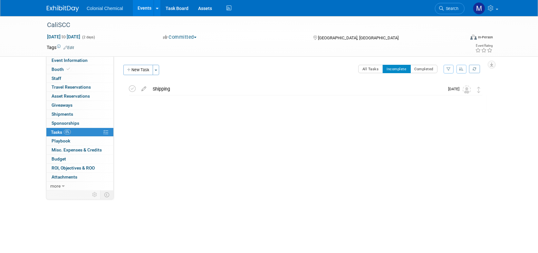
click at [141, 69] on button "New Task" at bounding box center [138, 70] width 30 height 10
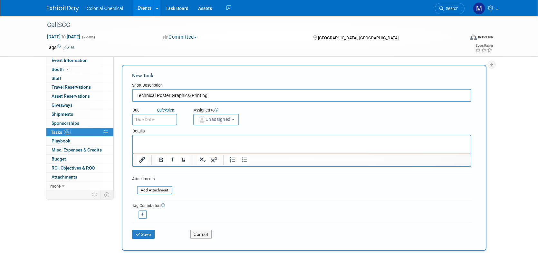
type input "Technical Poster Graphics/Printing"
click at [158, 117] on input "text" at bounding box center [154, 120] width 45 height 12
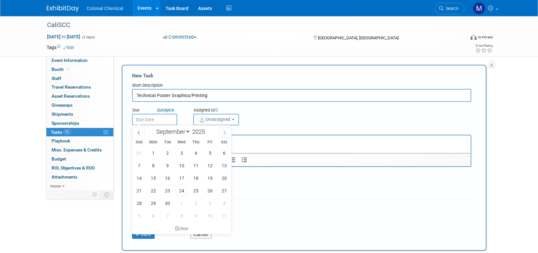
click at [220, 132] on span at bounding box center [225, 132] width 12 height 11
select select "9"
click at [207, 154] on span "3" at bounding box center [210, 153] width 13 height 13
type input "Oct 3, 2025"
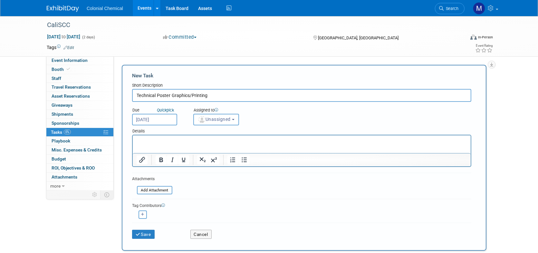
click at [164, 143] on p "Rich Text Area. Press ALT-0 for help." at bounding box center [301, 141] width 331 height 6
drag, startPoint x: 236, startPoint y: 138, endPoint x: 132, endPoint y: 131, distance: 104.7
click at [133, 135] on html "Need Long Chain Amphoterics part one poster" at bounding box center [302, 139] width 338 height 9
click at [138, 141] on p "Poster topic: Long Chain Amphoterics part one" at bounding box center [301, 141] width 331 height 6
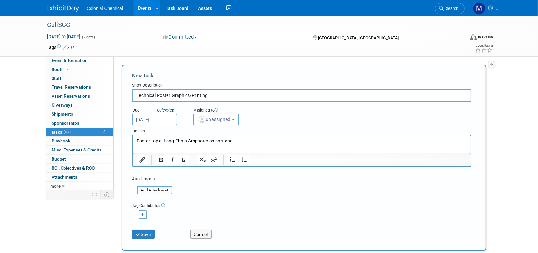
click at [135, 141] on html "Poster topic: Long Chain Amphoterics part one" at bounding box center [302, 139] width 338 height 9
click at [258, 143] on li "Poster topic: Long Chain Amphoterics part one" at bounding box center [308, 141] width 318 height 6
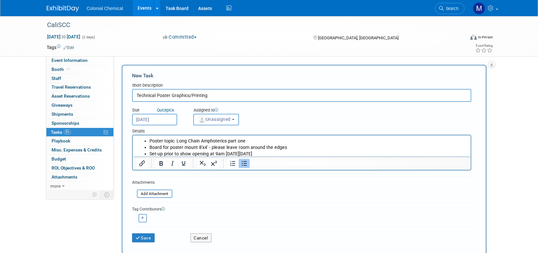
drag, startPoint x: 281, startPoint y: 153, endPoint x: 274, endPoint y: 151, distance: 7.4
click at [275, 153] on li "Set-up prior to show opening at 9am on Wed October 29th" at bounding box center [308, 154] width 318 height 6
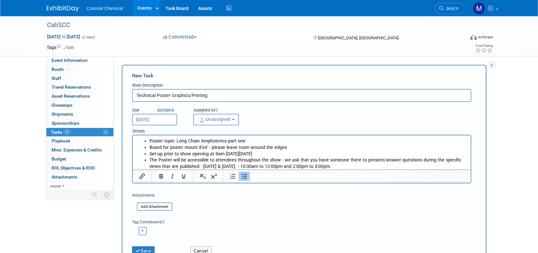
click at [284, 147] on li "Board for poster mount 8'x4' - please leave room around the edges" at bounding box center [308, 147] width 318 height 6
drag, startPoint x: 210, startPoint y: 94, endPoint x: 189, endPoint y: 95, distance: 20.7
click at [189, 95] on input "Technical Poster Graphics/Printing" at bounding box center [302, 95] width 340 height 13
drag, startPoint x: 182, startPoint y: 94, endPoint x: 136, endPoint y: 95, distance: 45.5
click at [136, 95] on input "Technical Poster Graphics" at bounding box center [302, 95] width 340 height 13
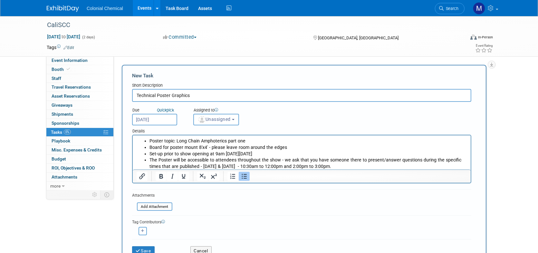
drag, startPoint x: 190, startPoint y: 95, endPoint x: 132, endPoint y: 97, distance: 58.4
click at [132, 97] on div "New Task Short Description Technical Poster Graphics Due Quick pick Oct 3, 2025…" at bounding box center [304, 166] width 365 height 202
type input "Technical Poster Graphics"
click at [142, 249] on button "Save" at bounding box center [143, 250] width 23 height 9
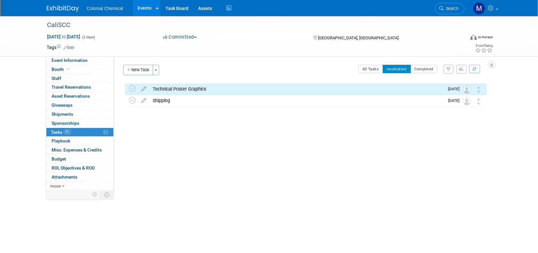
drag, startPoint x: 134, startPoint y: 68, endPoint x: 154, endPoint y: 88, distance: 28.5
click at [134, 68] on button "New Task" at bounding box center [138, 70] width 30 height 10
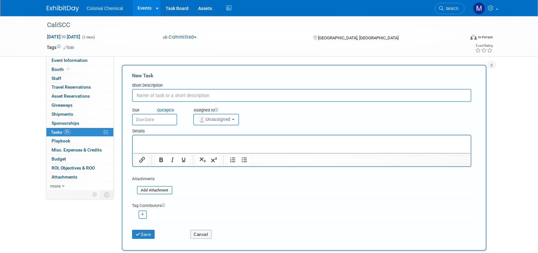
click at [160, 94] on input "text" at bounding box center [302, 95] width 340 height 13
paste input "Technical Poster Graphics"
type input "Technical Poster Printing"
click at [167, 119] on input "text" at bounding box center [154, 120] width 45 height 12
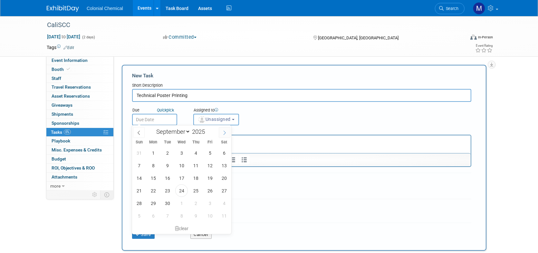
click at [221, 135] on span at bounding box center [225, 132] width 12 height 11
select select "9"
click at [212, 153] on span "3" at bounding box center [210, 153] width 13 height 13
type input "Oct 3, 2025"
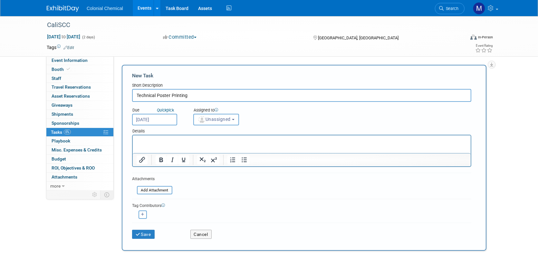
click at [147, 139] on p "Rich Text Area. Press ALT-0 for help." at bounding box center [301, 141] width 331 height 6
click at [138, 230] on button "Save" at bounding box center [143, 234] width 23 height 9
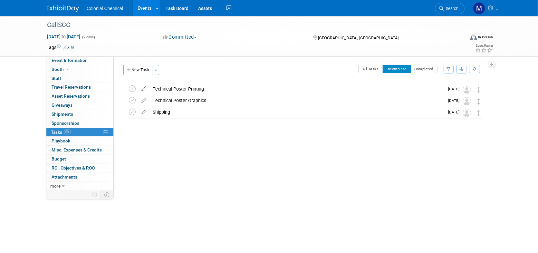
click at [146, 89] on icon at bounding box center [143, 88] width 11 height 8
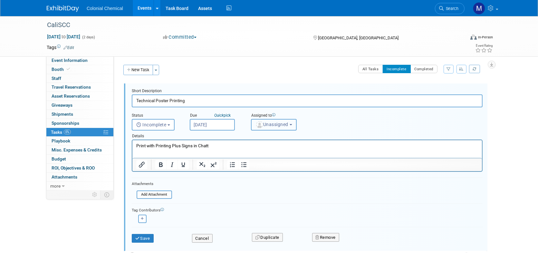
click at [291, 123] on button "Unassigned" at bounding box center [274, 125] width 46 height 12
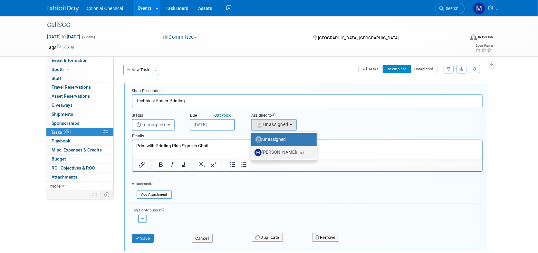
click at [280, 153] on label "Megan Gibson (me)" at bounding box center [283, 152] width 56 height 10
click at [252, 153] on input "Megan Gibson (me)" at bounding box center [250, 152] width 4 height 4
select select "ee99858b-bc57-440a-b126-5264dbededa3"
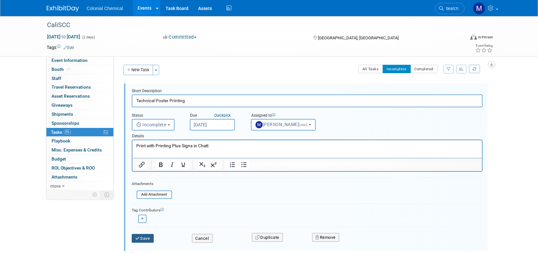
click at [144, 242] on button "Save" at bounding box center [143, 238] width 22 height 9
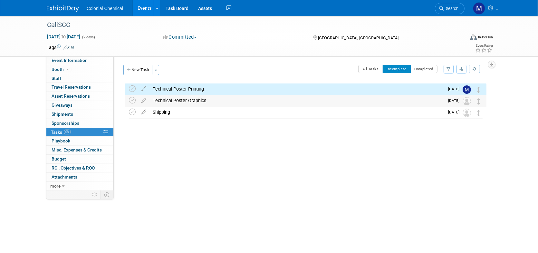
click at [175, 102] on div "Technical Poster Graphics" at bounding box center [297, 100] width 295 height 11
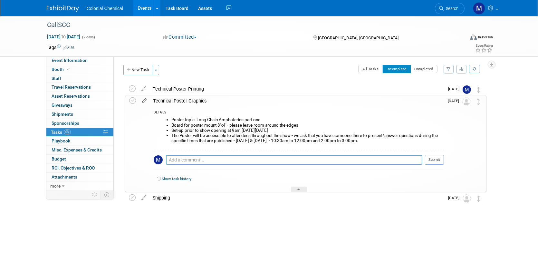
click at [142, 99] on icon at bounding box center [144, 99] width 11 height 8
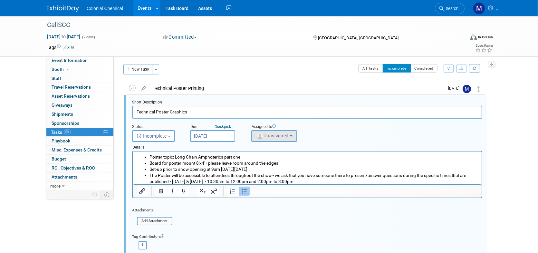
scroll to position [1, 0]
click at [294, 131] on button "Unassigned" at bounding box center [275, 136] width 46 height 12
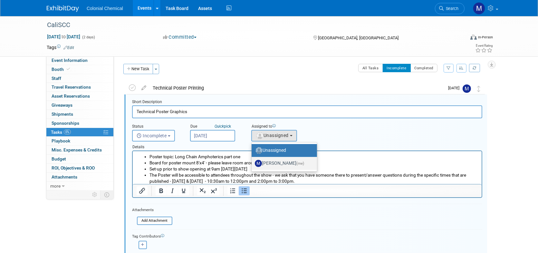
click at [273, 162] on label "Megan Gibson (me)" at bounding box center [283, 163] width 56 height 10
click at [253, 162] on input "Megan Gibson (me)" at bounding box center [251, 163] width 4 height 4
select select "ee99858b-bc57-440a-b126-5264dbededa3"
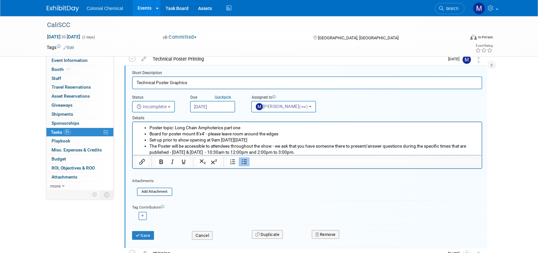
scroll to position [32, 0]
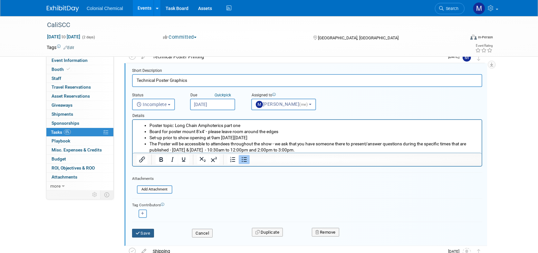
click at [144, 232] on button "Save" at bounding box center [143, 233] width 22 height 9
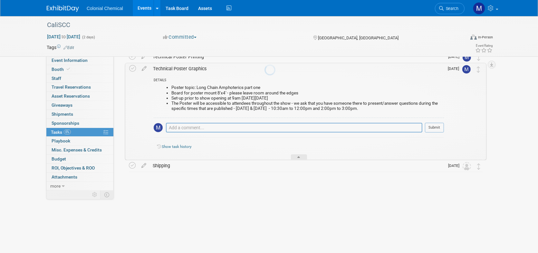
scroll to position [0, 0]
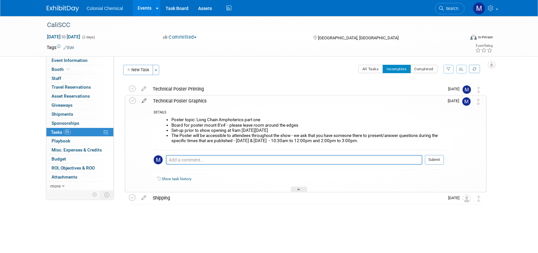
click at [146, 99] on icon at bounding box center [144, 99] width 11 height 8
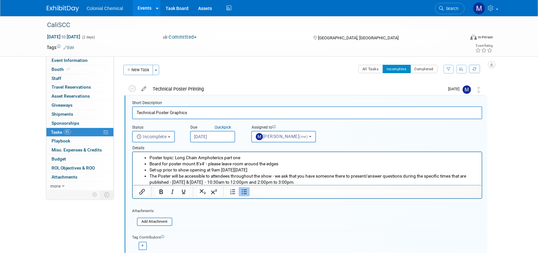
click at [145, 88] on icon at bounding box center [143, 88] width 11 height 8
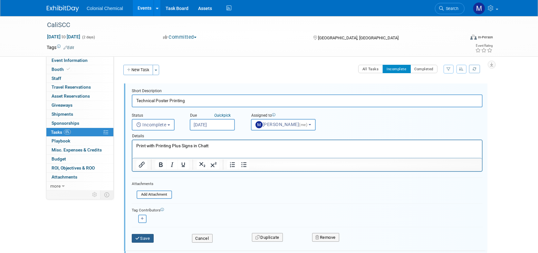
click at [147, 235] on button "Save" at bounding box center [143, 238] width 22 height 9
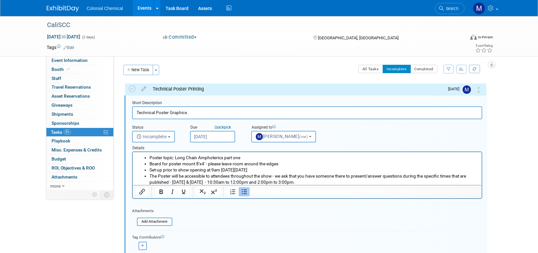
scroll to position [76, 0]
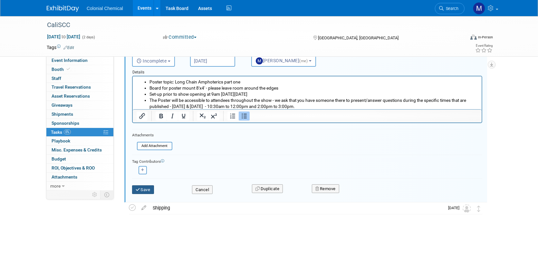
click at [144, 191] on button "Save" at bounding box center [143, 189] width 22 height 9
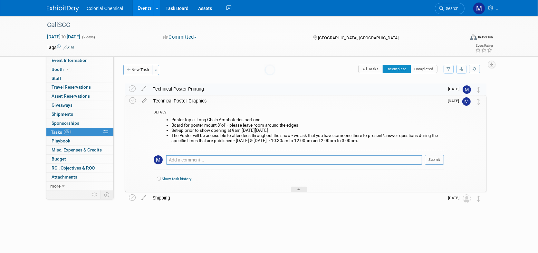
scroll to position [0, 0]
click at [198, 239] on div "CaliSCC Oct 29, 2025 to Oct 30, 2025 (2 days) Oct 29, 2025 to Oct 30, 2025 Comm…" at bounding box center [269, 129] width 538 height 227
click at [301, 187] on div at bounding box center [299, 189] width 16 height 5
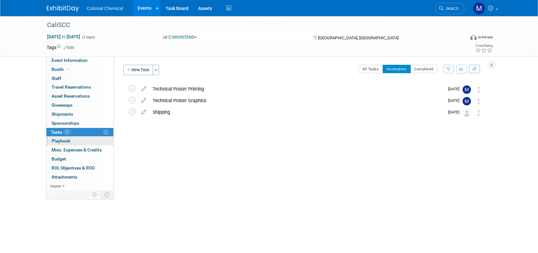
click at [66, 137] on link "0 Playbook 0" at bounding box center [79, 141] width 67 height 9
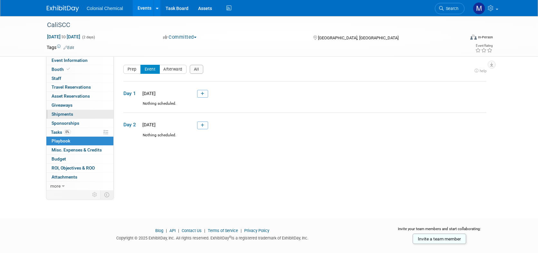
click at [69, 114] on span "Shipments 0" at bounding box center [63, 114] width 22 height 5
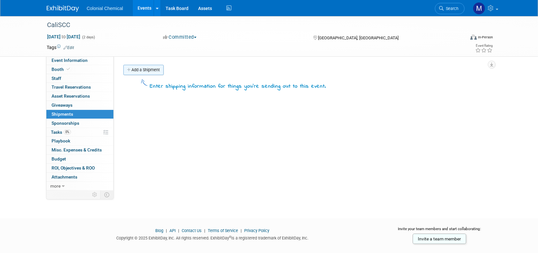
click at [152, 70] on link "Add a Shipment" at bounding box center [143, 70] width 40 height 10
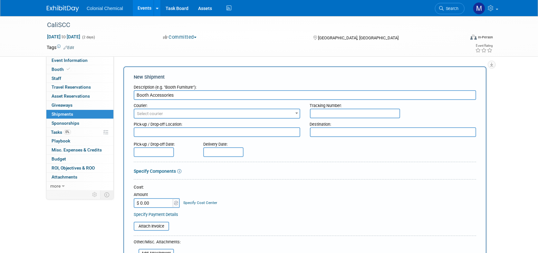
type input "Booth Accessories"
click at [172, 114] on span "Select courier" at bounding box center [216, 113] width 165 height 9
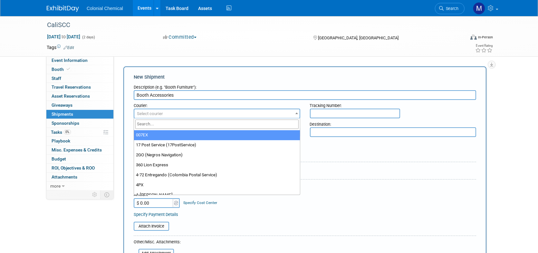
click at [173, 123] on input "search" at bounding box center [216, 124] width 163 height 9
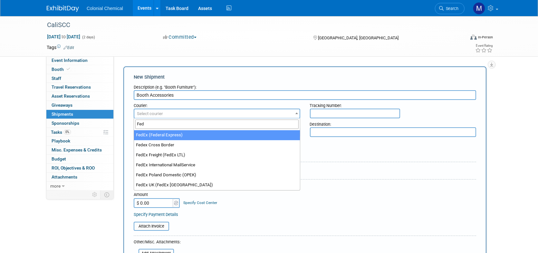
type input "Fed"
drag, startPoint x: 163, startPoint y: 138, endPoint x: 160, endPoint y: 137, distance: 3.7
select select "206"
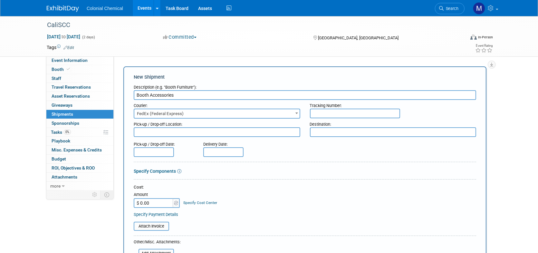
click at [184, 110] on span "FedEx (Federal Express)" at bounding box center [216, 113] width 165 height 9
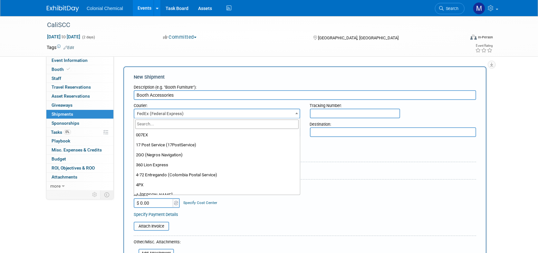
scroll to position [2096, 0]
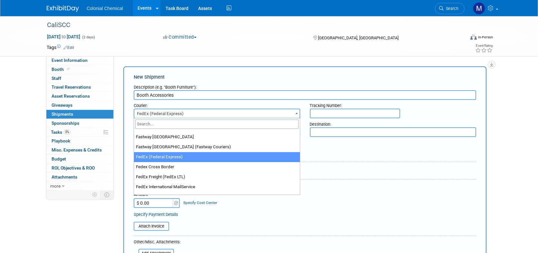
click at [183, 110] on span "FedEx (Federal Express)" at bounding box center [216, 113] width 165 height 9
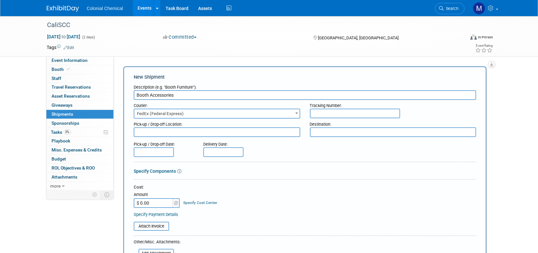
click at [194, 97] on input "Booth Accessories" at bounding box center [305, 95] width 343 height 10
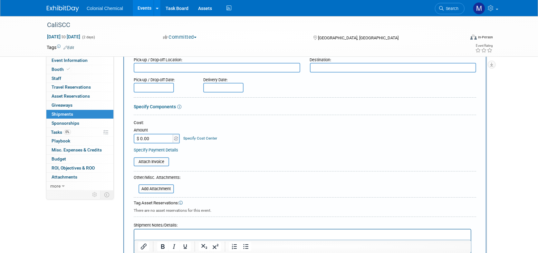
scroll to position [97, 0]
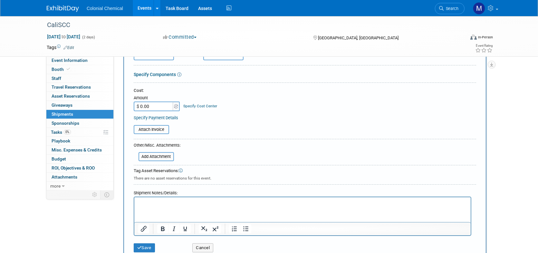
type input "Booth Accessories - Outbound"
click at [176, 202] on p "Rich Text Area. Press ALT-0 for help." at bounding box center [302, 203] width 329 height 6
click at [150, 243] on button "Save" at bounding box center [144, 247] width 21 height 9
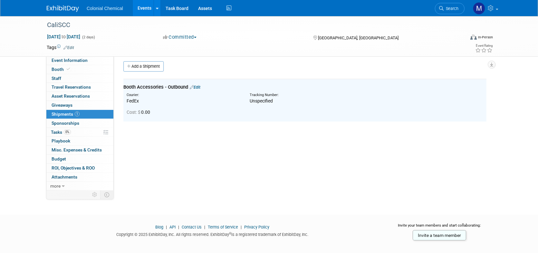
scroll to position [0, 0]
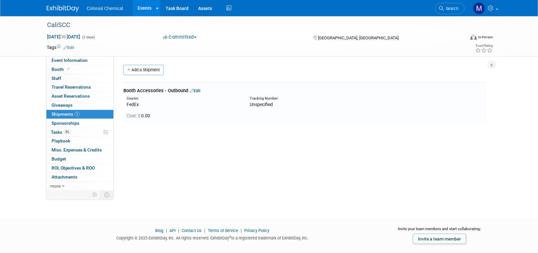
click at [198, 90] on link "Edit" at bounding box center [195, 90] width 11 height 5
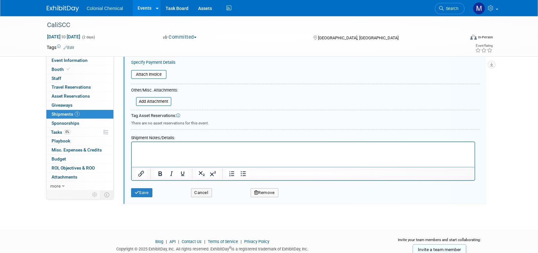
scroll to position [169, 0]
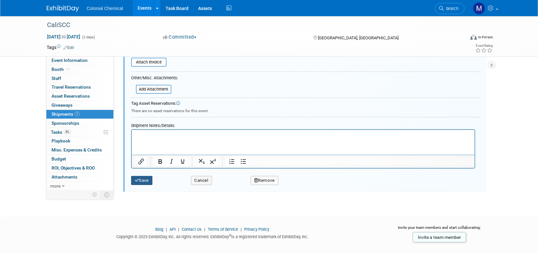
click at [144, 180] on button "Save" at bounding box center [141, 180] width 21 height 9
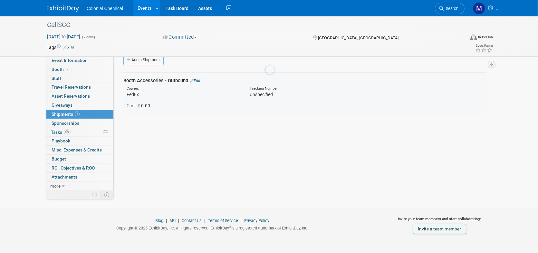
scroll to position [9, 0]
click at [199, 82] on link "Edit" at bounding box center [195, 81] width 11 height 5
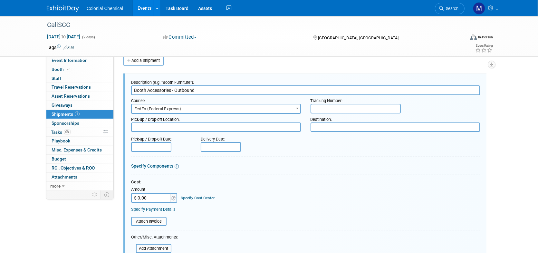
scroll to position [0, 0]
type input "Booth Accessories - Outbound"
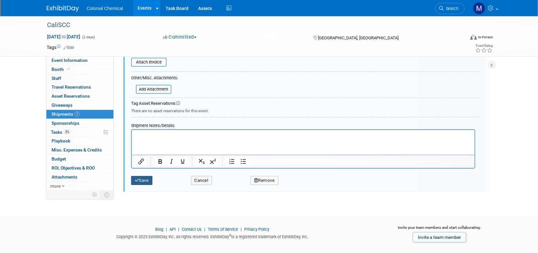
click at [146, 182] on button "Save" at bounding box center [141, 180] width 21 height 9
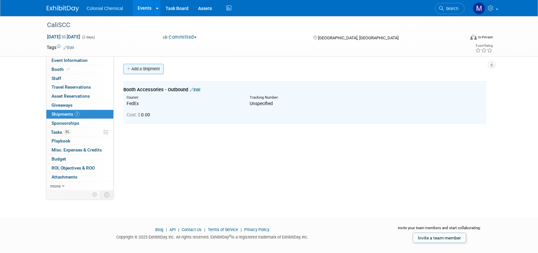
scroll to position [1, 0]
click at [154, 69] on link "Add a Shipment" at bounding box center [143, 69] width 40 height 10
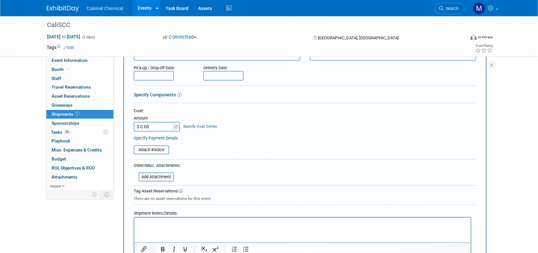
scroll to position [0, 0]
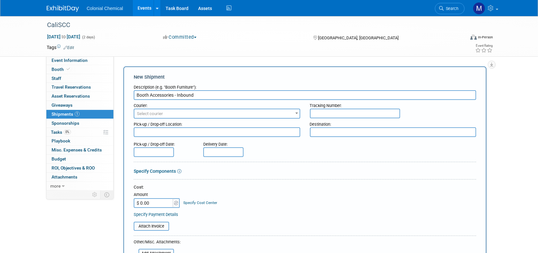
type input "Booth Accessories - Inbound"
click at [165, 114] on span "Select courier" at bounding box center [216, 113] width 165 height 9
drag, startPoint x: 120, startPoint y: 124, endPoint x: 123, endPoint y: 124, distance: 3.6
click at [121, 124] on div "Add a Shipment New Shipment Description (e.g. "Booth Furniture"): Booth Accesso…" at bounding box center [305, 237] width 373 height 344
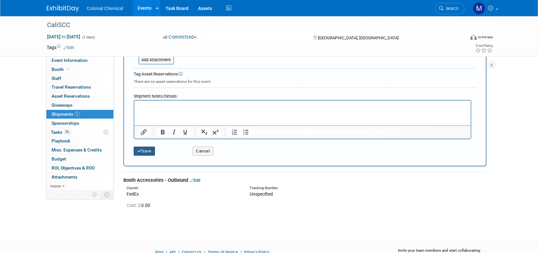
click at [151, 147] on button "Save" at bounding box center [144, 151] width 21 height 9
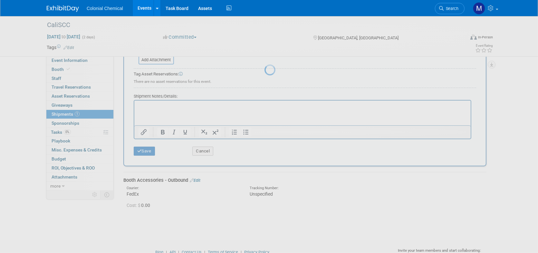
scroll to position [10, 0]
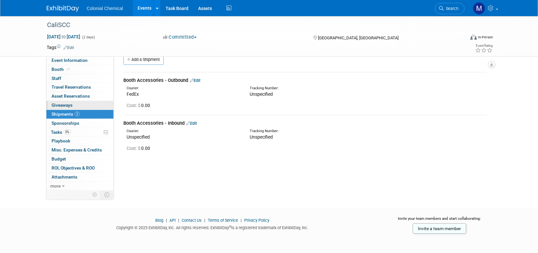
click at [61, 104] on span "Giveaways 0" at bounding box center [62, 105] width 21 height 5
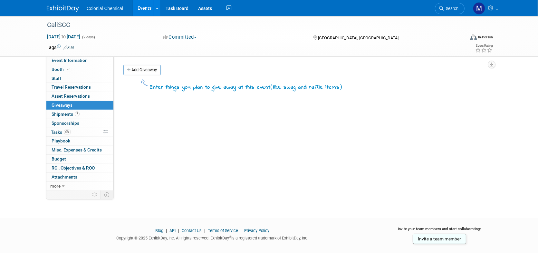
drag, startPoint x: 139, startPoint y: 74, endPoint x: 144, endPoint y: 76, distance: 5.5
click at [139, 74] on link "Add Giveaway" at bounding box center [141, 70] width 37 height 10
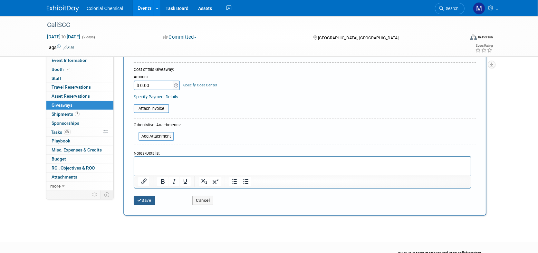
type input "Notebooks"
click at [141, 202] on button "Save" at bounding box center [144, 200] width 21 height 9
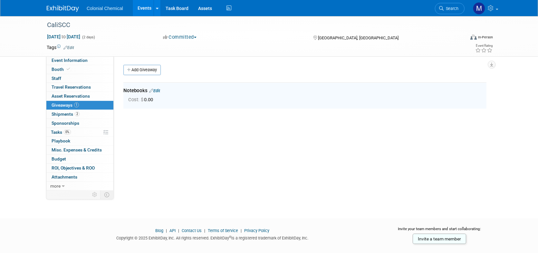
click at [157, 93] on link "Edit" at bounding box center [154, 90] width 11 height 5
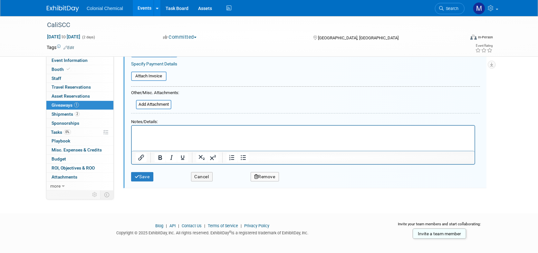
scroll to position [108, 0]
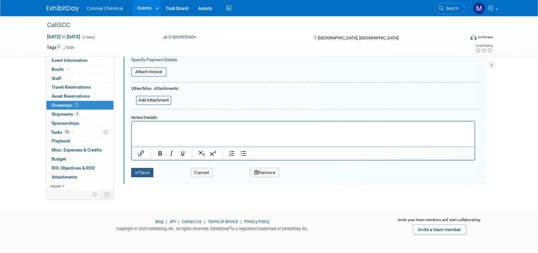
click at [143, 173] on button "Save" at bounding box center [142, 172] width 22 height 9
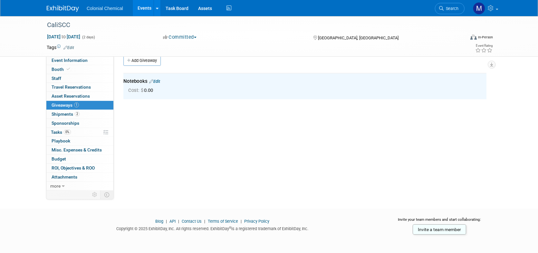
scroll to position [0, 0]
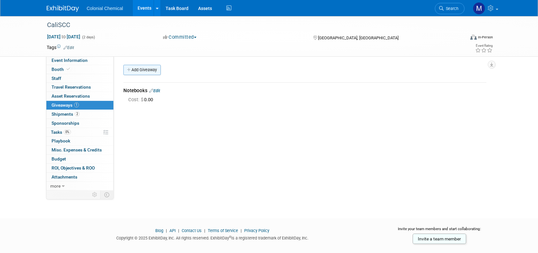
click at [142, 72] on link "Add Giveaway" at bounding box center [141, 70] width 37 height 10
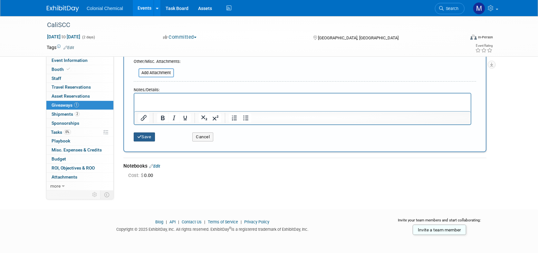
type input "Pens"
click at [145, 140] on button "Save" at bounding box center [144, 137] width 21 height 9
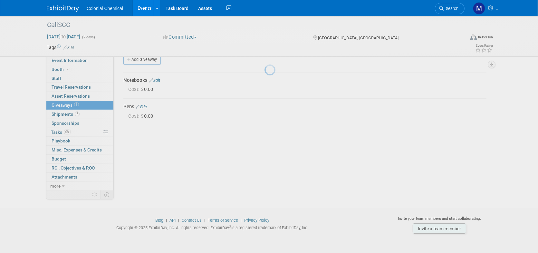
scroll to position [10, 0]
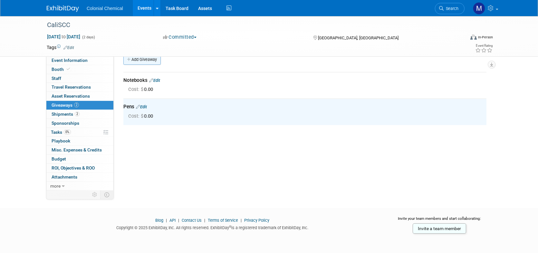
click at [155, 62] on link "Add Giveaway" at bounding box center [141, 59] width 37 height 10
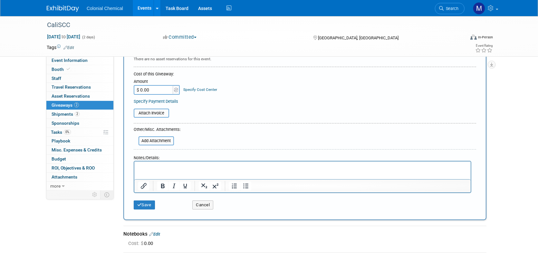
scroll to position [75, 0]
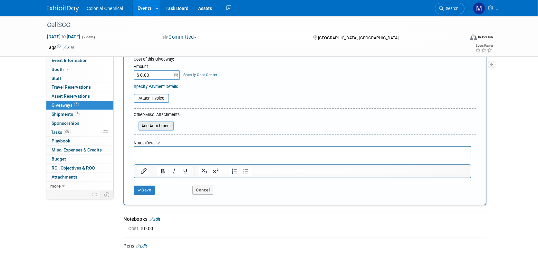
click at [151, 126] on input "file" at bounding box center [135, 126] width 77 height 8
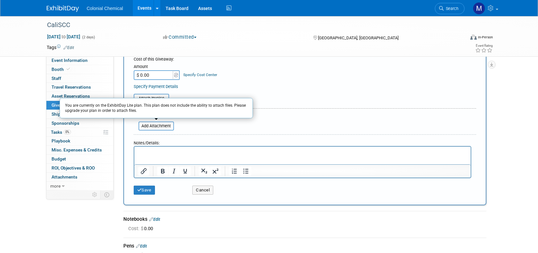
click at [129, 137] on div "New Giveaway Description (e.g. "Company T-shirts", "Wireless Headset Raffle"): …" at bounding box center [304, 99] width 363 height 214
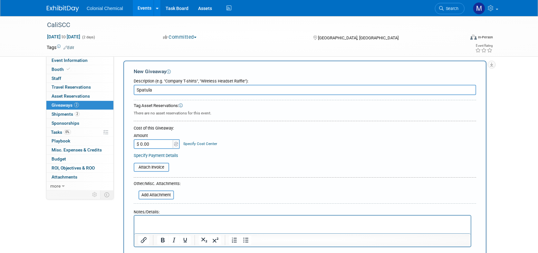
scroll to position [0, 0]
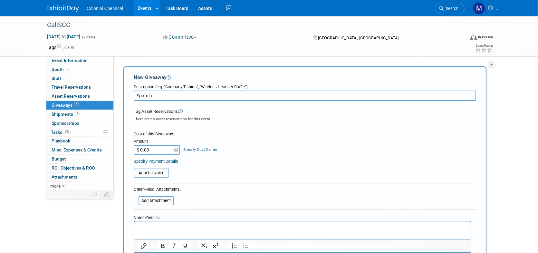
click at [164, 98] on input "Spatula" at bounding box center [305, 96] width 343 height 10
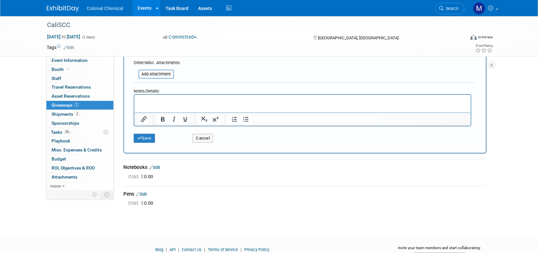
scroll to position [129, 0]
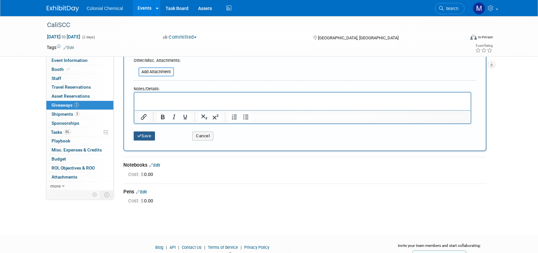
type input "Spatulas"
click at [145, 137] on button "Save" at bounding box center [144, 136] width 21 height 9
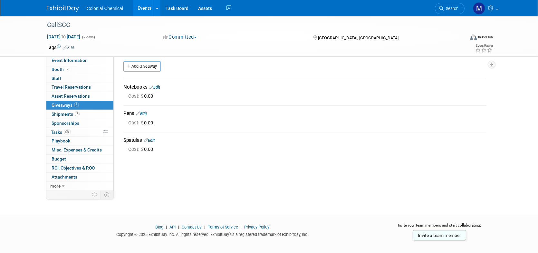
scroll to position [0, 0]
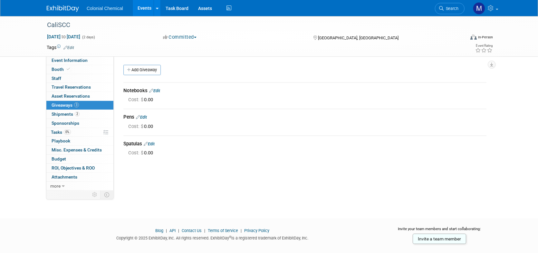
drag, startPoint x: 144, startPoint y: 8, endPoint x: 137, endPoint y: 17, distance: 12.1
click at [144, 8] on link "Events" at bounding box center [145, 8] width 24 height 16
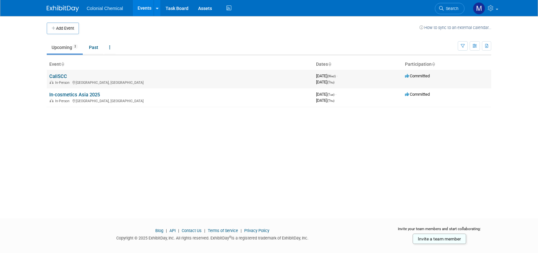
click at [60, 76] on link "CaliSCC" at bounding box center [58, 77] width 18 height 6
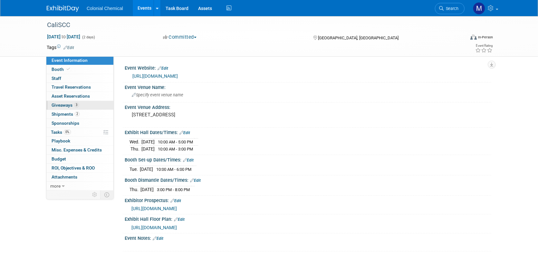
click at [61, 107] on span "Giveaways 3" at bounding box center [65, 105] width 27 height 5
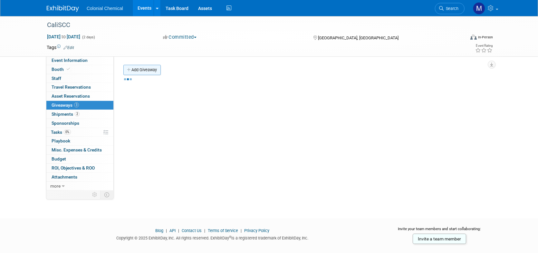
click at [151, 69] on link "Add Giveaway" at bounding box center [141, 70] width 37 height 10
click at [146, 66] on link "Add Giveaway" at bounding box center [141, 70] width 37 height 10
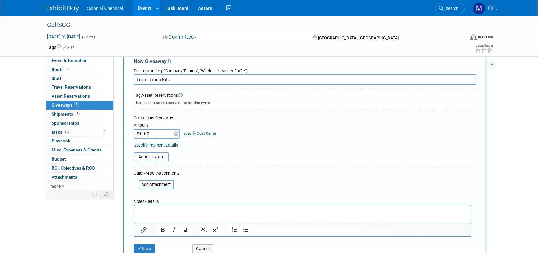
scroll to position [32, 0]
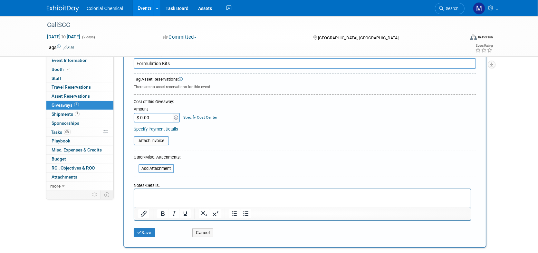
type input "Formulation Kits"
click at [169, 195] on p "Rich Text Area. Press ALT-0 for help." at bounding box center [302, 195] width 329 height 6
drag, startPoint x: 145, startPoint y: 193, endPoint x: 143, endPoint y: 189, distance: 4.4
click at [145, 193] on p "Rich Text Area. Press ALT-0 for help." at bounding box center [302, 195] width 329 height 6
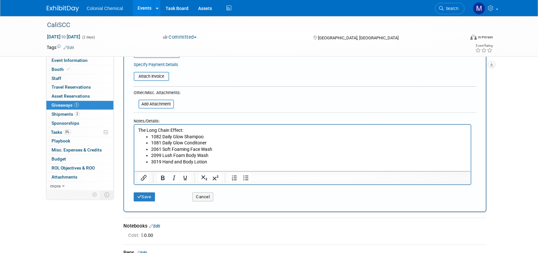
scroll to position [0, 0]
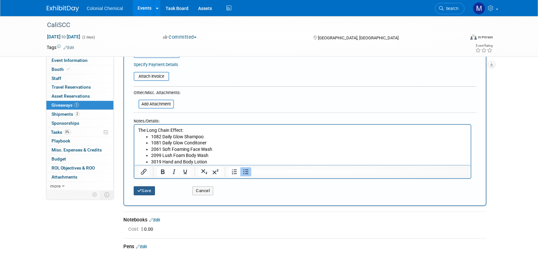
click at [148, 191] on button "Save" at bounding box center [144, 190] width 21 height 9
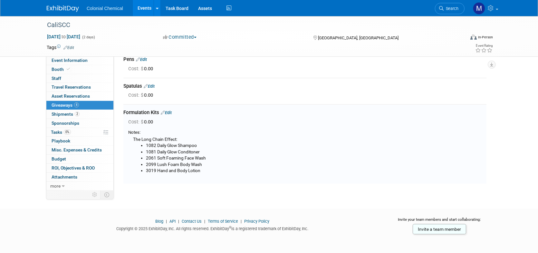
scroll to position [25, 0]
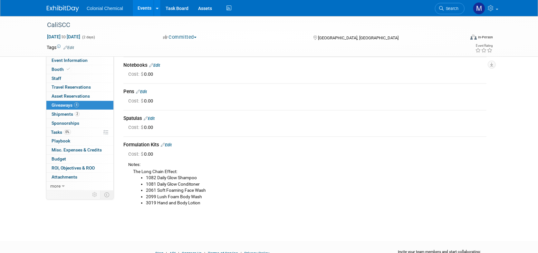
click at [138, 8] on link "Events" at bounding box center [145, 8] width 24 height 16
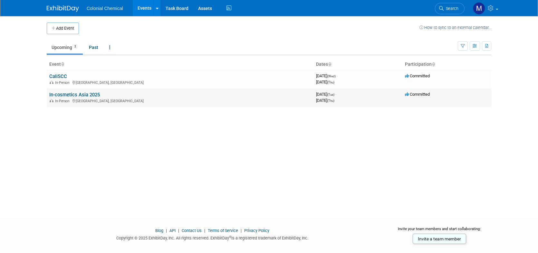
click at [73, 95] on link "In-cosmetics Asia 2025" at bounding box center [74, 95] width 51 height 6
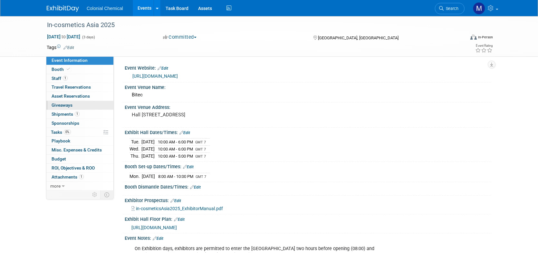
click at [68, 105] on span "Giveaways 0" at bounding box center [62, 105] width 21 height 5
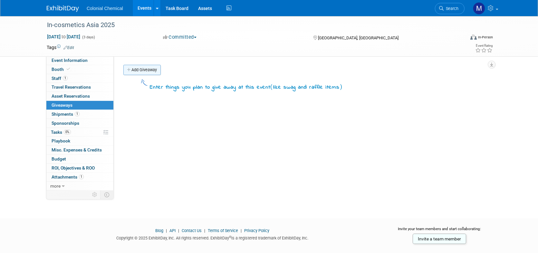
click at [145, 68] on link "Add Giveaway" at bounding box center [141, 70] width 37 height 10
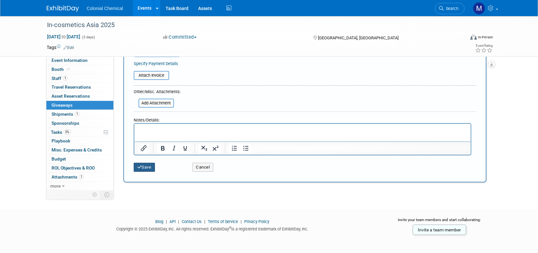
type input "Notebooks"
click at [140, 166] on icon "submit" at bounding box center [139, 167] width 5 height 4
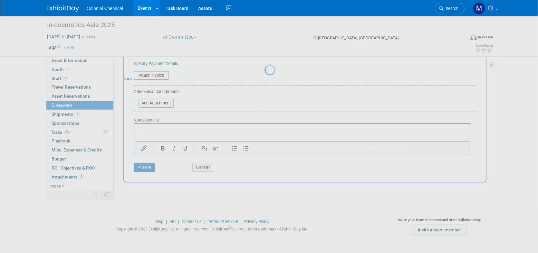
scroll to position [10, 0]
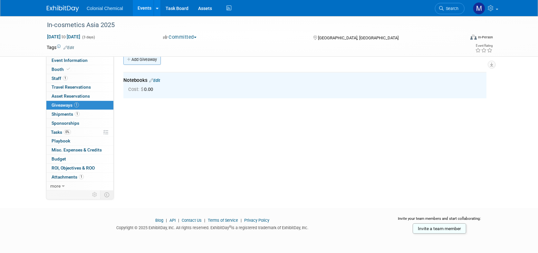
click at [145, 64] on link "Add Giveaway" at bounding box center [141, 59] width 37 height 10
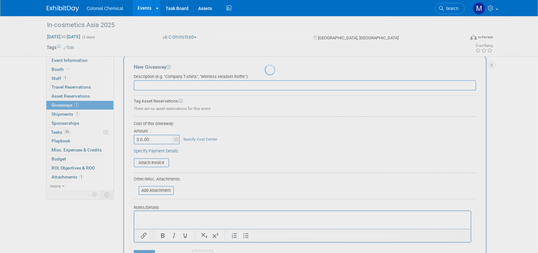
scroll to position [0, 0]
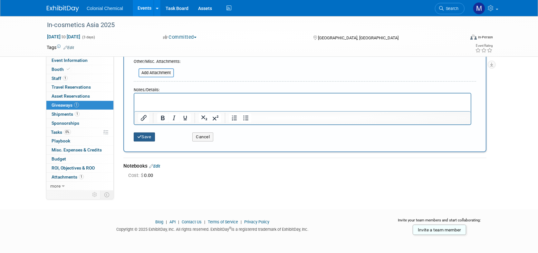
type input "Pens"
click at [141, 137] on icon "submit" at bounding box center [139, 137] width 5 height 4
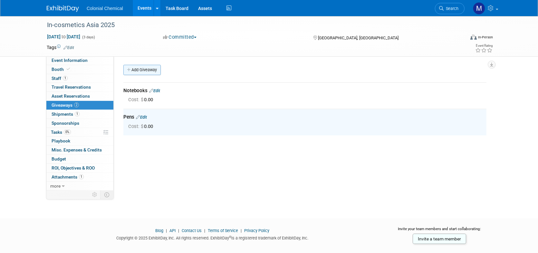
click at [150, 70] on link "Add Giveaway" at bounding box center [141, 70] width 37 height 10
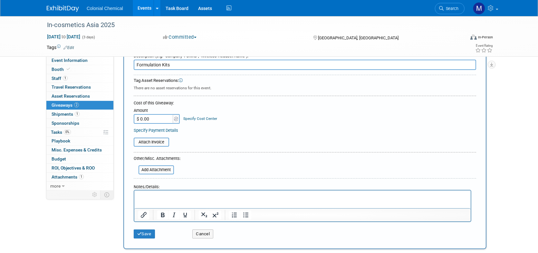
scroll to position [32, 0]
type input "Formulation Kits"
click at [160, 193] on p "Rich Text Area. Press ALT-0 for help." at bounding box center [302, 195] width 329 height 6
drag, startPoint x: 155, startPoint y: 203, endPoint x: 159, endPoint y: 203, distance: 4.2
click at [155, 203] on li "Rich Text Area. Press ALT-0 for help." at bounding box center [309, 201] width 316 height 6
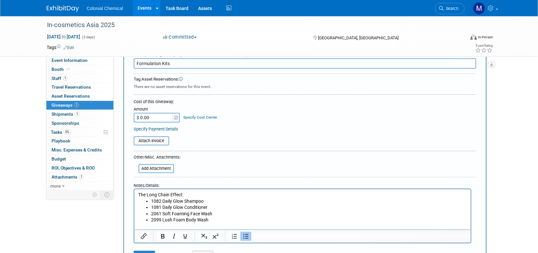
scroll to position [0, 0]
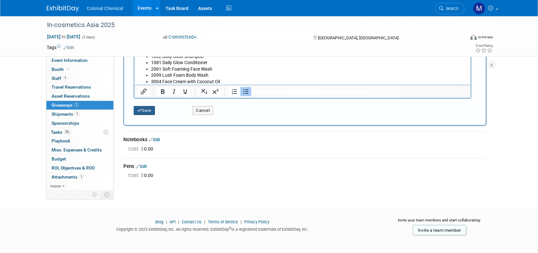
drag, startPoint x: 141, startPoint y: 113, endPoint x: 157, endPoint y: 113, distance: 16.4
click at [141, 113] on button "Save" at bounding box center [144, 110] width 21 height 9
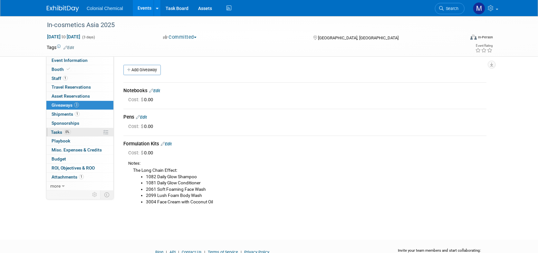
click at [56, 132] on span "Tasks 0%" at bounding box center [61, 132] width 20 height 5
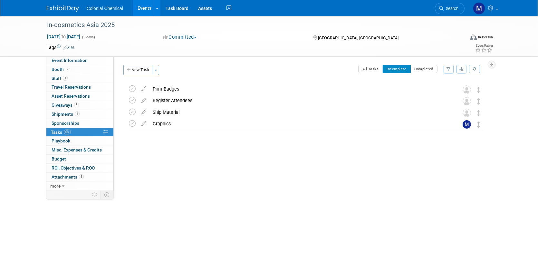
click at [144, 8] on link "Events" at bounding box center [145, 8] width 24 height 16
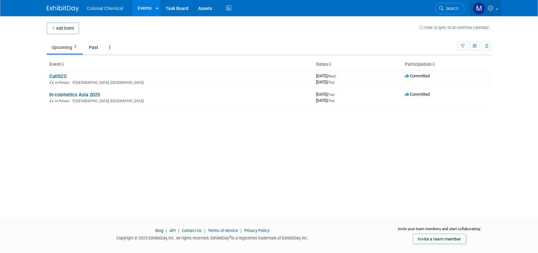
click at [495, 11] on icon at bounding box center [491, 8] width 7 height 6
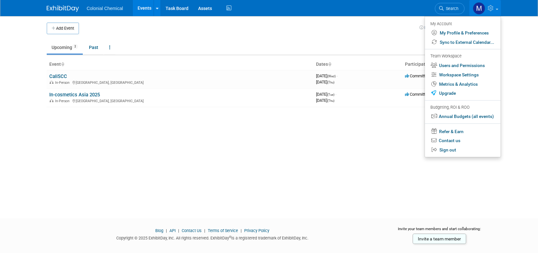
click at [496, 10] on link at bounding box center [486, 8] width 32 height 16
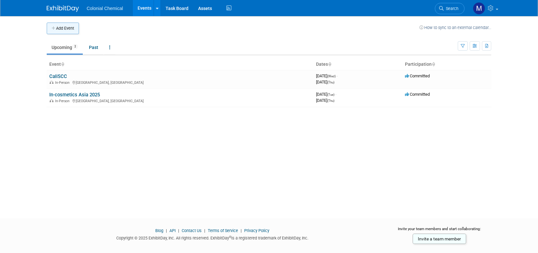
click at [59, 28] on button "Add Event" at bounding box center [63, 29] width 32 height 12
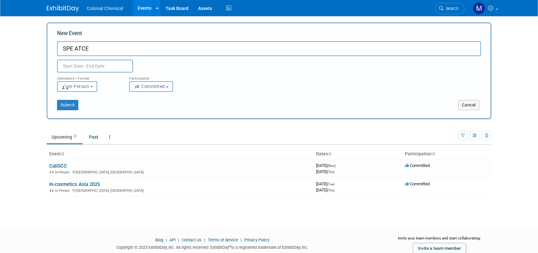
type input "SPE ATCE"
click at [89, 66] on input "text" at bounding box center [95, 66] width 76 height 13
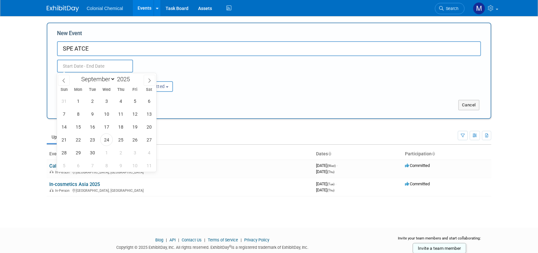
click at [99, 62] on input "text" at bounding box center [95, 66] width 76 height 13
click at [150, 77] on span at bounding box center [150, 80] width 12 height 11
select select "9"
click at [75, 142] on span "20" at bounding box center [78, 139] width 13 height 13
type input "[DATE] to [DATE]"
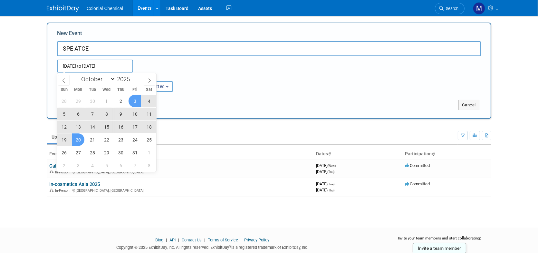
click at [152, 69] on div "[DATE] to [DATE]" at bounding box center [107, 66] width 110 height 13
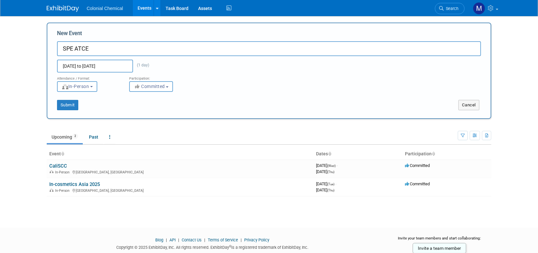
click at [126, 64] on input "[DATE] to [DATE]" at bounding box center [95, 66] width 76 height 13
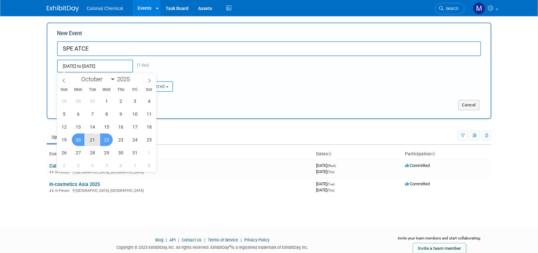
click at [111, 140] on span "22" at bounding box center [106, 139] width 13 height 13
type input "[DATE] to [DATE]"
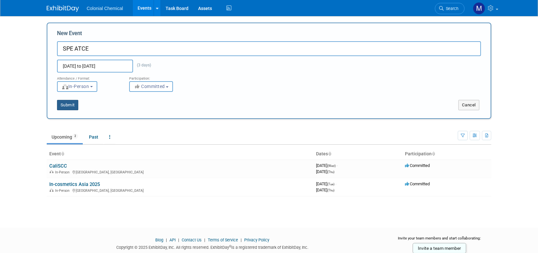
click at [73, 105] on button "Submit" at bounding box center [67, 105] width 21 height 10
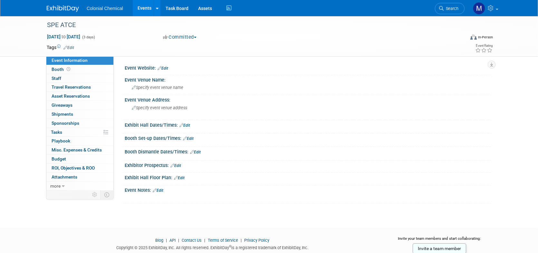
click at [163, 68] on link "Edit" at bounding box center [163, 68] width 11 height 5
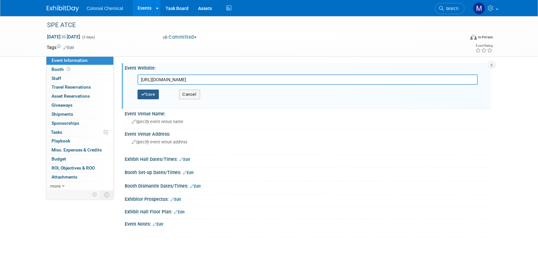
type input "https://www.atce.org/"
click at [155, 97] on button "Save" at bounding box center [148, 95] width 21 height 10
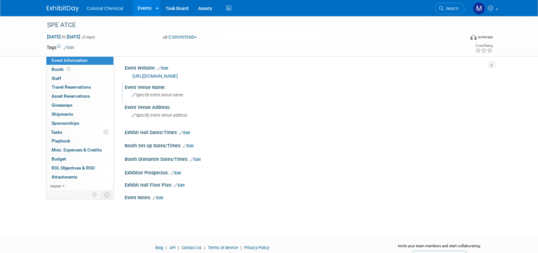
click at [148, 94] on span "Specify event venue name" at bounding box center [158, 95] width 52 height 5
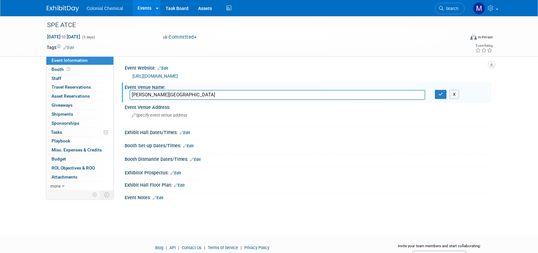
type input "George R. Brown Convention Center"
click at [181, 117] on span "Specify event venue address" at bounding box center [159, 115] width 55 height 5
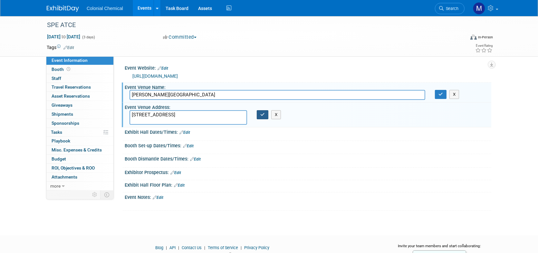
type textarea "1001 Avenida De Las Americas, Houston, TX 77010"
click at [265, 117] on button "button" at bounding box center [263, 114] width 12 height 9
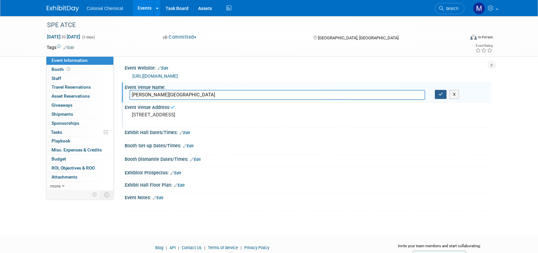
click at [437, 94] on button "button" at bounding box center [441, 94] width 12 height 9
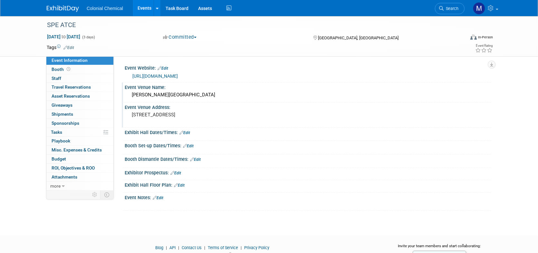
click at [190, 131] on link "Edit" at bounding box center [185, 133] width 11 height 5
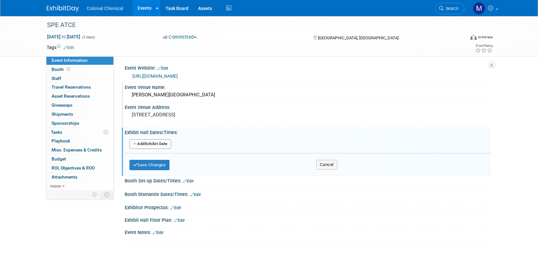
click at [163, 144] on button "Add Another Exhibit Date" at bounding box center [151, 144] width 42 height 10
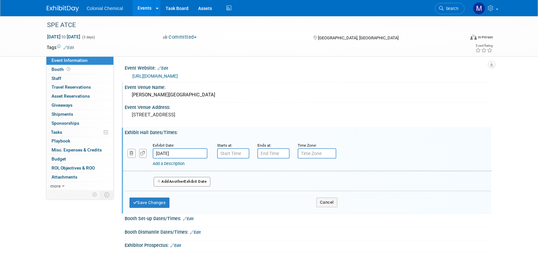
type input "7:00 AM"
click at [242, 152] on input "7:00 AM" at bounding box center [233, 153] width 32 height 10
drag, startPoint x: 267, startPoint y: 152, endPoint x: 270, endPoint y: 153, distance: 3.4
click at [267, 152] on input "7:00 PM" at bounding box center [274, 153] width 32 height 10
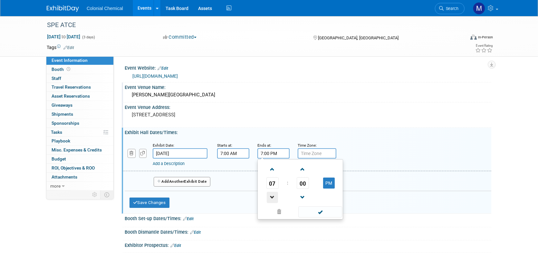
drag, startPoint x: 272, startPoint y: 197, endPoint x: 318, endPoint y: 164, distance: 57.1
click at [272, 198] on span at bounding box center [272, 197] width 11 height 11
type input "6:00 PM"
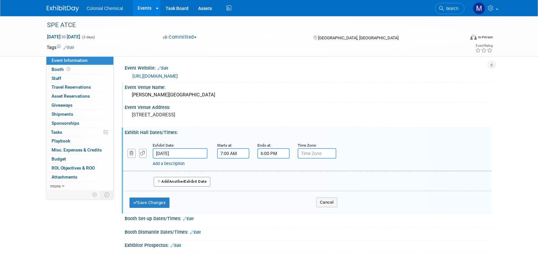
click at [378, 141] on div "Exhibit Date: Oct 20, 2025 Starts at: 7:00 AM Ends at: 6:00 PM Time Zone: Apply…" at bounding box center [307, 154] width 369 height 33
click at [244, 153] on input "7:00 AM" at bounding box center [233, 153] width 32 height 10
click at [232, 166] on span at bounding box center [232, 169] width 11 height 11
type input "9:00 AM"
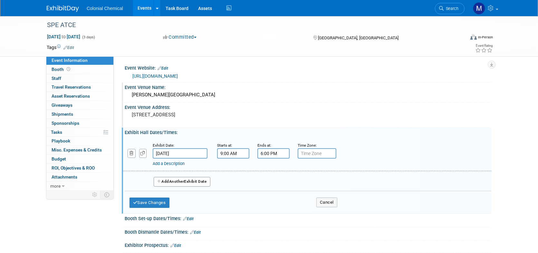
click at [361, 159] on div "Add a Description Description:" at bounding box center [291, 163] width 276 height 8
click at [281, 151] on input "6:00 PM" at bounding box center [274, 153] width 32 height 10
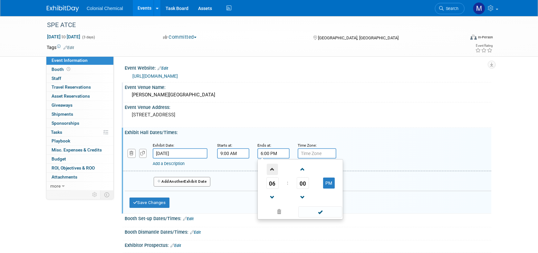
click at [271, 165] on span at bounding box center [272, 169] width 11 height 11
click at [383, 151] on div "Add a Description Description:" at bounding box center [307, 154] width 379 height 25
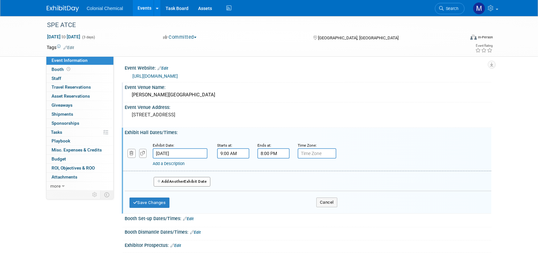
click at [281, 150] on input "8:00 PM" at bounding box center [274, 153] width 32 height 10
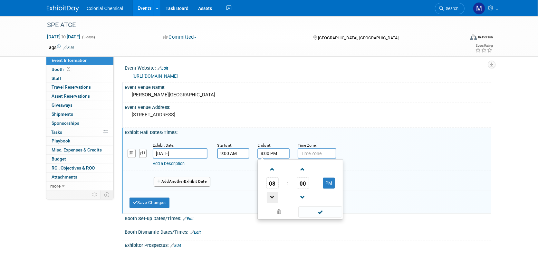
click at [275, 197] on span at bounding box center [272, 197] width 11 height 11
type input "6:00 PM"
click at [248, 168] on div "Exhibit Date: Oct 20, 2025 Starts at: 9:00 AM Ends at: 6:00 PM 06 : 00 PM 12 01…" at bounding box center [307, 154] width 369 height 33
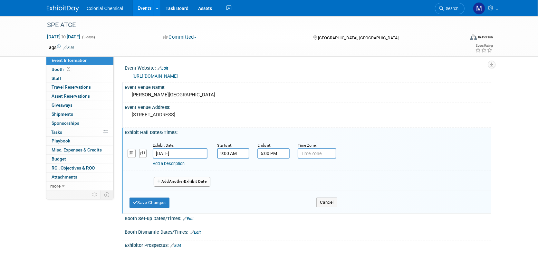
click at [207, 182] on button "Add Another Exhibit Date" at bounding box center [182, 182] width 57 height 10
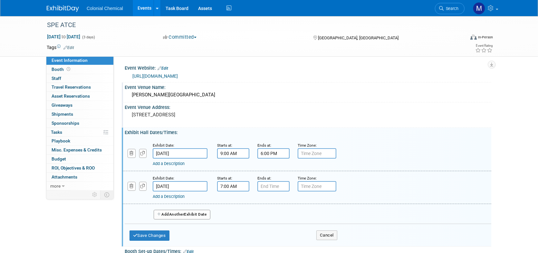
click at [240, 187] on input "7:00 AM" at bounding box center [233, 186] width 32 height 10
click at [236, 201] on span at bounding box center [232, 202] width 11 height 11
type input "9:00 AM"
click at [282, 186] on input "7:00 PM" at bounding box center [274, 186] width 32 height 10
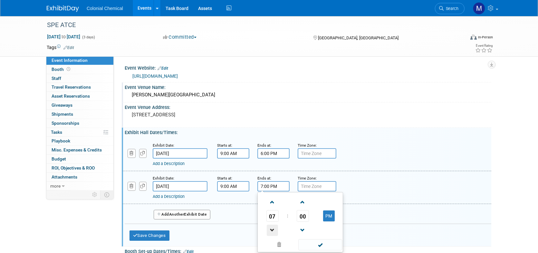
click at [274, 229] on span at bounding box center [272, 230] width 11 height 11
type input "6:00 PM"
click at [395, 173] on div "Exhibit Date: Oct 21, 2025 Starts at: 9:00 AM Ends at: 6:00 PM 06 : 00 PM 12 01…" at bounding box center [307, 187] width 369 height 33
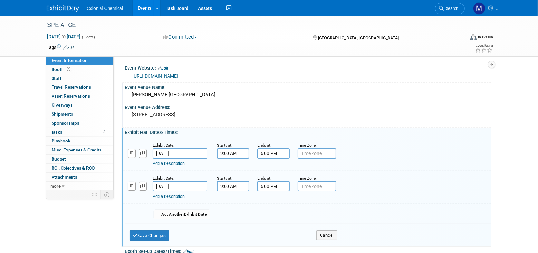
drag, startPoint x: 188, startPoint y: 216, endPoint x: 201, endPoint y: 210, distance: 13.7
click at [188, 216] on button "Add Another Exhibit Date" at bounding box center [182, 215] width 57 height 10
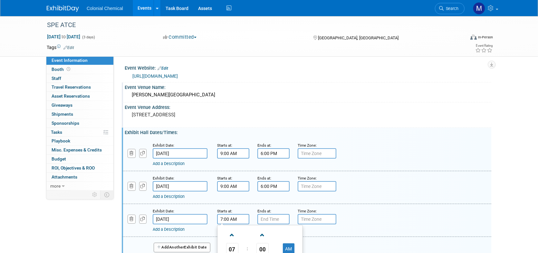
click at [235, 216] on input "7:00 AM" at bounding box center [233, 219] width 32 height 10
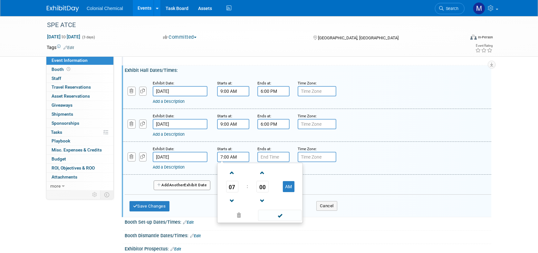
scroll to position [64, 0]
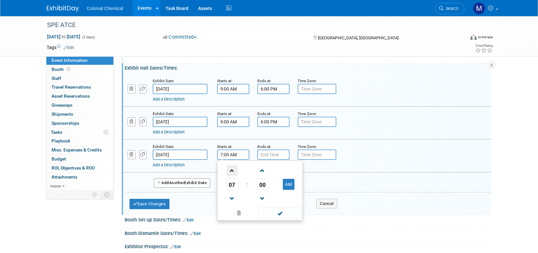
click at [233, 172] on span at bounding box center [232, 170] width 11 height 11
type input "9:00 AM"
click at [270, 152] on input "7:00 PM" at bounding box center [274, 155] width 32 height 10
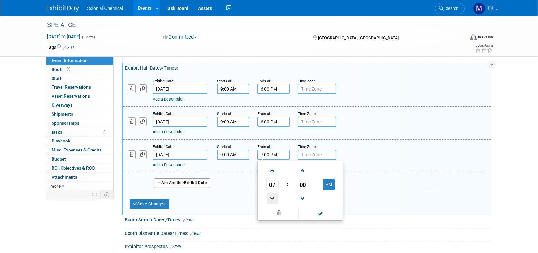
click at [272, 197] on span at bounding box center [272, 198] width 11 height 11
click at [272, 173] on span at bounding box center [272, 170] width 11 height 11
type input "5:00 PM"
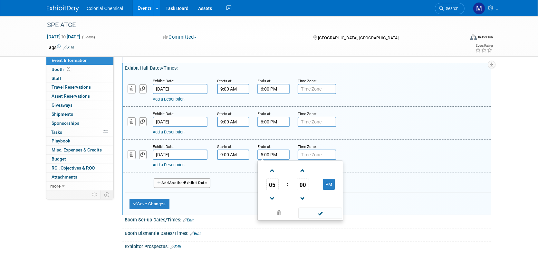
click at [398, 138] on div "Exhibit Date: Oct 21, 2025 Starts at: 9:00 AM Ends at: 6:00 PM Time Zone: Apply…" at bounding box center [307, 123] width 369 height 33
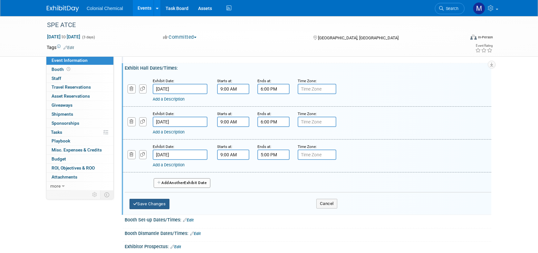
click at [158, 201] on button "Save Changes" at bounding box center [150, 204] width 40 height 10
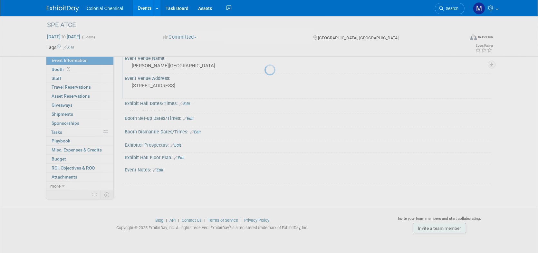
scroll to position [25, 0]
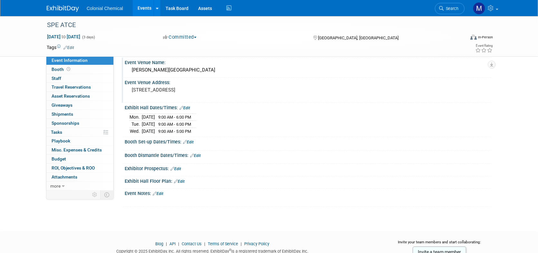
click at [181, 179] on link "Edit" at bounding box center [179, 181] width 11 height 5
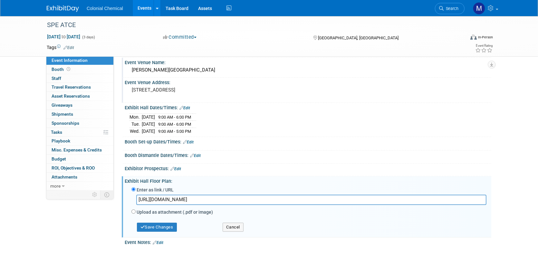
scroll to position [0, 815]
type input "https://exhibits.spe.org/ATCE2025/Public/eventmap.aspx?shMode=E&ID=33590&_gl=1*…"
click at [161, 225] on button "Save Changes" at bounding box center [157, 227] width 40 height 9
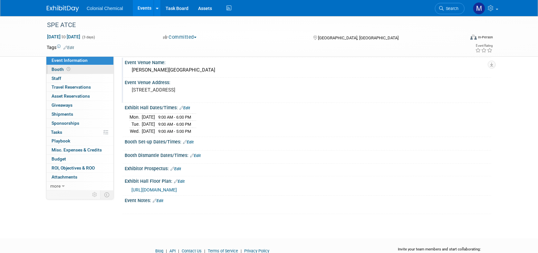
click at [57, 68] on span "Booth" at bounding box center [62, 69] width 20 height 5
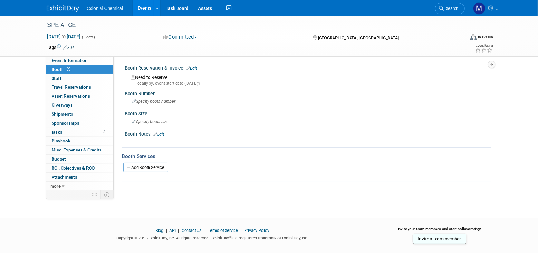
click at [192, 69] on link "Edit" at bounding box center [191, 68] width 11 height 5
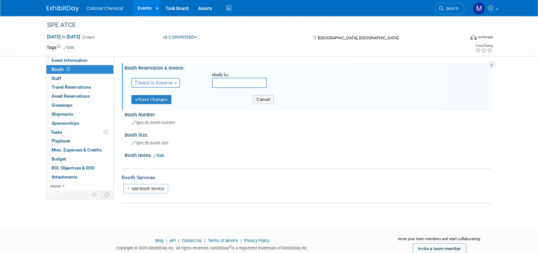
click at [173, 84] on span "Need to Reserve" at bounding box center [154, 82] width 38 height 5
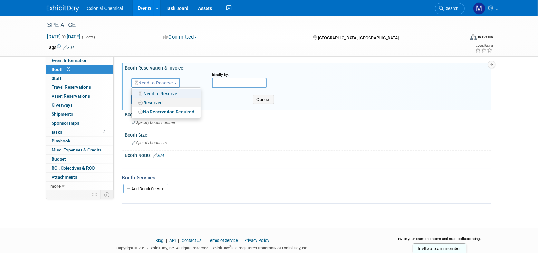
click at [159, 102] on link "Reserved" at bounding box center [166, 102] width 69 height 9
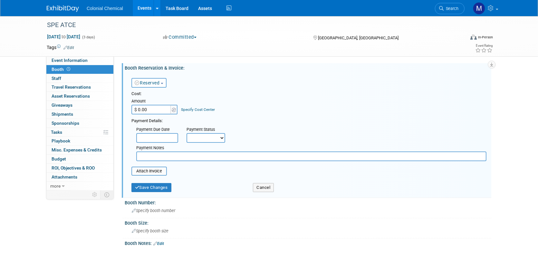
click at [153, 107] on input "$ 0.00" at bounding box center [152, 110] width 40 height 10
type input "$ 3,900.00"
click at [248, 97] on div "Cost: Amount $ 3,900.00 Specify Cost Center Cost Center -- Not Specified --" at bounding box center [309, 103] width 355 height 24
click at [223, 138] on select "Not Paid Yet Partially Paid Paid in Full" at bounding box center [206, 138] width 39 height 10
select select "1"
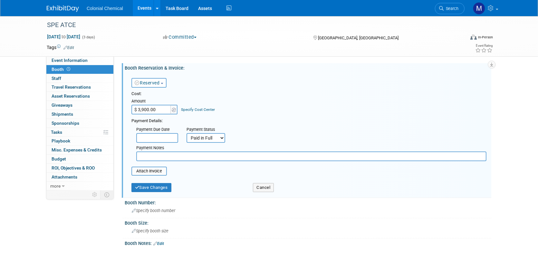
click at [187, 133] on select "Not Paid Yet Partially Paid Paid in Full" at bounding box center [206, 138] width 39 height 10
click at [159, 156] on input "text" at bounding box center [311, 157] width 351 height 10
click at [254, 158] on input "Invoiced in two invoices (20691-200-29769_4" at bounding box center [311, 157] width 351 height 10
drag, startPoint x: 230, startPoint y: 155, endPoint x: 190, endPoint y: 155, distance: 40.0
click at [190, 155] on input "Invoiced in two invoices (20691-200-29769_4 &" at bounding box center [311, 157] width 351 height 10
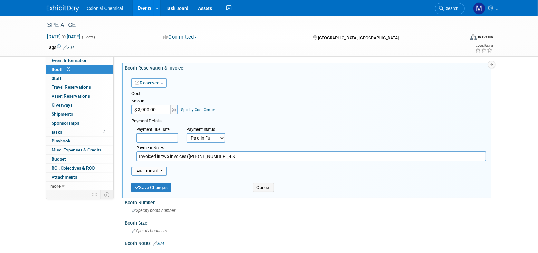
click at [243, 158] on input "Invoiced in two invoices (20691-200-29769_4 &" at bounding box center [311, 157] width 351 height 10
paste input "20691-200-29769_4"
type input "Invoiced in two invoices (20691-200-29769_4 & 20691-200-29769_6)"
click at [155, 188] on button "Save Changes" at bounding box center [152, 187] width 40 height 9
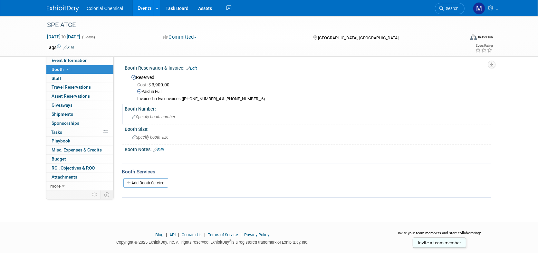
click at [163, 119] on span "Specify booth number" at bounding box center [154, 116] width 44 height 5
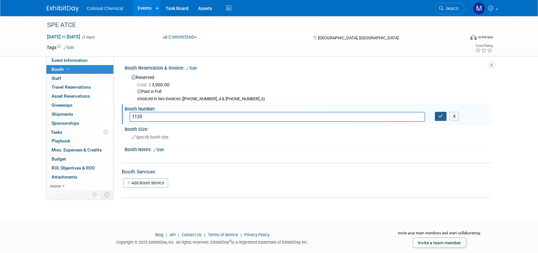
type input "1135"
click at [439, 119] on button "button" at bounding box center [441, 116] width 12 height 9
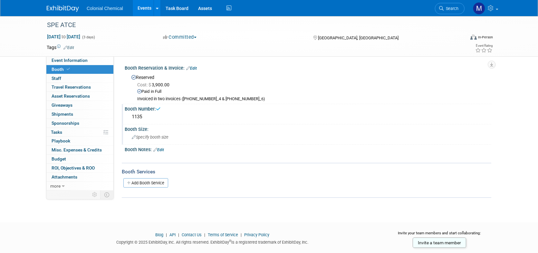
click at [164, 138] on span "Specify booth size" at bounding box center [150, 137] width 37 height 5
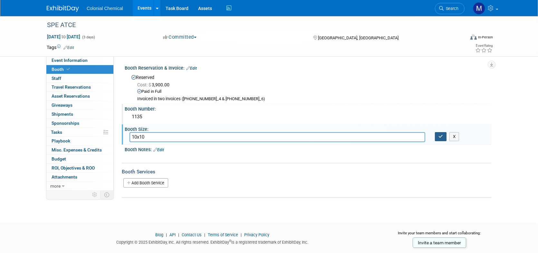
type input "10x10"
click at [440, 135] on icon "button" at bounding box center [441, 136] width 5 height 4
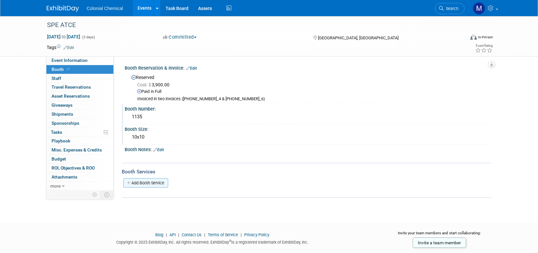
click at [151, 180] on link "Add Booth Service" at bounding box center [145, 182] width 45 height 9
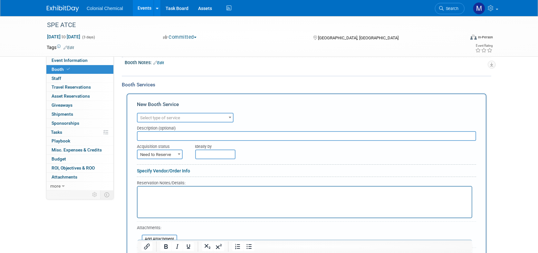
scroll to position [97, 0]
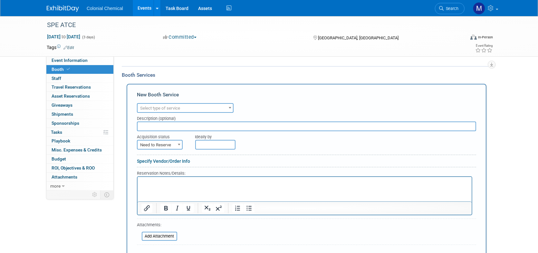
click at [229, 107] on b at bounding box center [230, 108] width 3 height 2
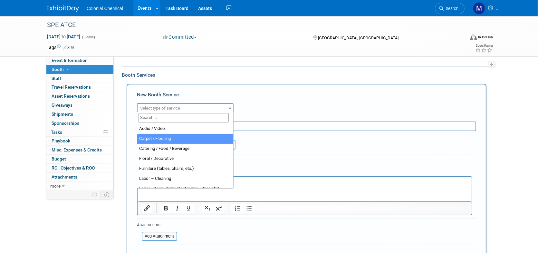
select select "4"
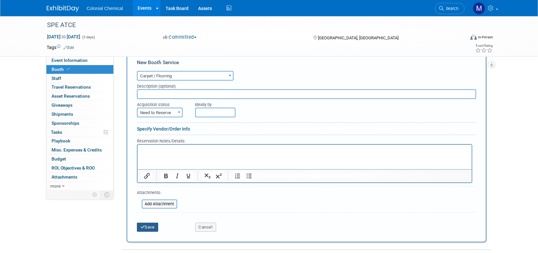
click at [148, 224] on button "Save" at bounding box center [147, 227] width 21 height 9
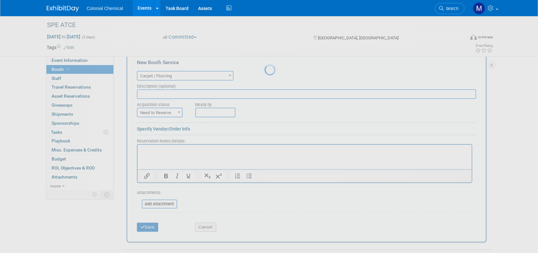
scroll to position [46, 0]
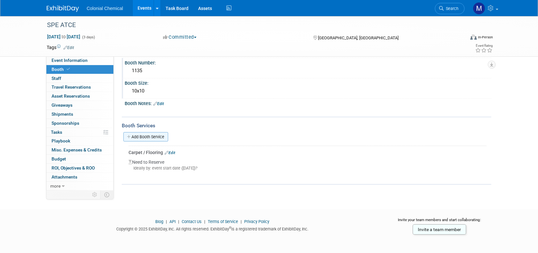
click at [161, 136] on link "Add Booth Service" at bounding box center [145, 136] width 45 height 9
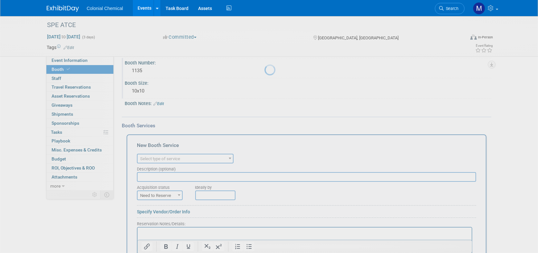
scroll to position [0, 0]
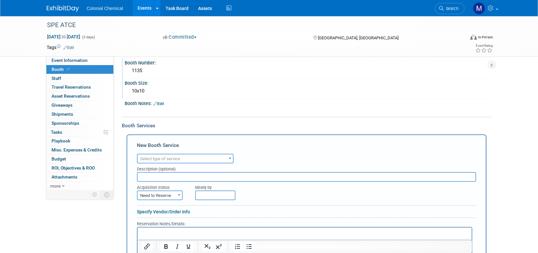
click at [155, 156] on span "Select type of service" at bounding box center [160, 158] width 40 height 5
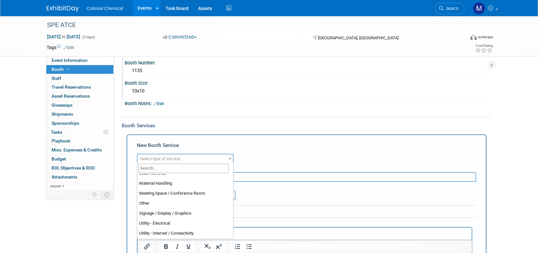
scroll to position [161, 0]
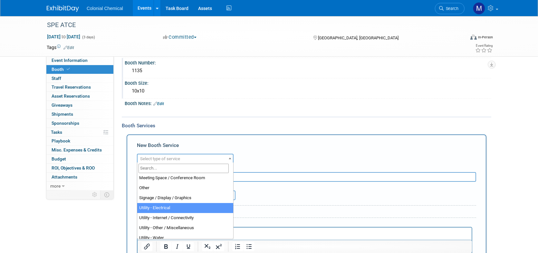
select select "8"
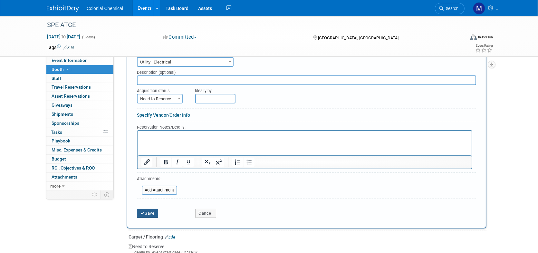
click at [144, 211] on icon "submit" at bounding box center [143, 213] width 5 height 4
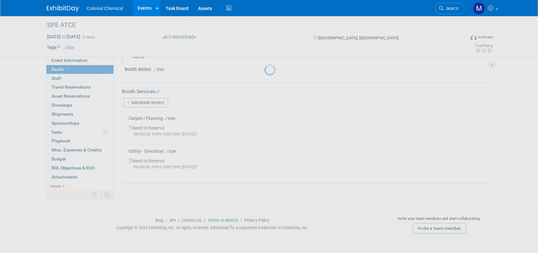
scroll to position [79, 0]
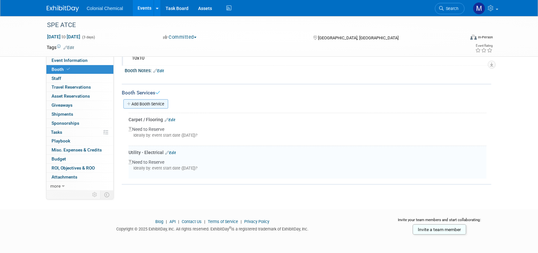
click at [165, 103] on link "Add Booth Service" at bounding box center [145, 103] width 45 height 9
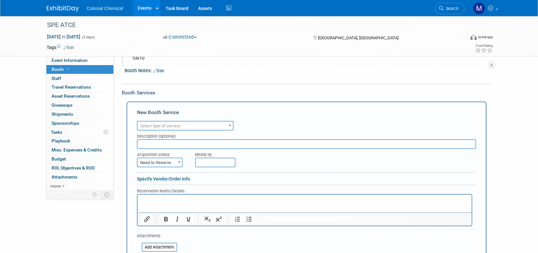
scroll to position [0, 0]
click at [186, 127] on span "Select type of service" at bounding box center [185, 126] width 95 height 9
select select "6"
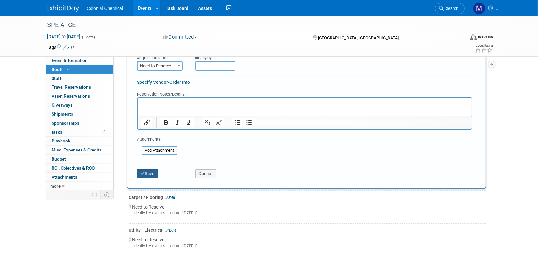
click at [145, 171] on button "Save" at bounding box center [147, 173] width 21 height 9
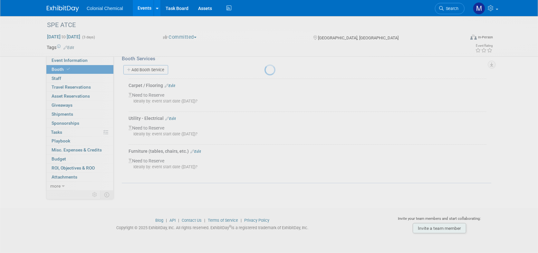
scroll to position [112, 0]
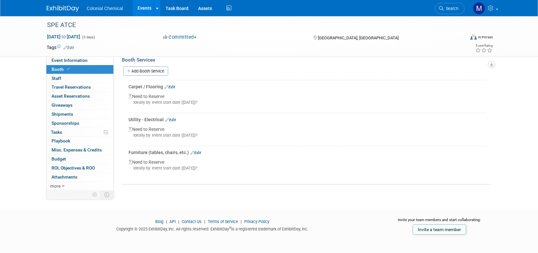
drag, startPoint x: 156, startPoint y: 74, endPoint x: 162, endPoint y: 91, distance: 17.2
click at [158, 74] on div "Add Booth Service" at bounding box center [307, 71] width 370 height 10
click at [162, 69] on link "Add Booth Service" at bounding box center [145, 70] width 45 height 9
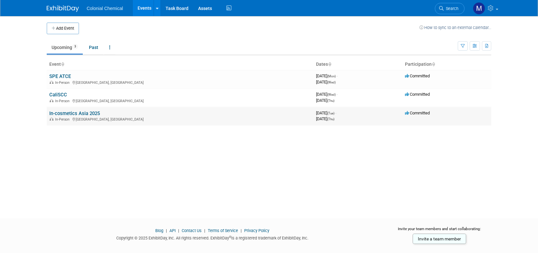
click at [74, 111] on link "In-cosmetics Asia 2025" at bounding box center [74, 114] width 51 height 6
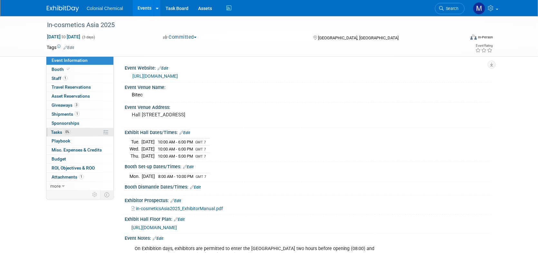
click at [54, 133] on span "Tasks 0%" at bounding box center [61, 132] width 20 height 5
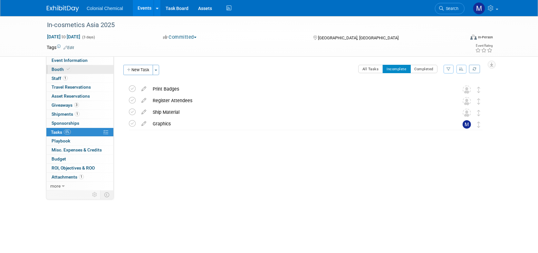
click at [58, 68] on span "Booth" at bounding box center [62, 69] width 20 height 5
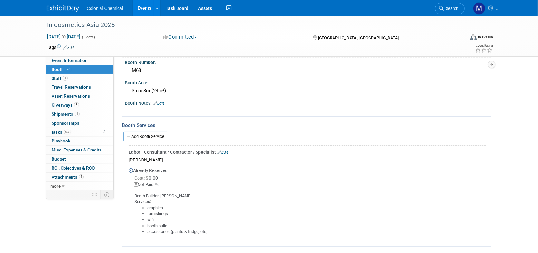
scroll to position [52, 0]
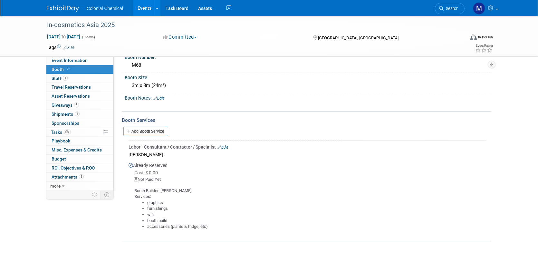
click at [141, 6] on link "Events" at bounding box center [145, 8] width 24 height 16
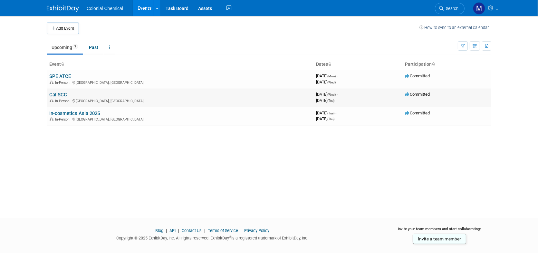
click at [59, 94] on link "CaliSCC" at bounding box center [58, 95] width 18 height 6
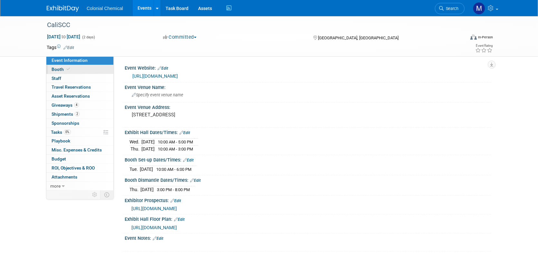
click at [56, 72] on link "Booth" at bounding box center [79, 69] width 67 height 9
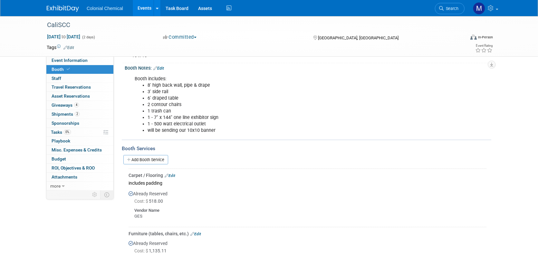
scroll to position [97, 0]
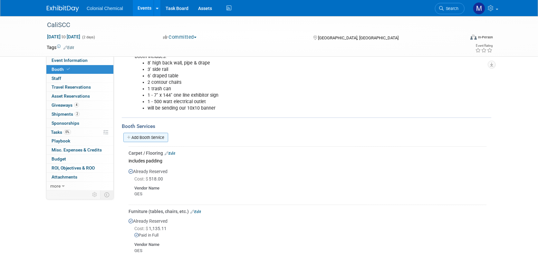
click at [162, 133] on link "Add Booth Service" at bounding box center [145, 137] width 45 height 9
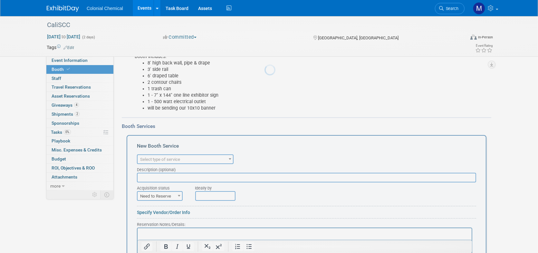
scroll to position [0, 0]
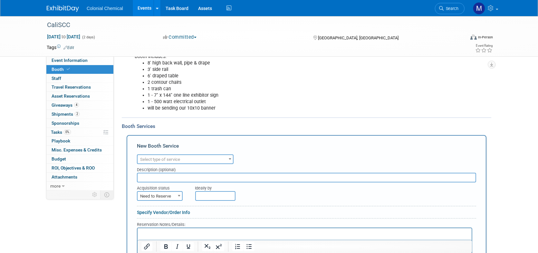
click at [231, 158] on b at bounding box center [230, 159] width 3 height 2
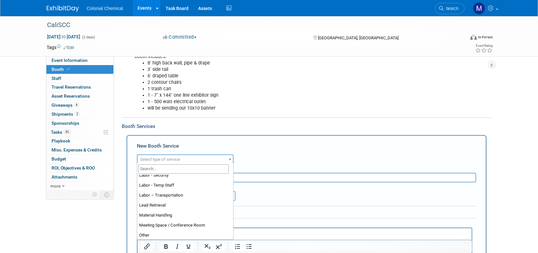
scroll to position [124, 0]
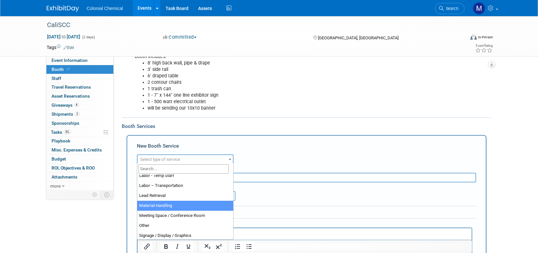
select select "10"
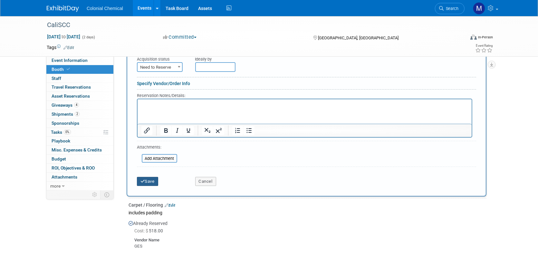
click at [145, 178] on button "Save" at bounding box center [147, 181] width 21 height 9
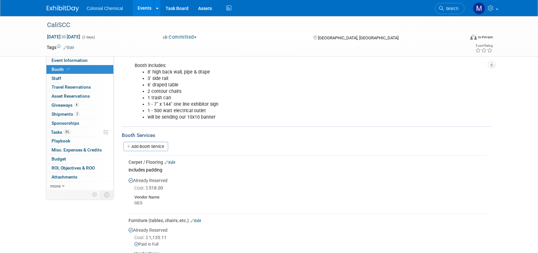
scroll to position [85, 0]
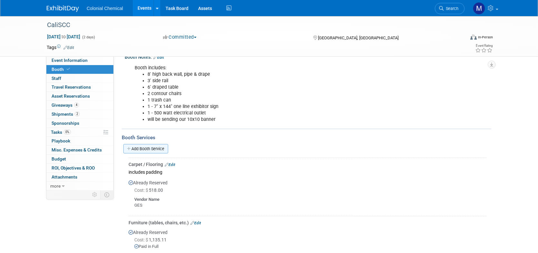
click at [147, 144] on link "Add Booth Service" at bounding box center [145, 148] width 45 height 9
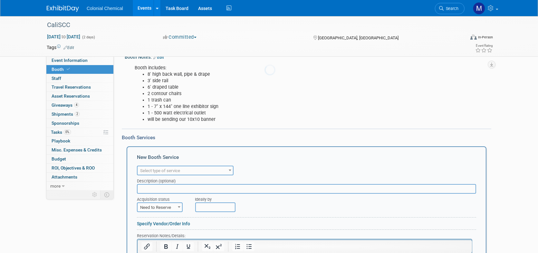
scroll to position [0, 0]
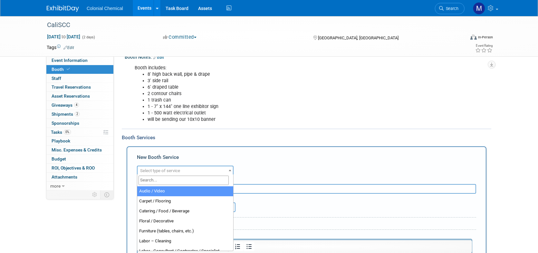
click at [230, 166] on span at bounding box center [230, 170] width 6 height 8
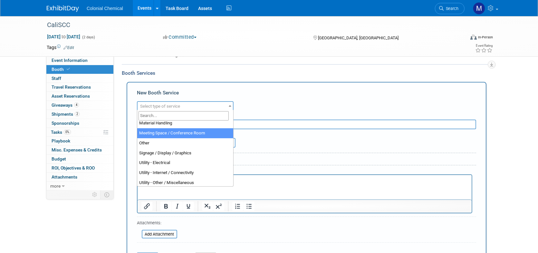
scroll to position [164, 0]
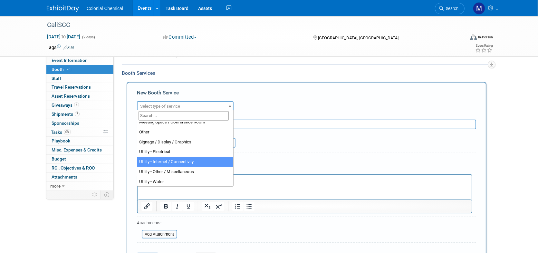
select select "18"
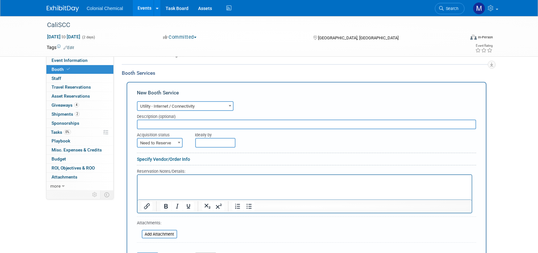
click at [162, 158] on link "Specify Vendor/Order Info" at bounding box center [163, 159] width 53 height 5
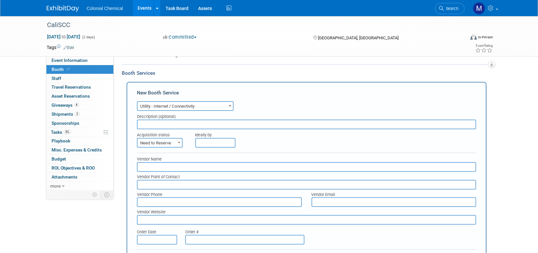
click at [155, 162] on input "text" at bounding box center [307, 167] width 340 height 10
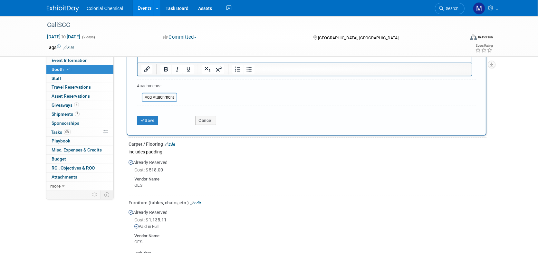
scroll to position [376, 0]
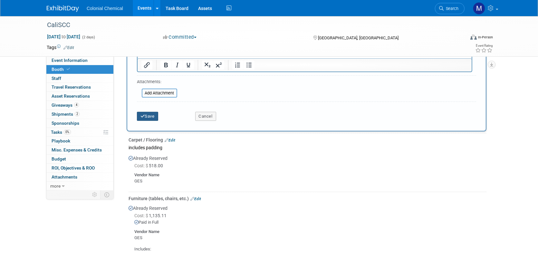
type input "Colonial's [PERSON_NAME]"
click at [149, 115] on button "Save" at bounding box center [147, 116] width 21 height 9
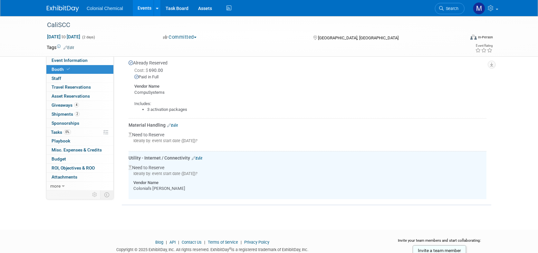
scroll to position [327, 0]
